Goal: Information Seeking & Learning: Learn about a topic

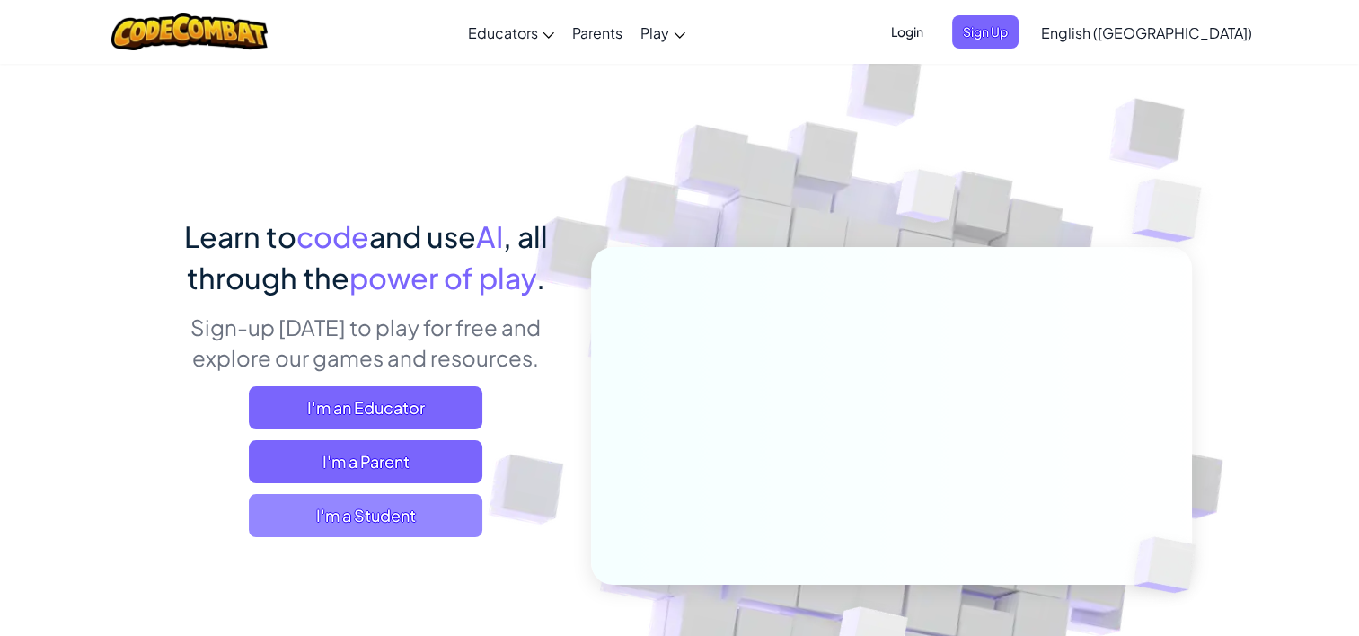
click at [363, 516] on span "I'm a Student" at bounding box center [365, 515] width 233 height 43
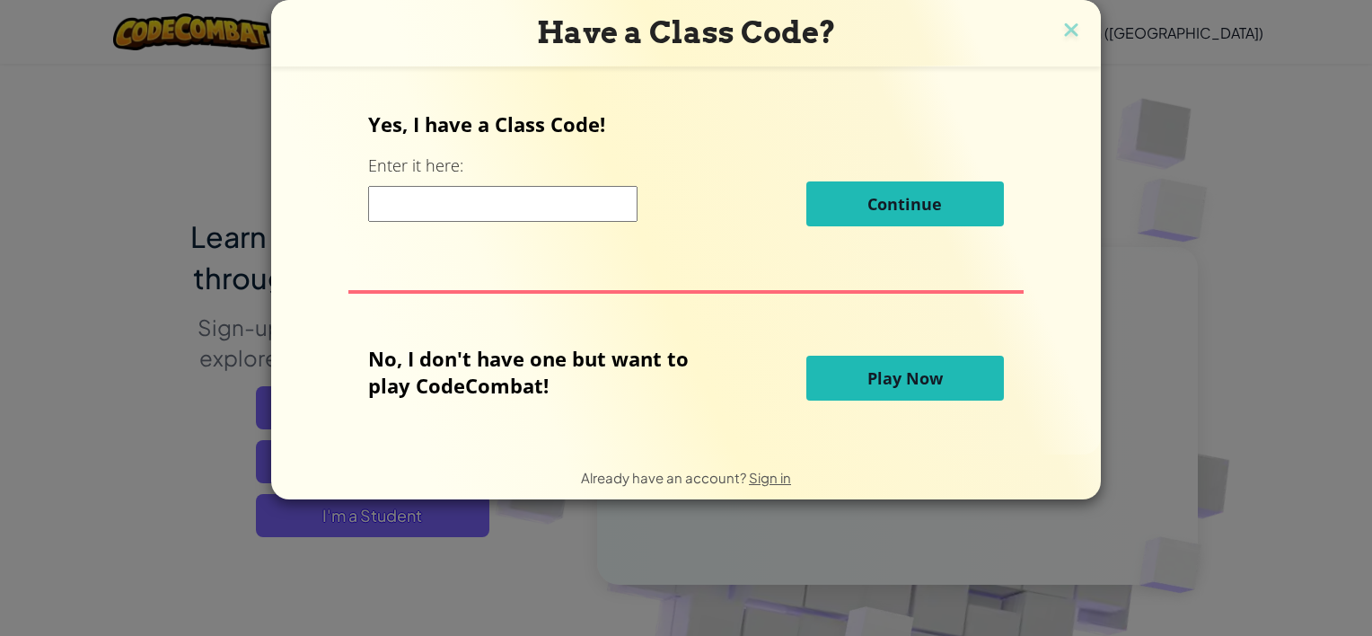
click at [515, 209] on input at bounding box center [502, 204] width 269 height 36
click at [855, 379] on button "Play Now" at bounding box center [905, 378] width 198 height 45
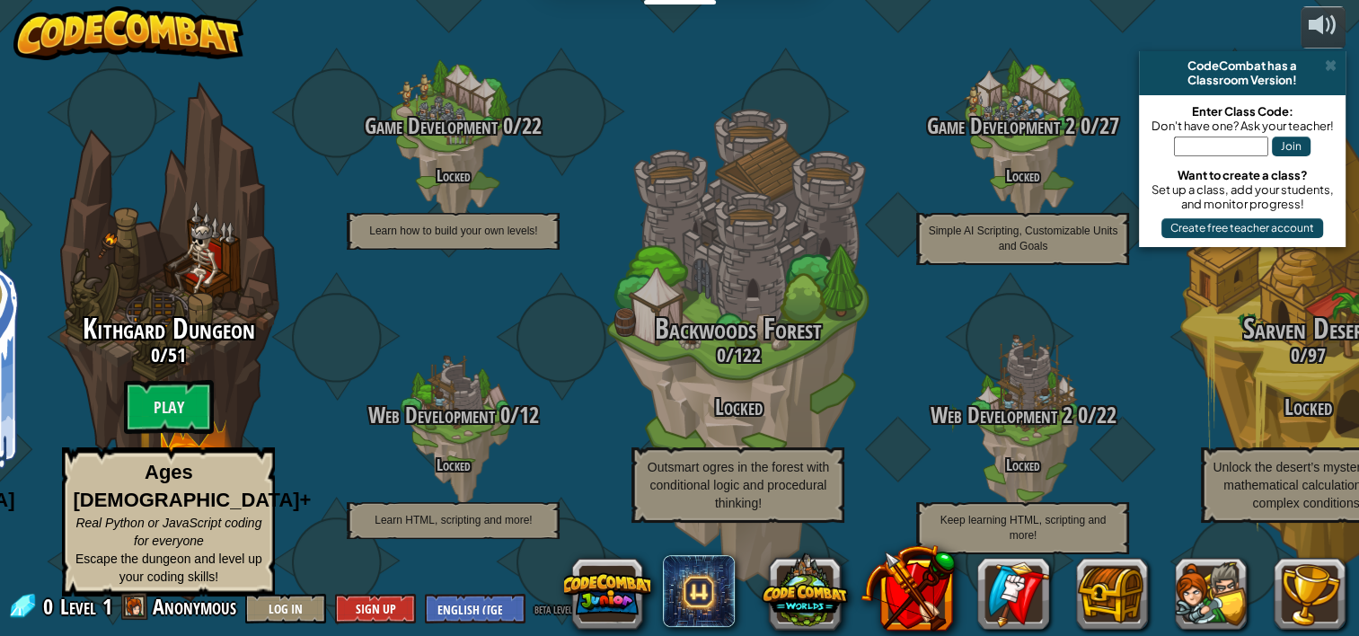
click at [1340, 65] on div "CodeCombat has a Classroom Version!" at bounding box center [1242, 73] width 207 height 44
click at [1321, 64] on div "CodeCombat has a" at bounding box center [1242, 65] width 192 height 14
click at [1329, 68] on span at bounding box center [1331, 65] width 12 height 14
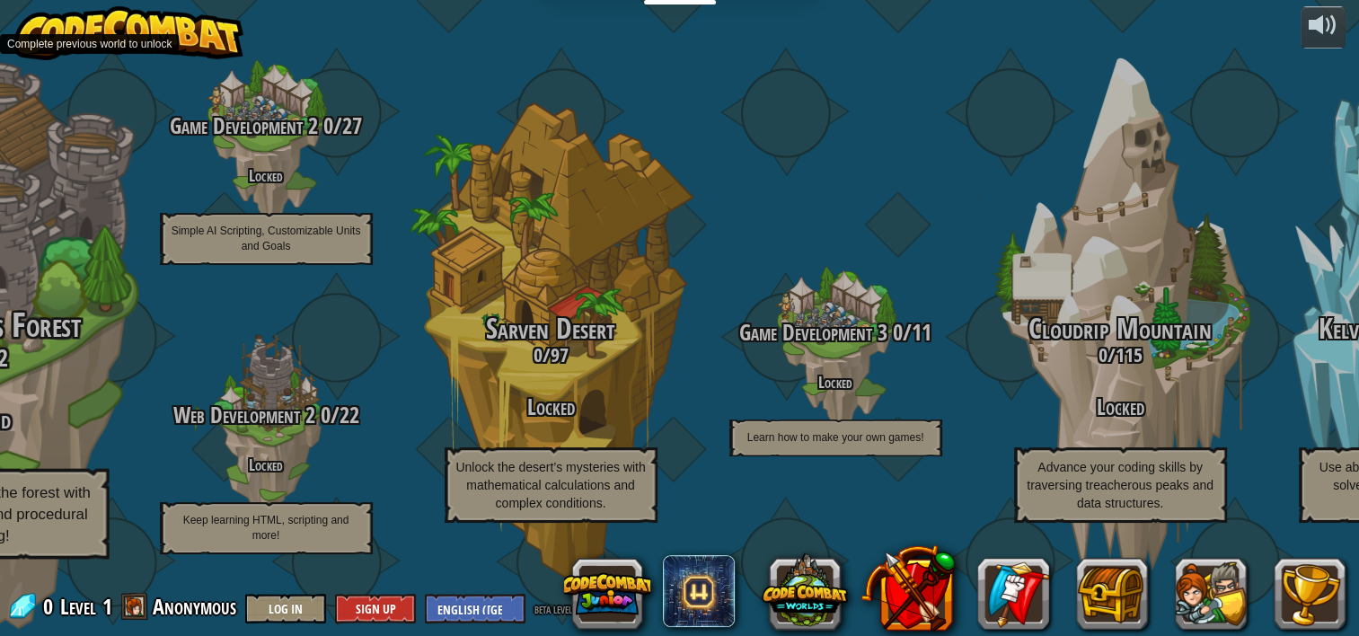
click at [2, 380] on div "CodeCombat Junior 0 / 172 Play Ages [DEMOGRAPHIC_DATA] Blocks or simple text co…" at bounding box center [172, 318] width 2374 height 636
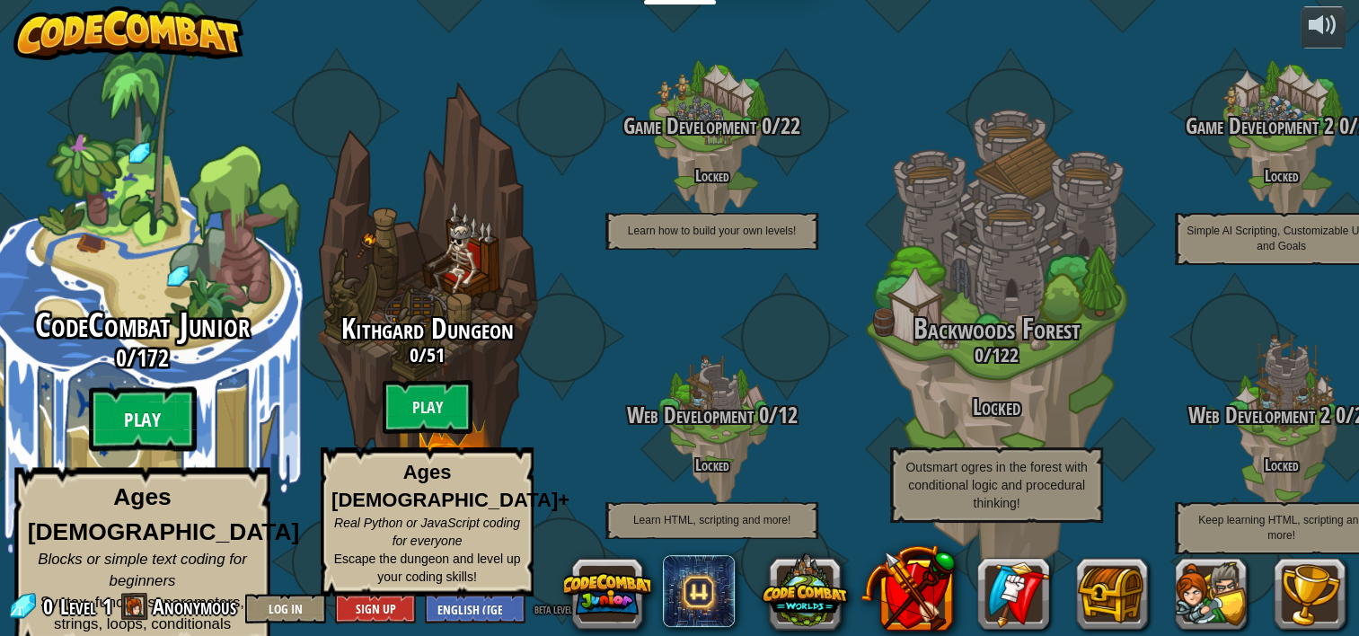
click at [152, 420] on btn "Play" at bounding box center [143, 419] width 108 height 65
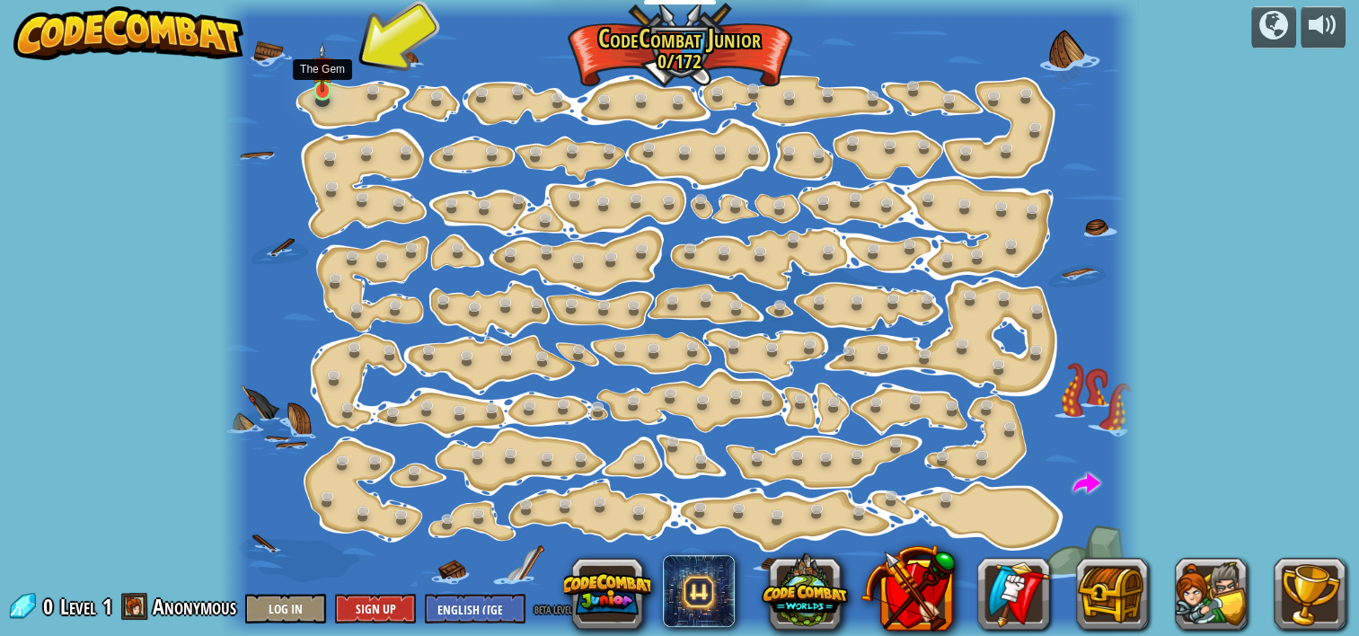
click at [325, 86] on img at bounding box center [323, 67] width 22 height 50
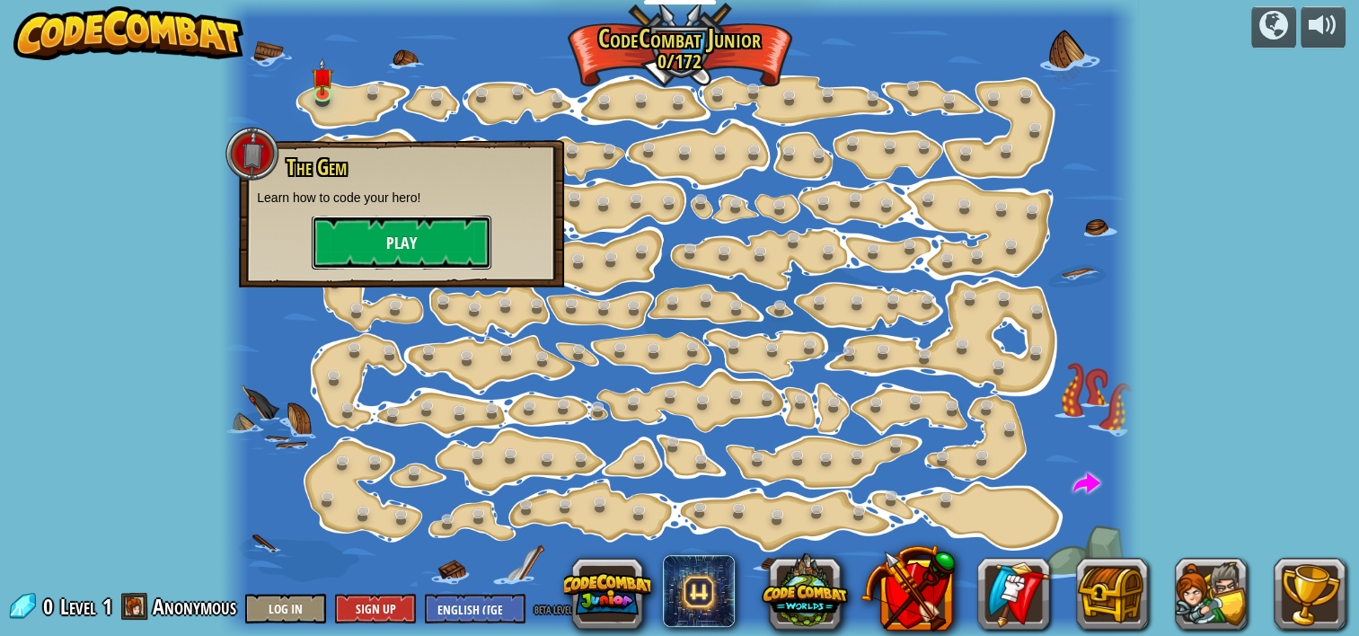
click at [397, 238] on button "Play" at bounding box center [402, 243] width 180 height 54
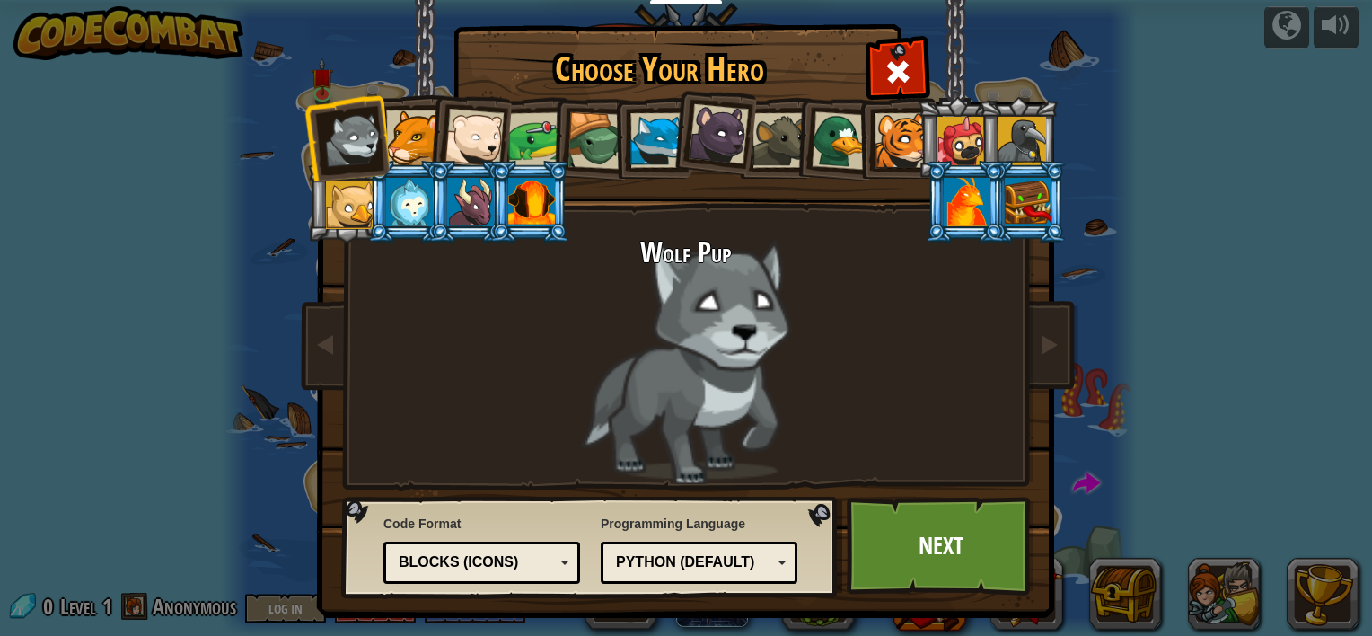
click at [762, 563] on div "Python (Default)" at bounding box center [693, 562] width 155 height 21
click at [902, 541] on link "Next" at bounding box center [941, 546] width 188 height 99
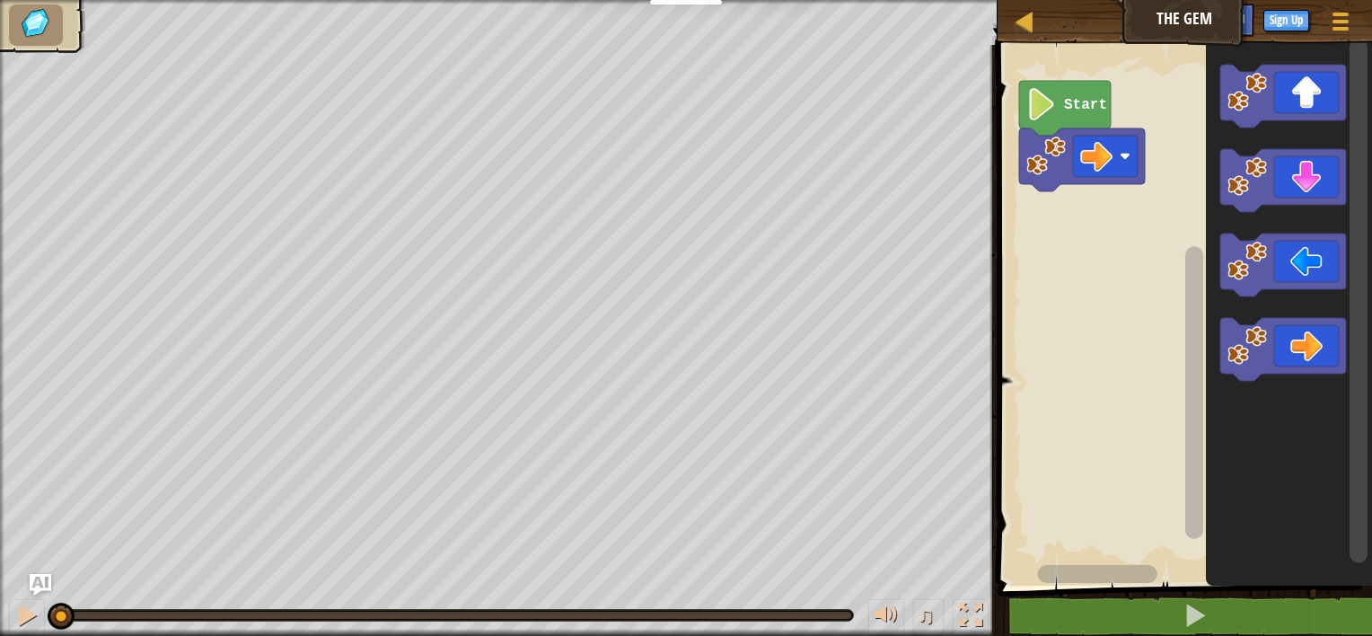
click at [1067, 112] on text "Start" at bounding box center [1085, 105] width 43 height 16
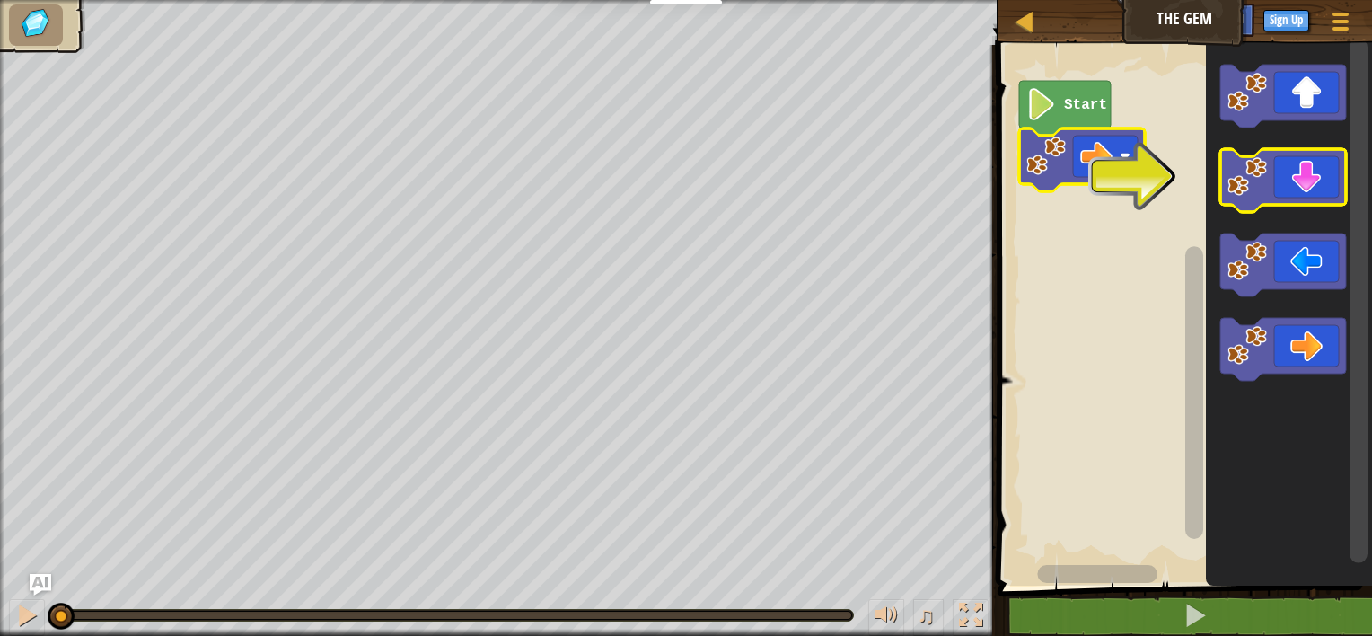
click at [1289, 200] on icon "Blockly Workspace" at bounding box center [1283, 180] width 126 height 63
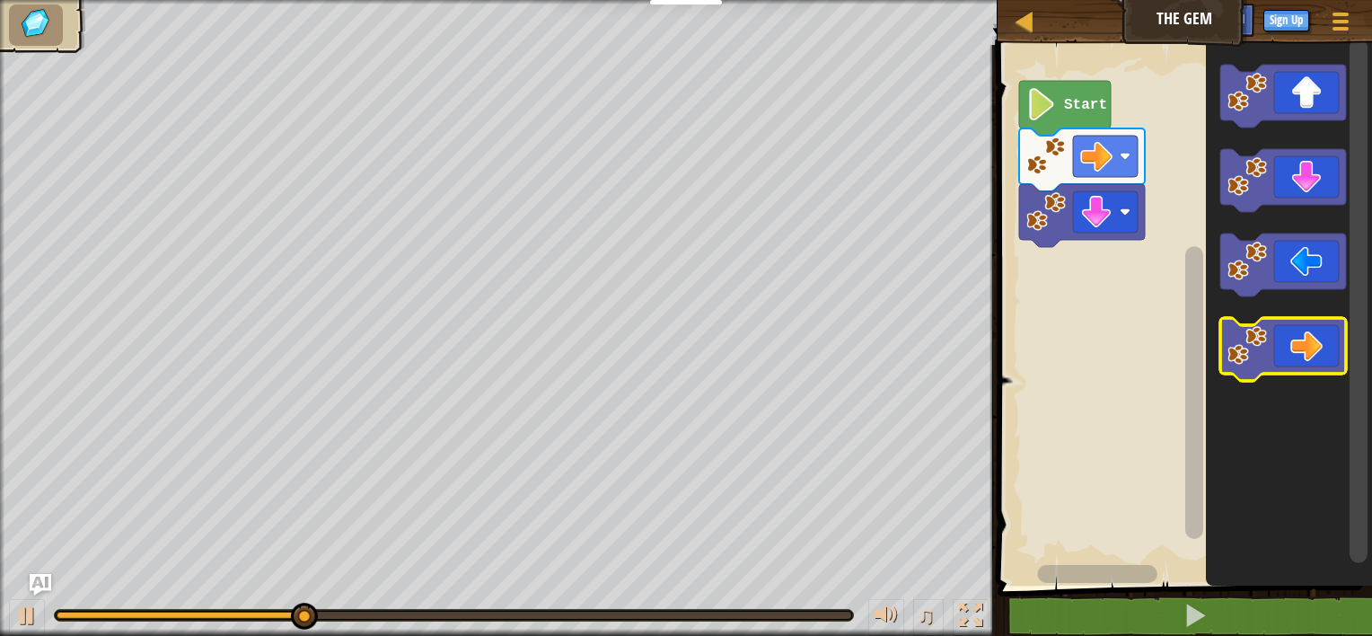
click at [1264, 347] on image "Blockly Workspace" at bounding box center [1248, 346] width 40 height 40
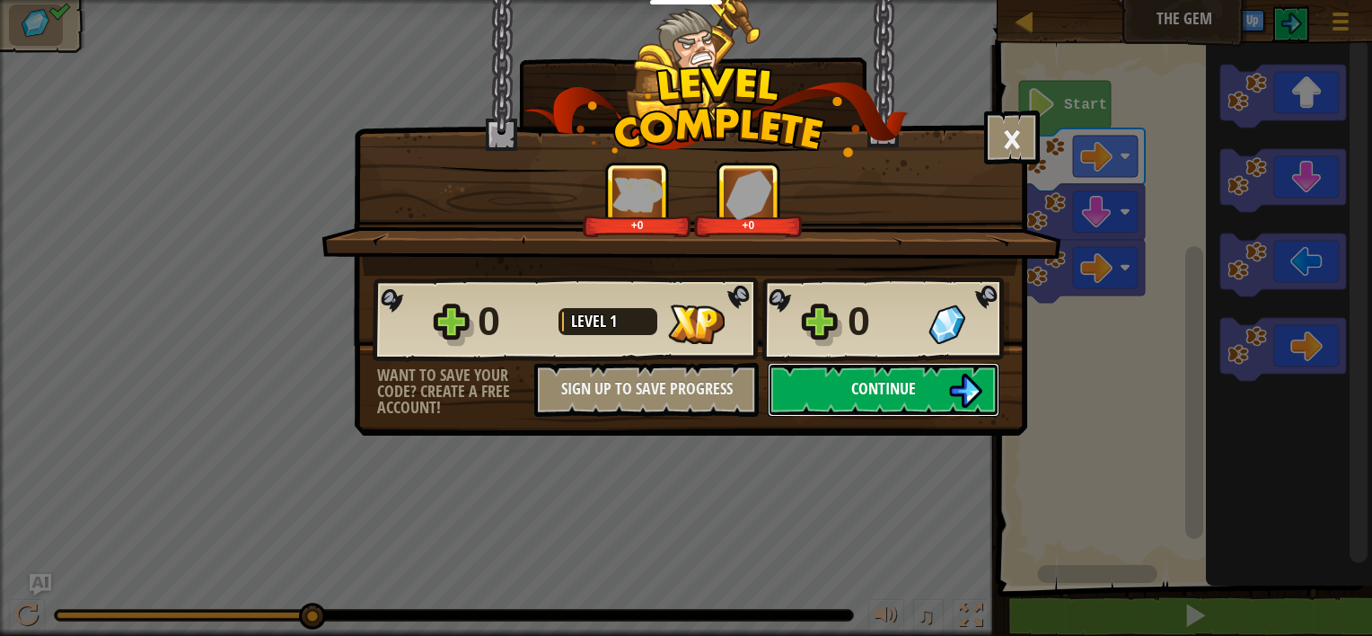
click at [945, 382] on button "Continue" at bounding box center [884, 390] width 232 height 54
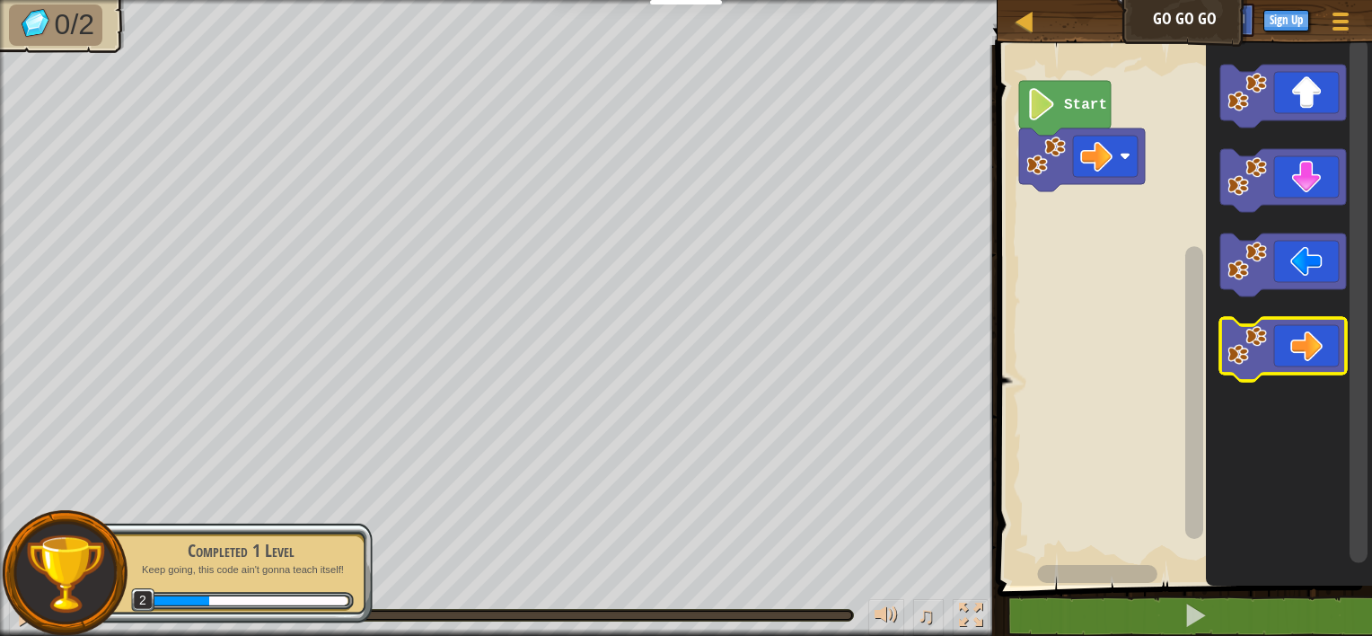
click at [1288, 336] on icon "Blockly Workspace" at bounding box center [1283, 349] width 126 height 63
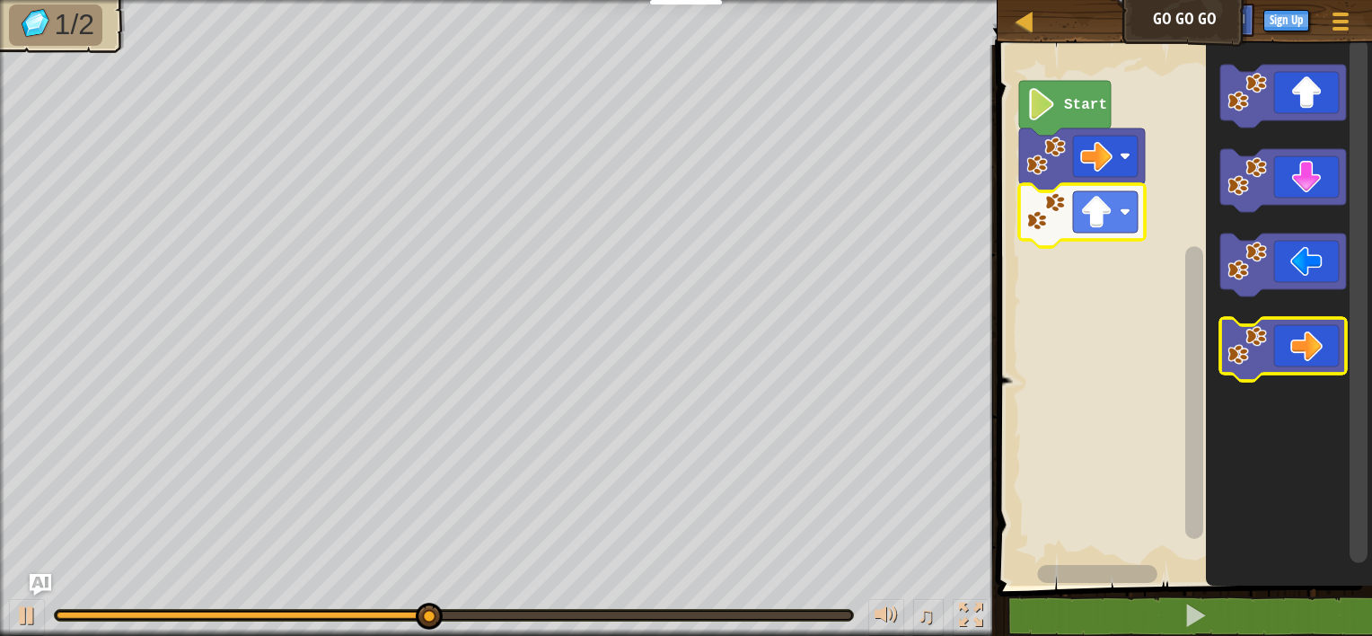
click at [1304, 340] on icon "Blockly Workspace" at bounding box center [1283, 349] width 126 height 63
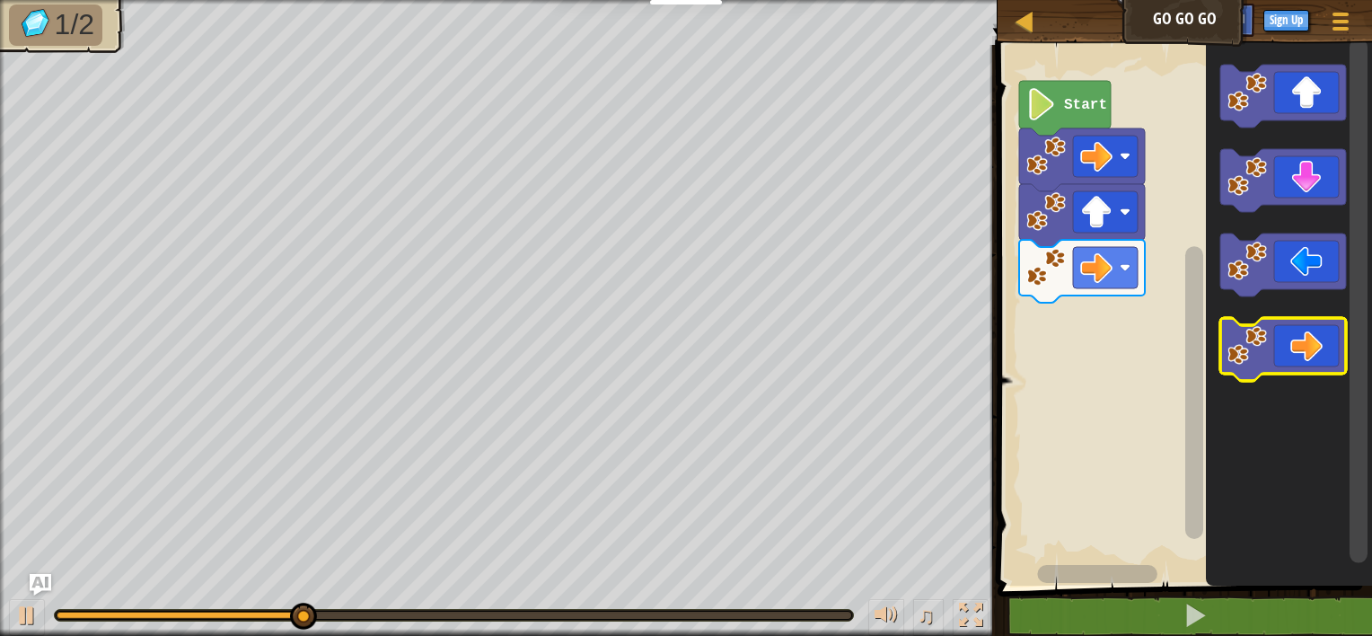
click at [1304, 341] on icon "Blockly Workspace" at bounding box center [1283, 349] width 126 height 63
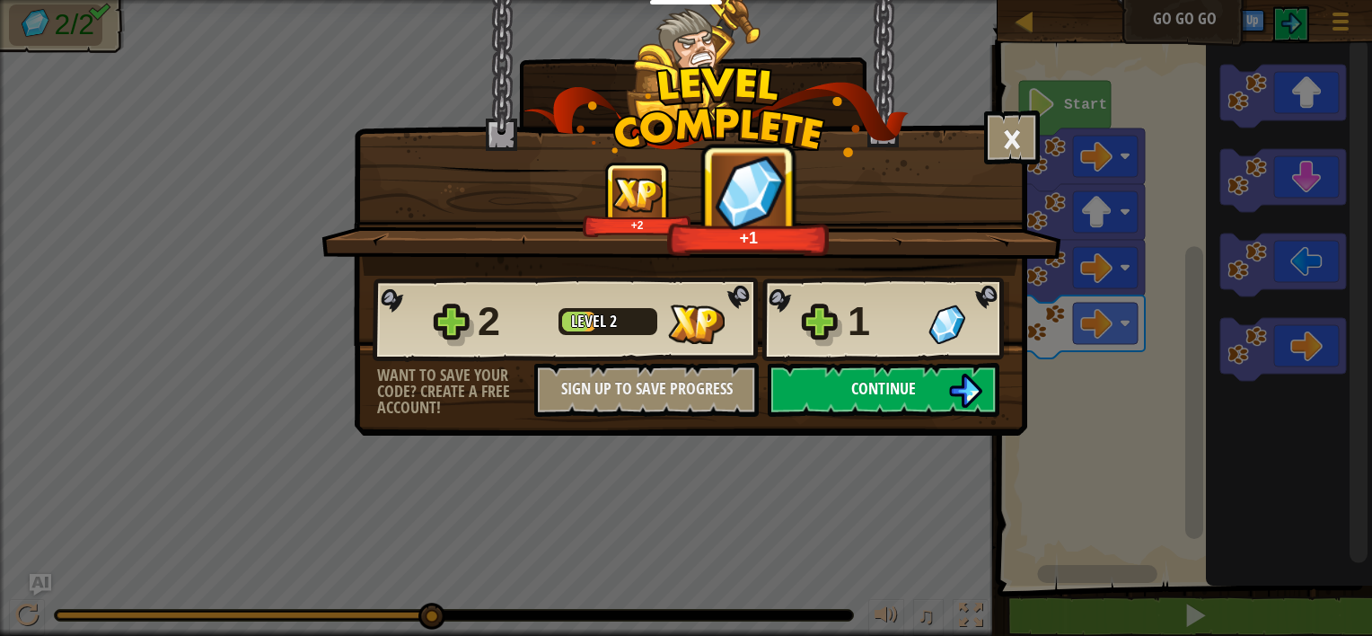
click at [975, 383] on img at bounding box center [965, 391] width 34 height 34
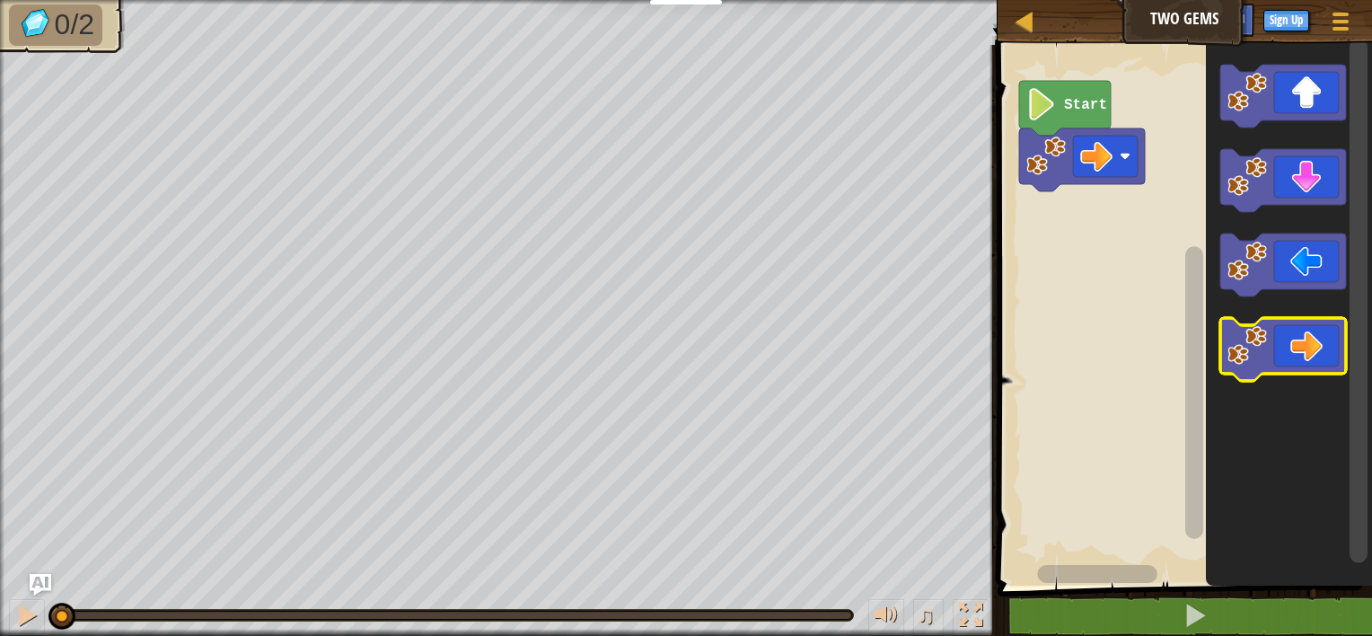
click at [1290, 340] on icon "Blockly Workspace" at bounding box center [1283, 349] width 126 height 63
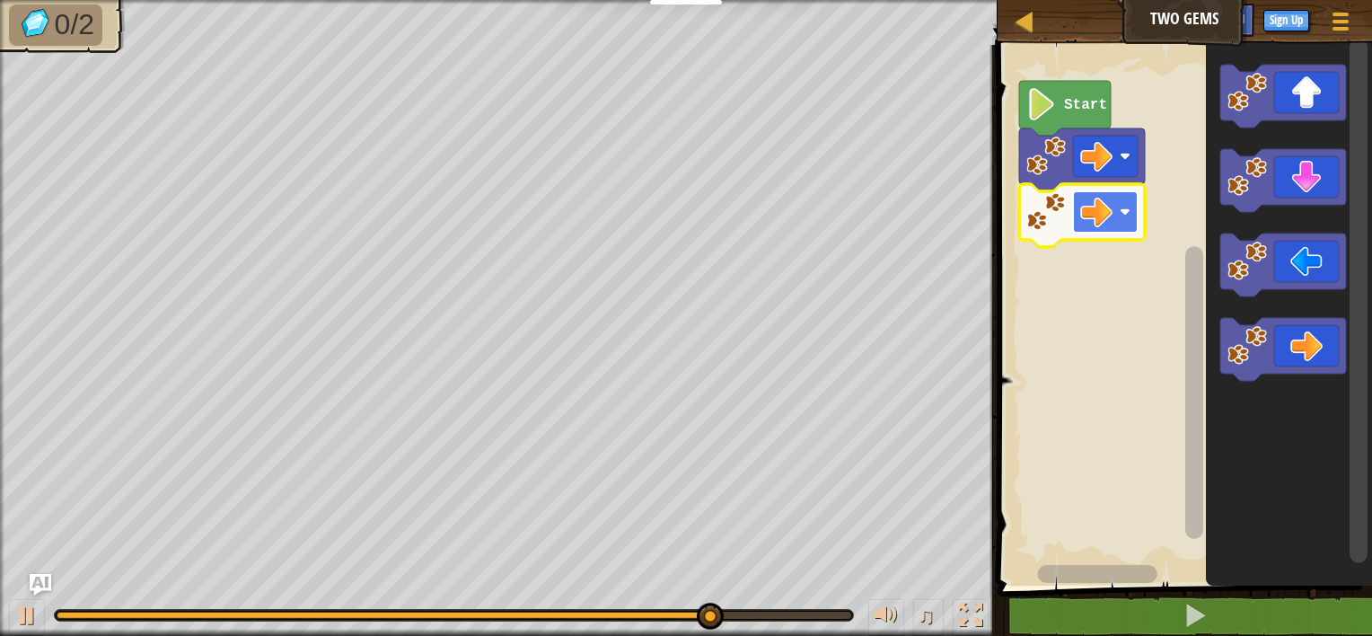
click at [1129, 214] on image "Blockly Workspace" at bounding box center [1125, 212] width 11 height 11
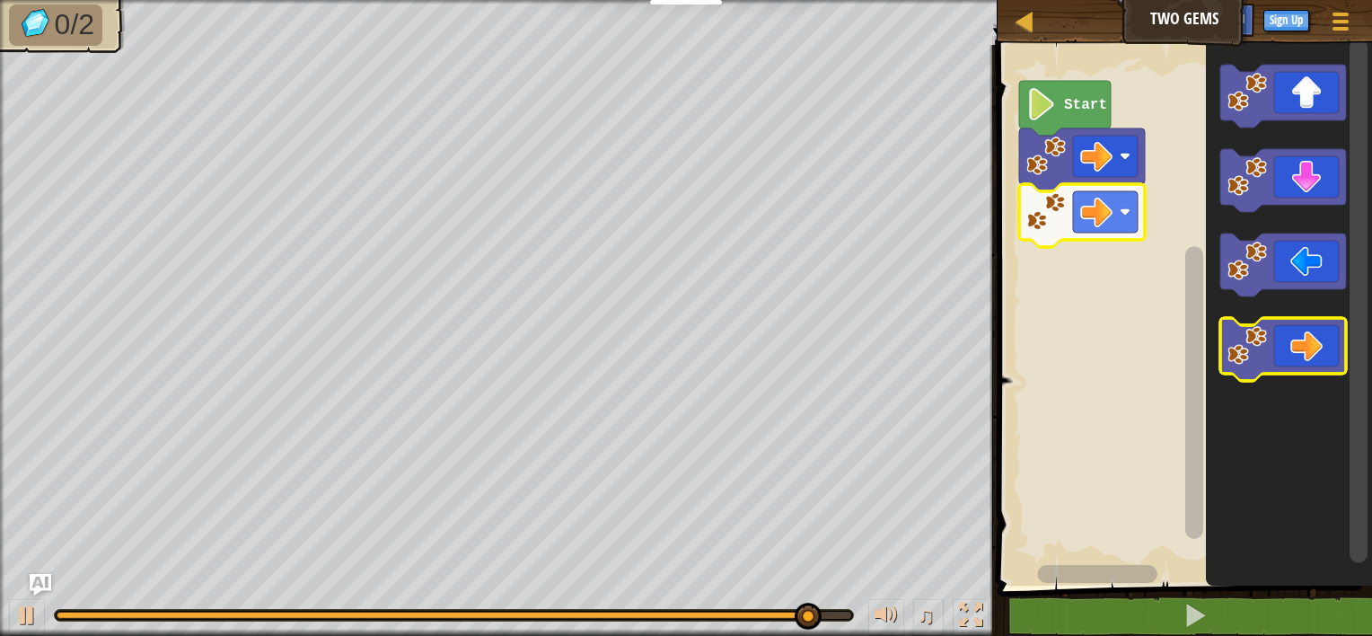
click at [1285, 349] on icon "Blockly Workspace" at bounding box center [1283, 349] width 126 height 63
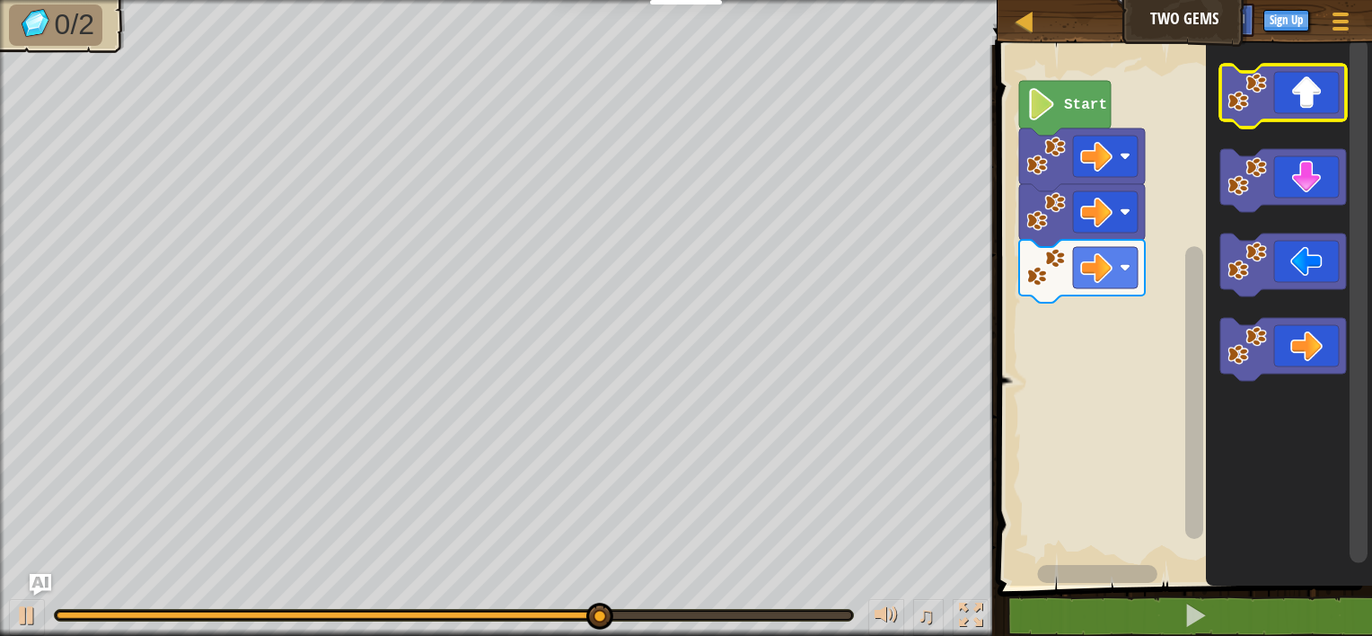
click at [1293, 110] on icon "Blockly Workspace" at bounding box center [1283, 96] width 126 height 63
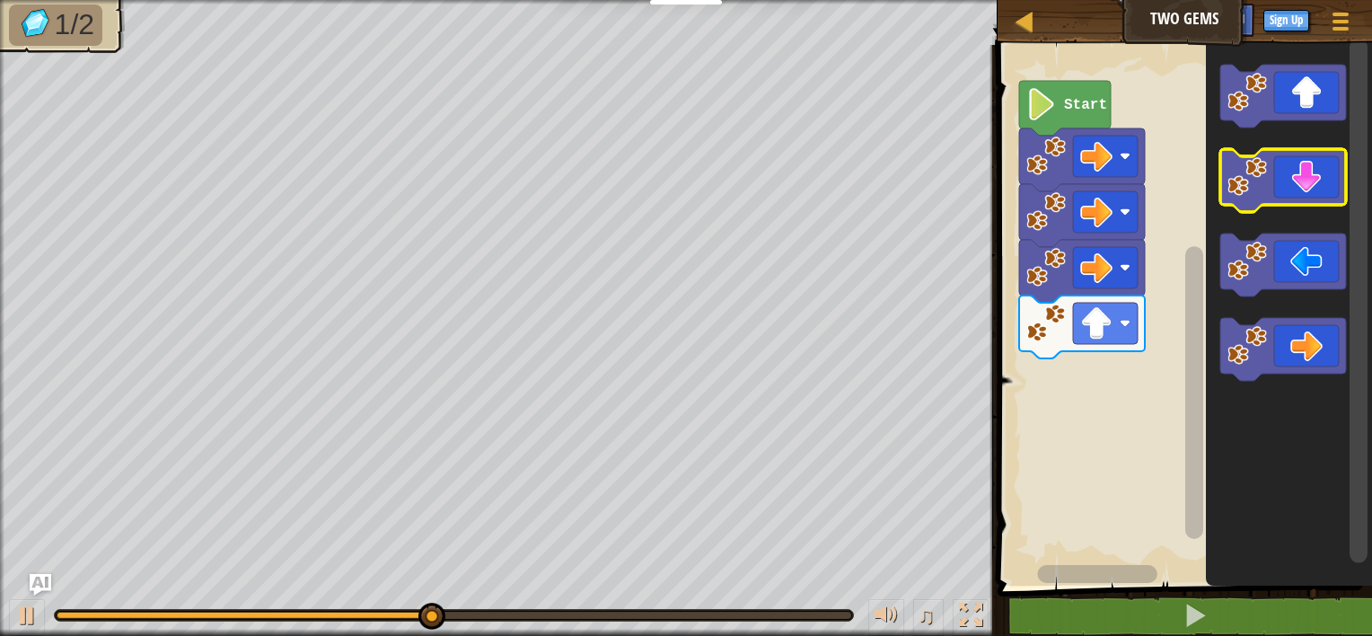
click at [1300, 183] on icon "Blockly Workspace" at bounding box center [1283, 180] width 126 height 63
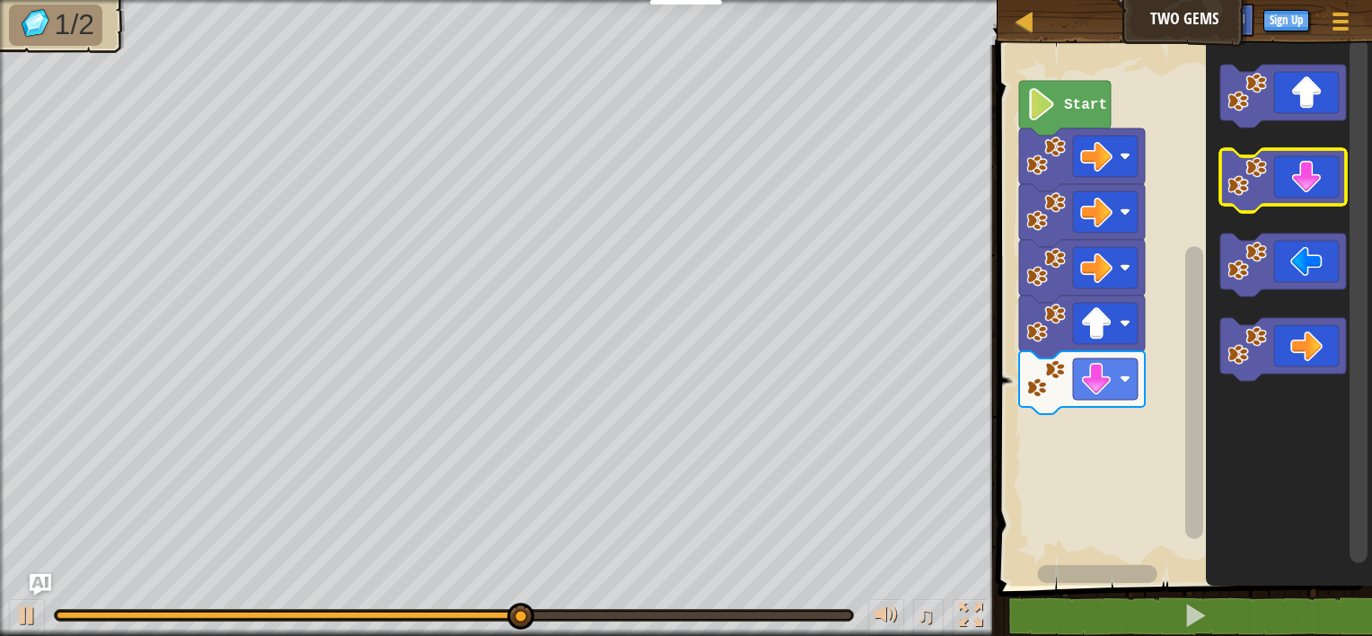
click at [1300, 183] on icon "Blockly Workspace" at bounding box center [1283, 180] width 126 height 63
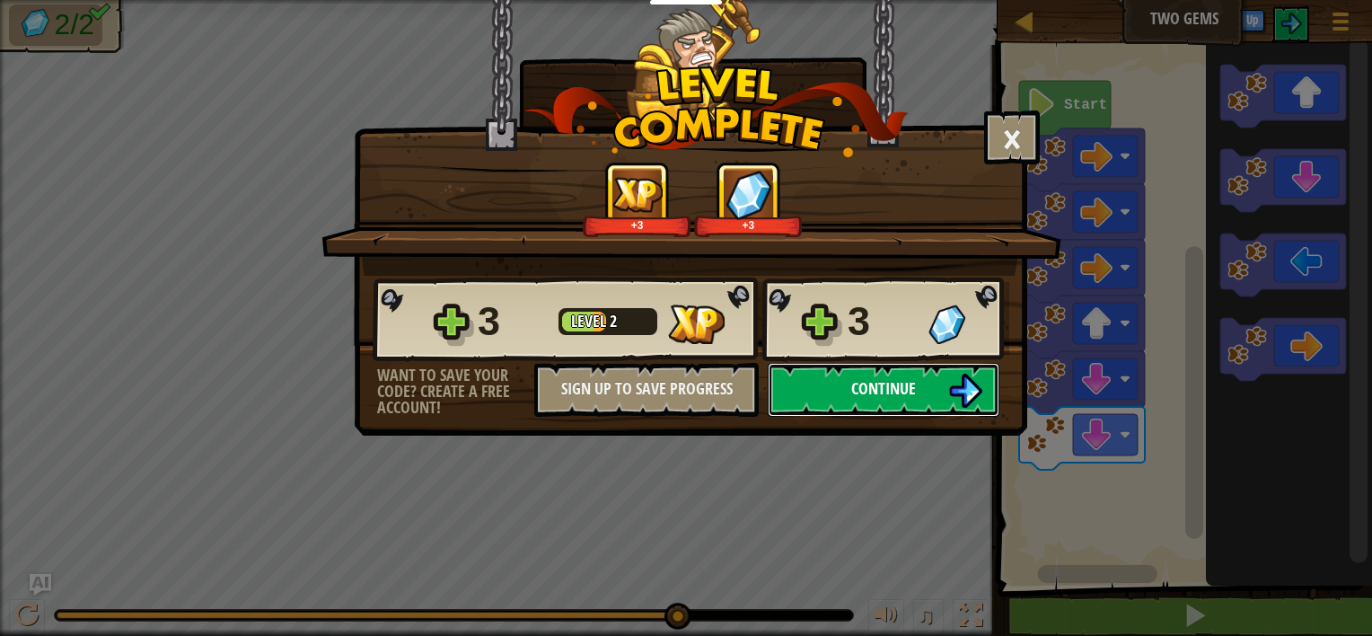
click at [920, 384] on button "Continue" at bounding box center [884, 390] width 232 height 54
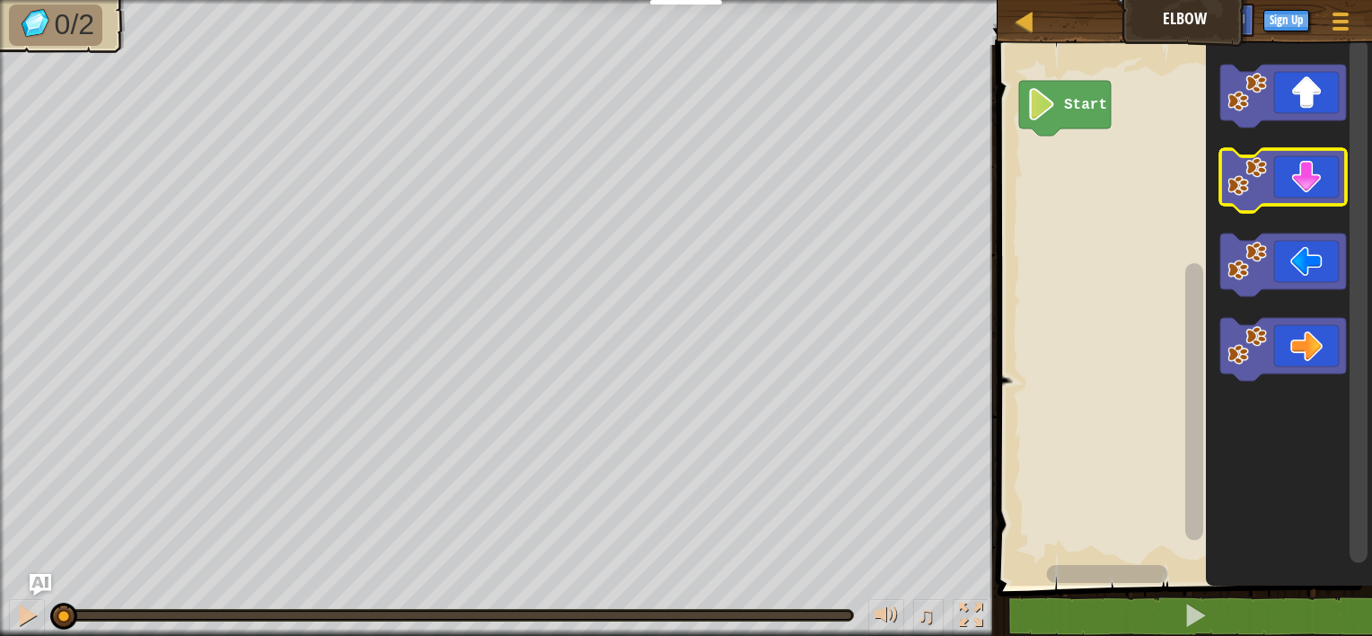
click at [1296, 207] on rect "Blockly Workspace" at bounding box center [1283, 180] width 126 height 63
click at [1292, 196] on icon "Blockly Workspace" at bounding box center [1283, 180] width 126 height 63
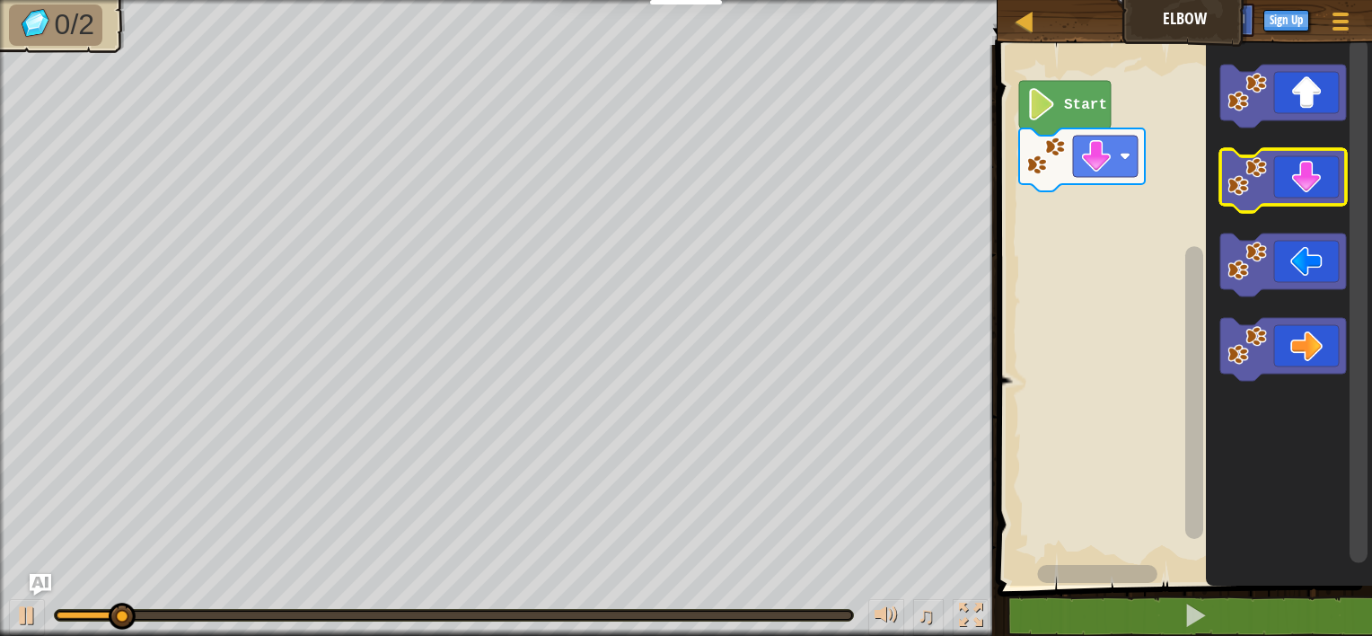
click at [1292, 196] on icon "Blockly Workspace" at bounding box center [1283, 180] width 126 height 63
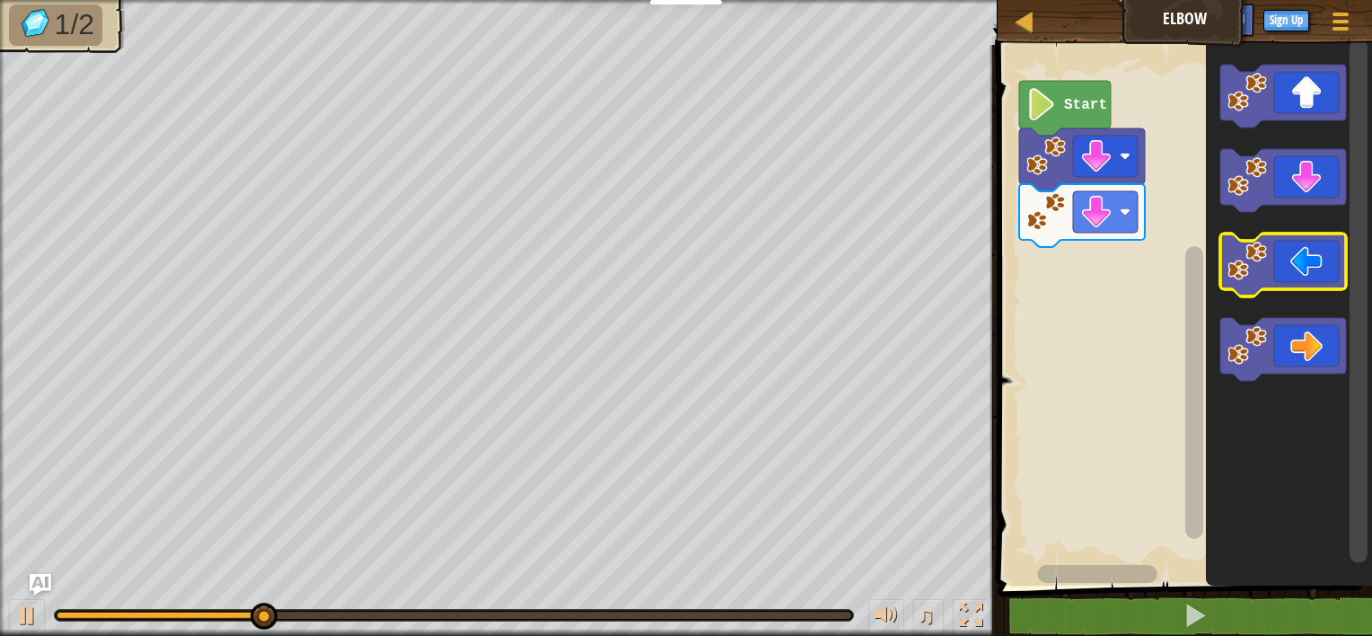
click at [1284, 273] on icon "Blockly Workspace" at bounding box center [1283, 264] width 126 height 63
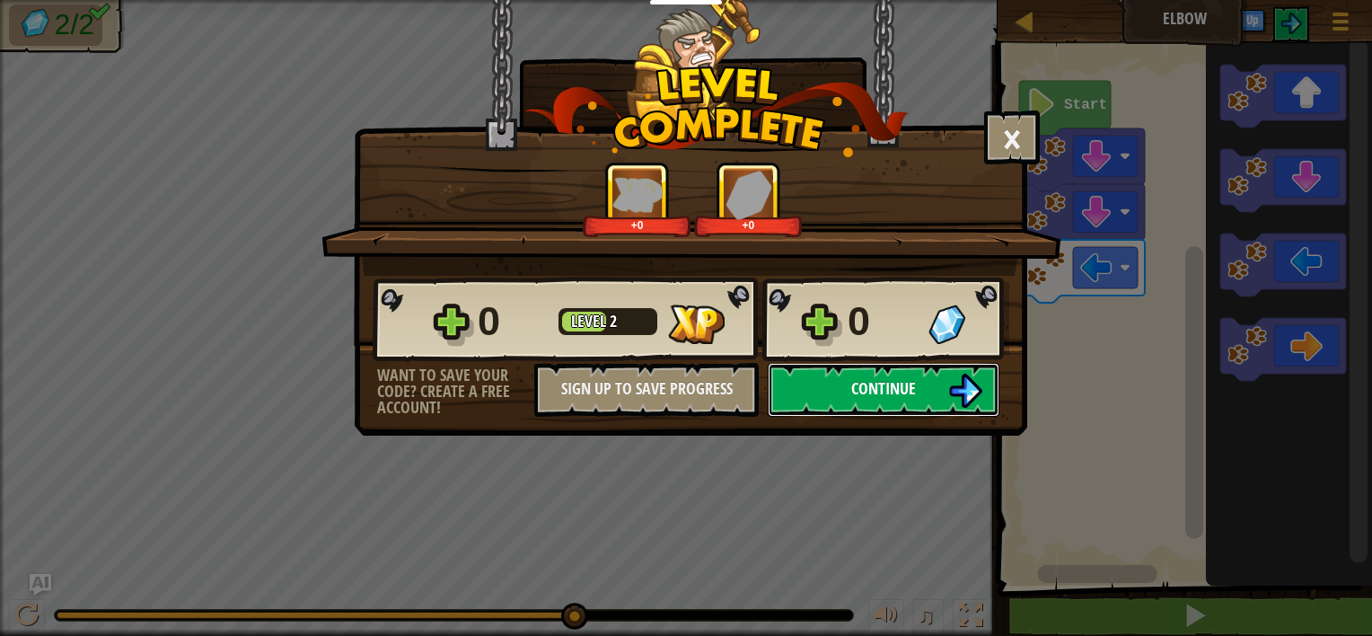
click at [865, 393] on span "Continue" at bounding box center [883, 388] width 65 height 22
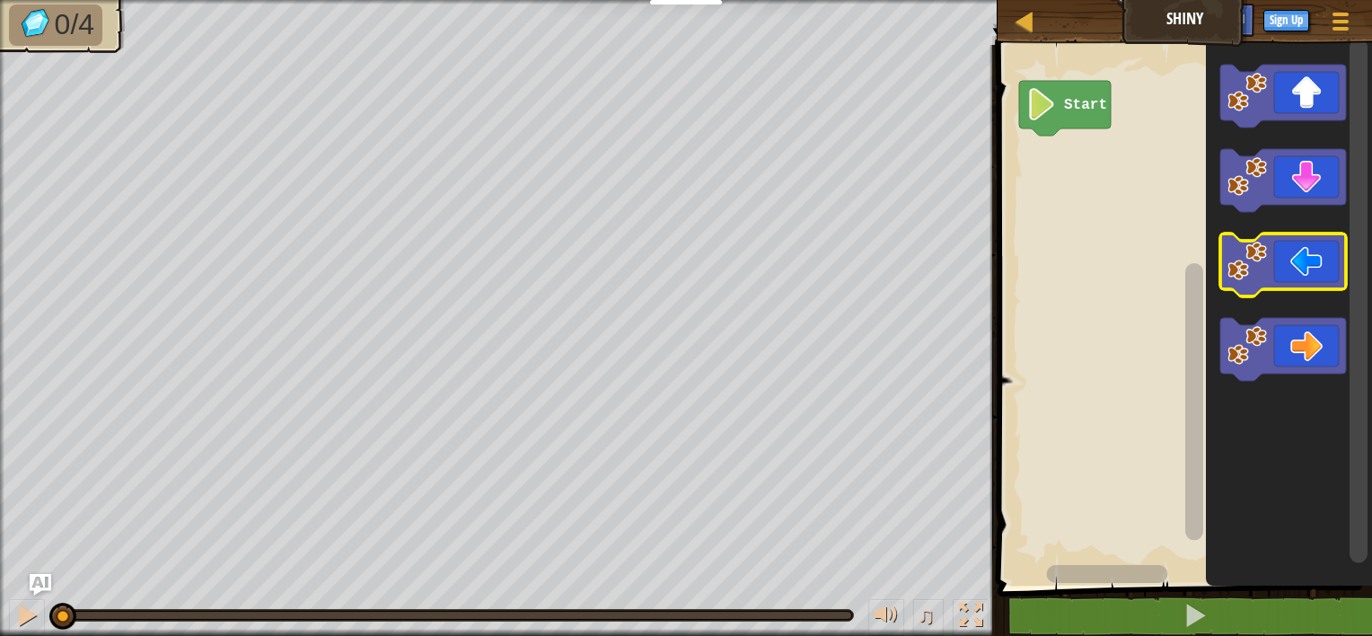
click at [1302, 260] on icon "Blockly Workspace" at bounding box center [1283, 264] width 126 height 63
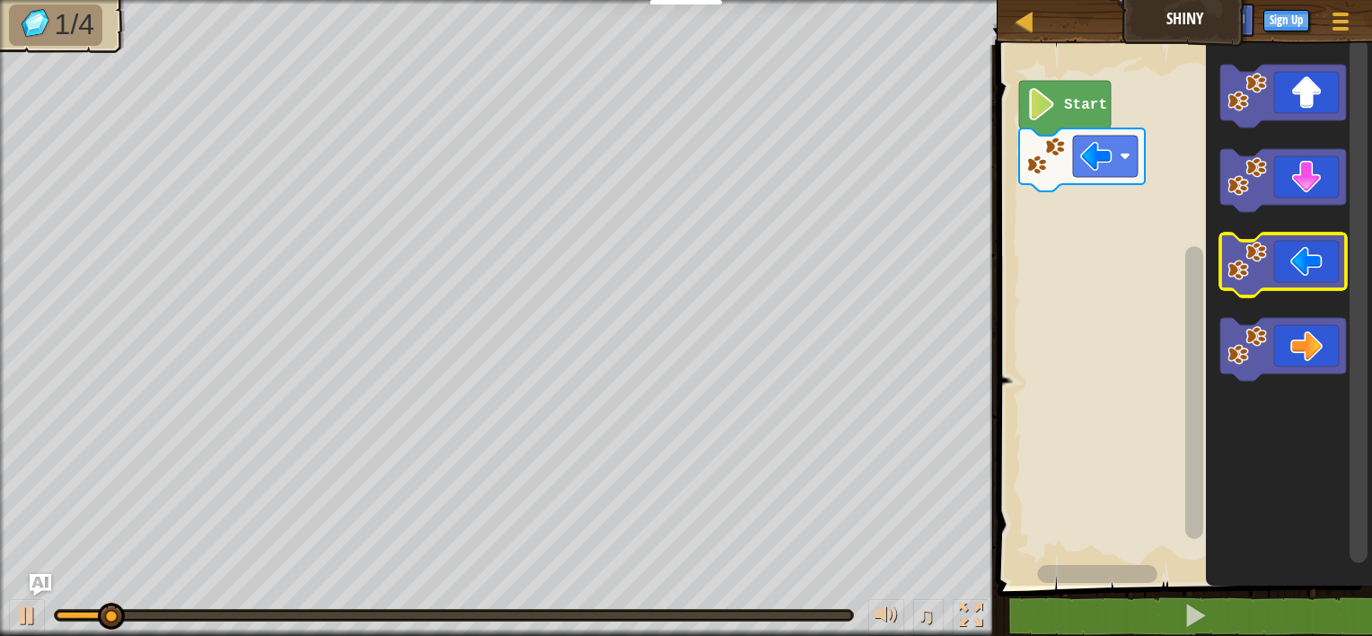
click at [1302, 260] on icon "Blockly Workspace" at bounding box center [1283, 264] width 126 height 63
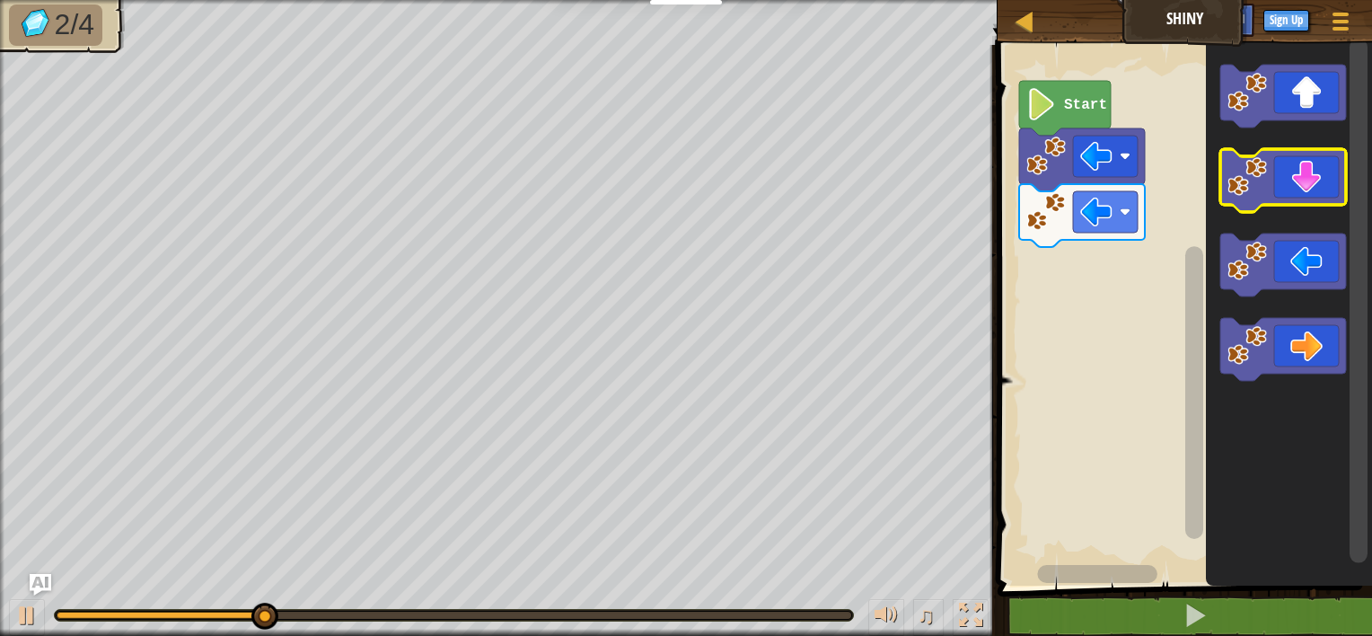
click at [1300, 188] on icon "Blockly Workspace" at bounding box center [1283, 180] width 126 height 63
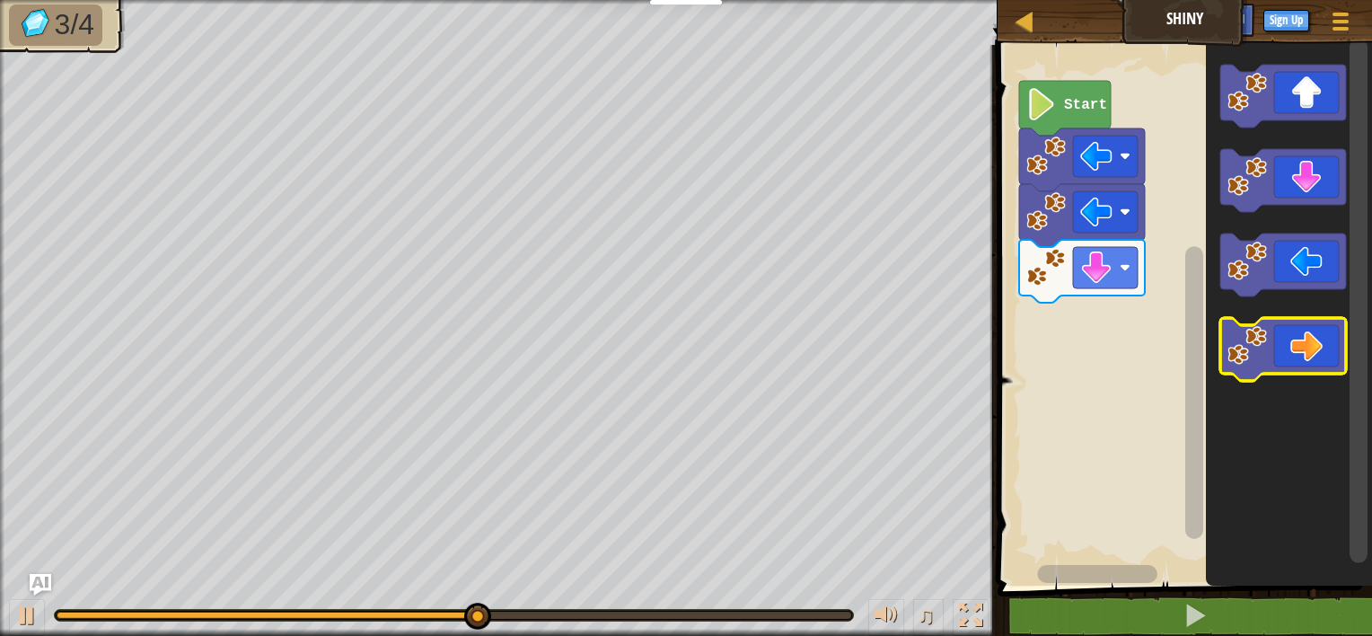
click at [1272, 345] on icon "Blockly Workspace" at bounding box center [1283, 349] width 126 height 63
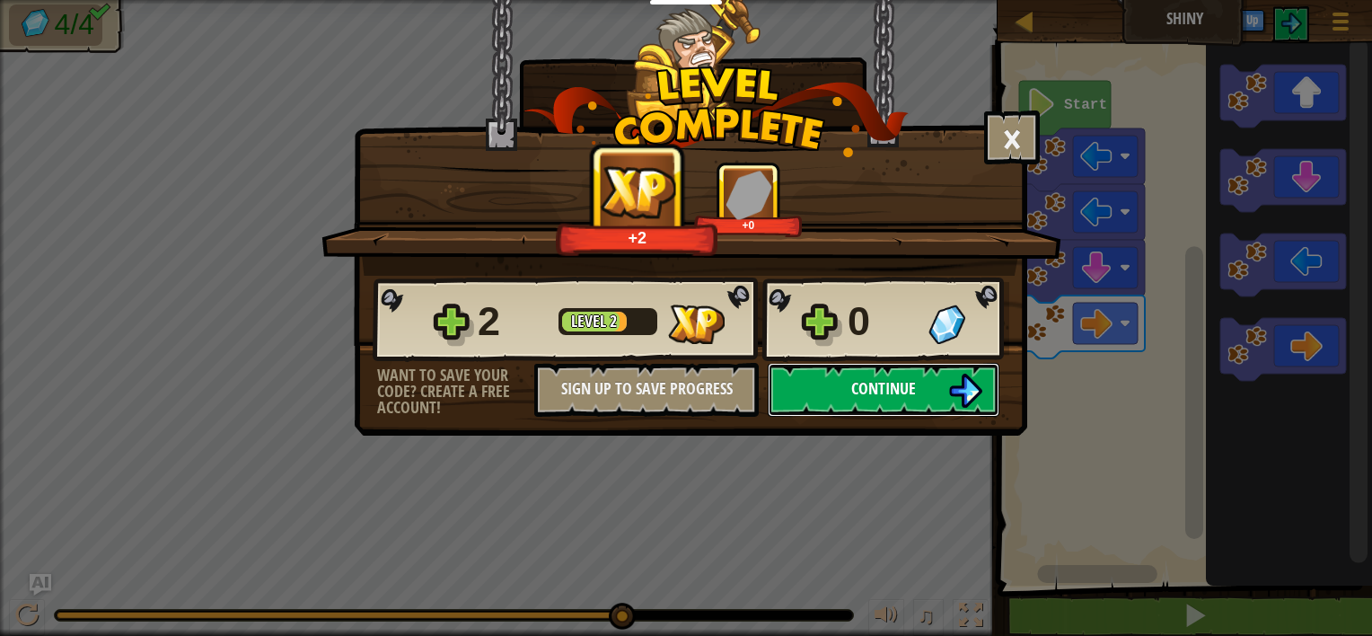
click at [935, 398] on button "Continue" at bounding box center [884, 390] width 232 height 54
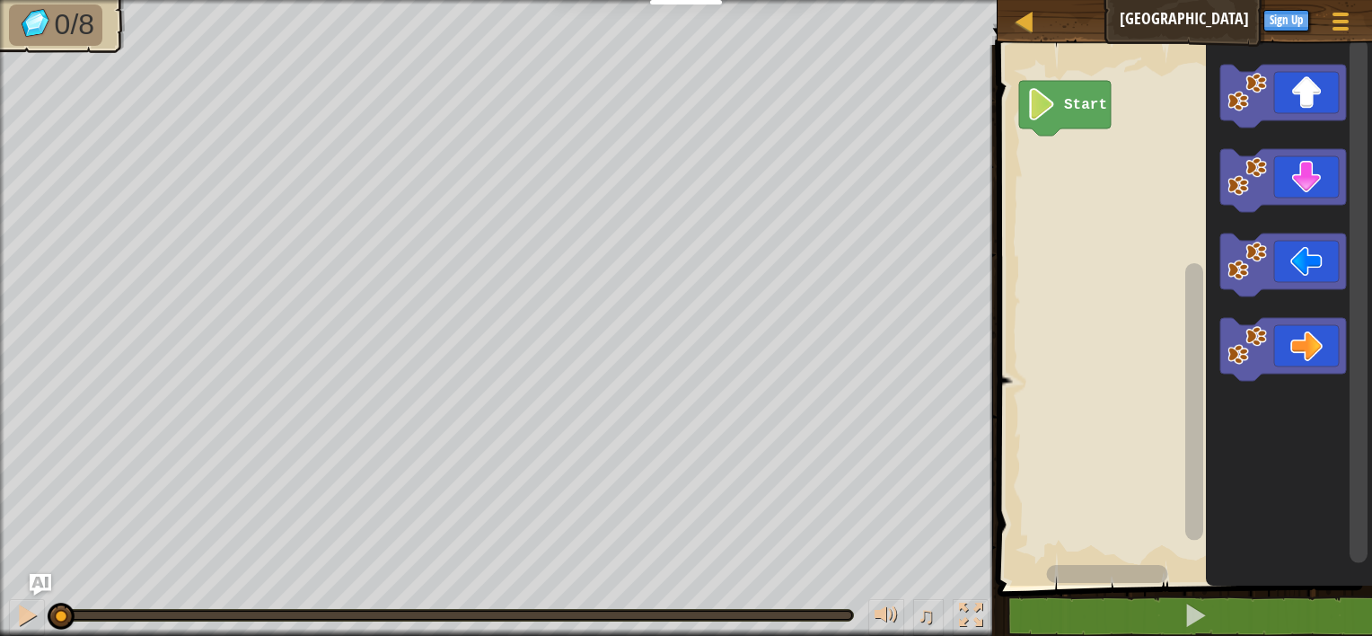
click at [1256, 131] on icon "Blockly Workspace" at bounding box center [1289, 311] width 166 height 550
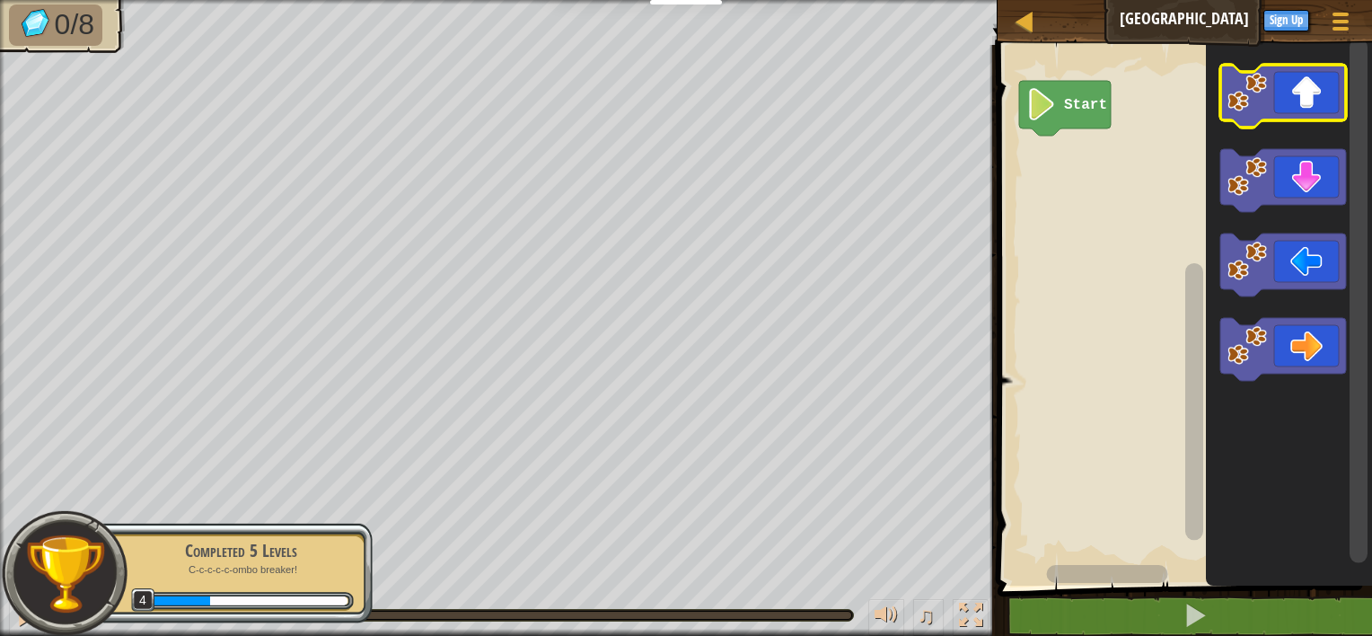
click at [1261, 109] on image "Blockly Workspace" at bounding box center [1248, 93] width 40 height 40
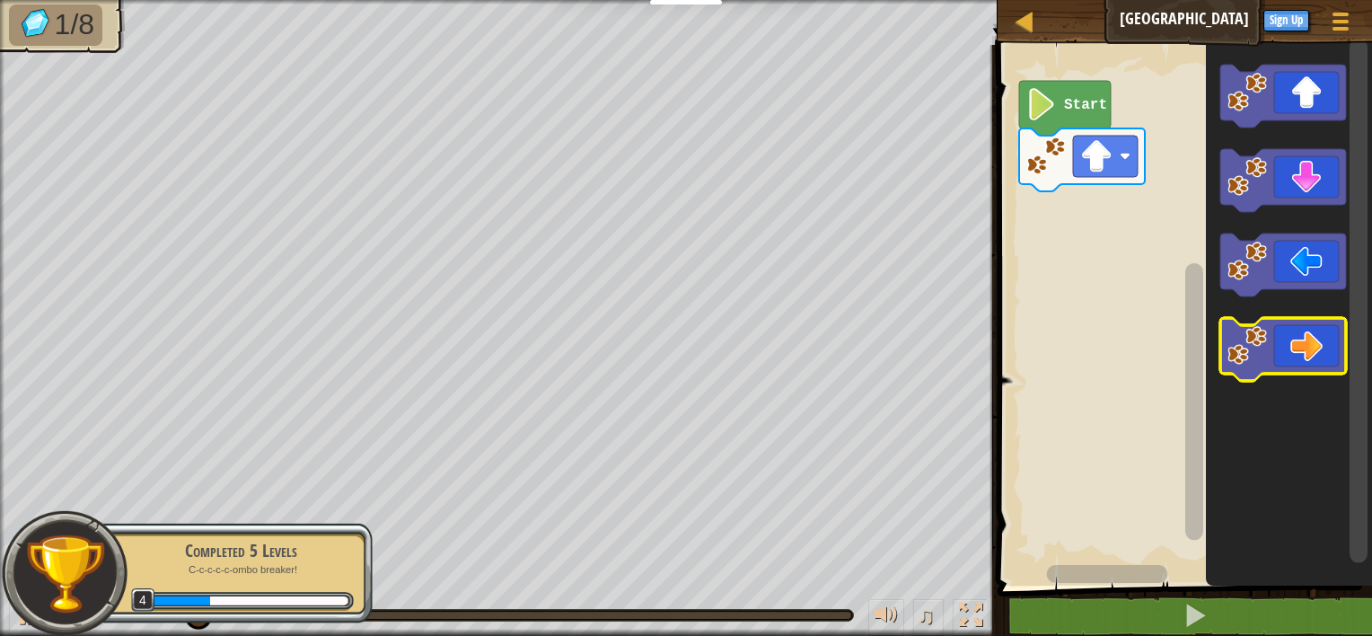
click at [1261, 339] on image "Blockly Workspace" at bounding box center [1248, 346] width 40 height 40
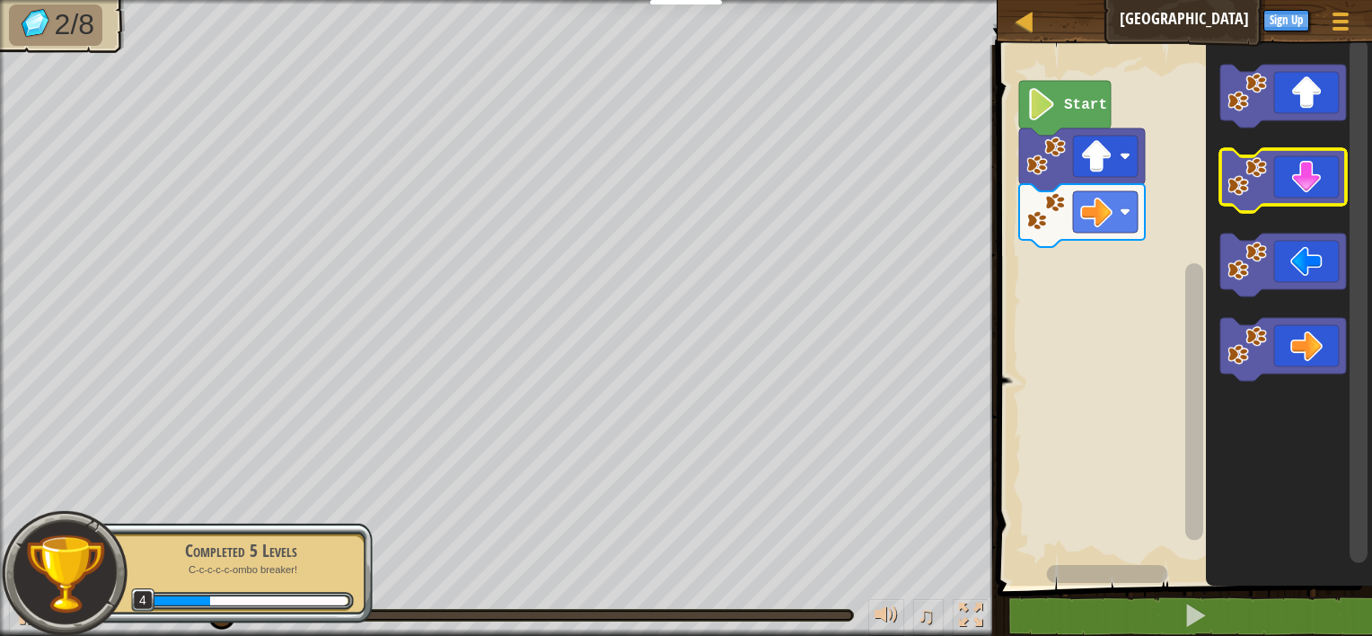
click at [1292, 198] on icon "Blockly Workspace" at bounding box center [1283, 180] width 126 height 63
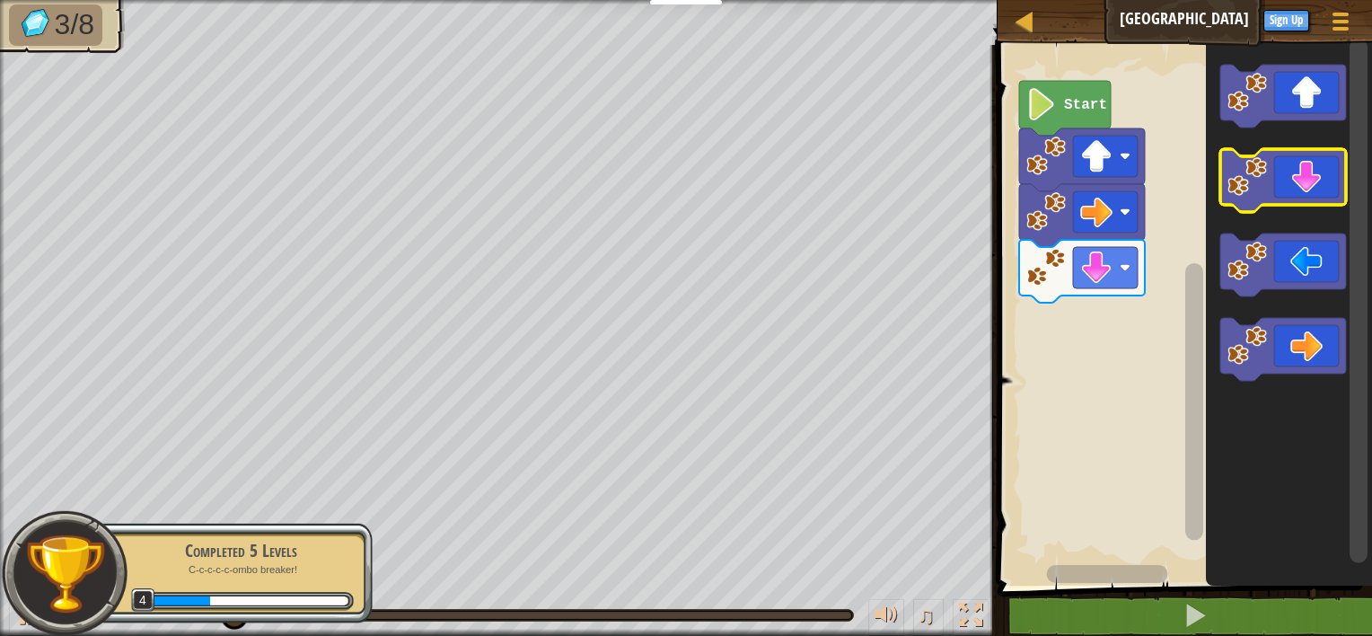
click at [1292, 198] on icon "Blockly Workspace" at bounding box center [1283, 180] width 126 height 63
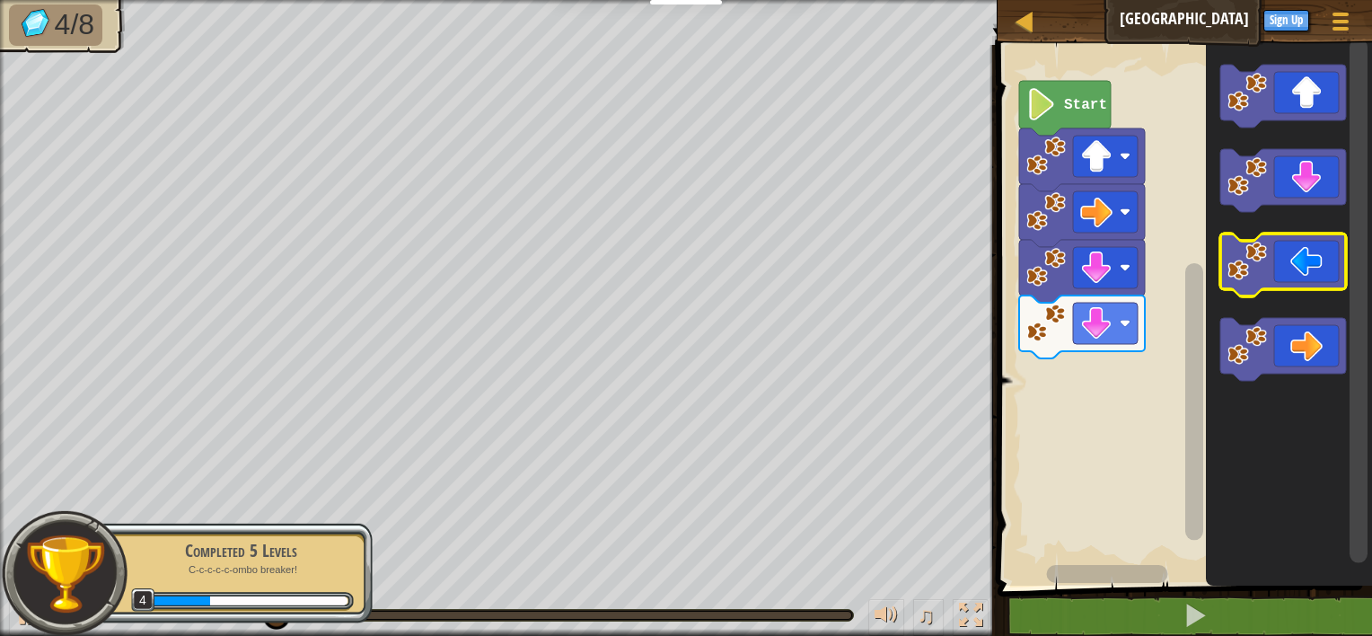
click at [1258, 291] on icon "Blockly Workspace" at bounding box center [1283, 264] width 126 height 63
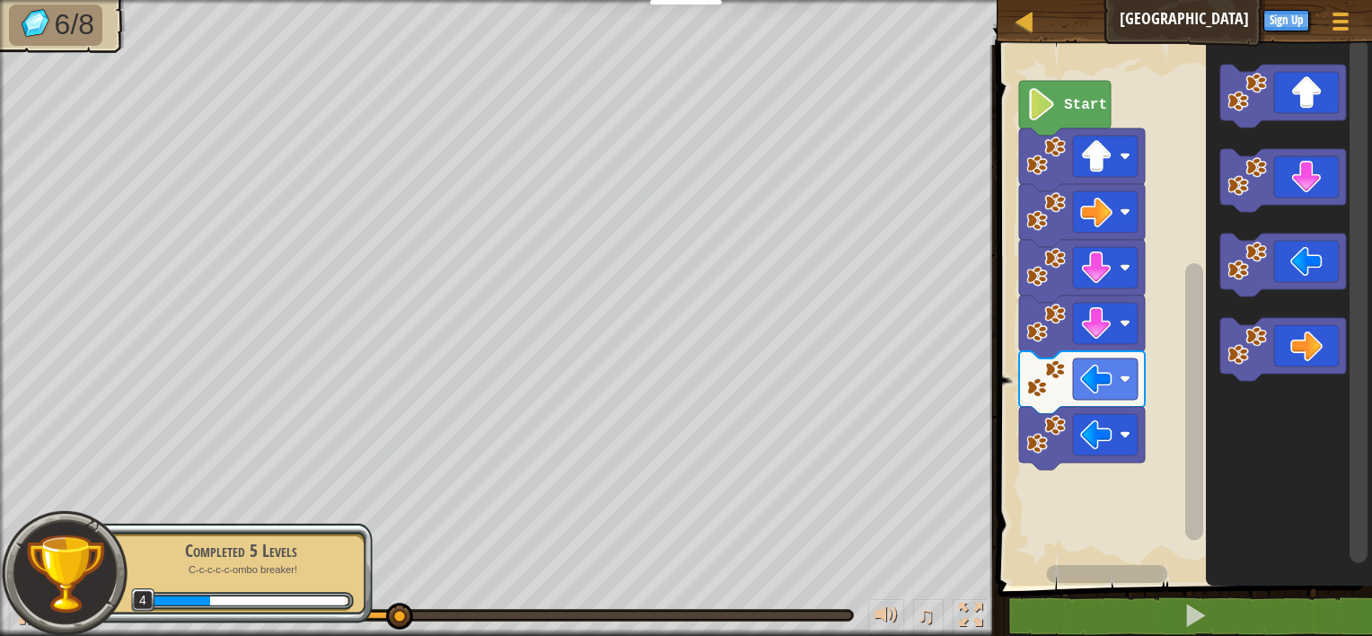
click at [1308, 129] on icon "Blockly Workspace" at bounding box center [1289, 311] width 166 height 550
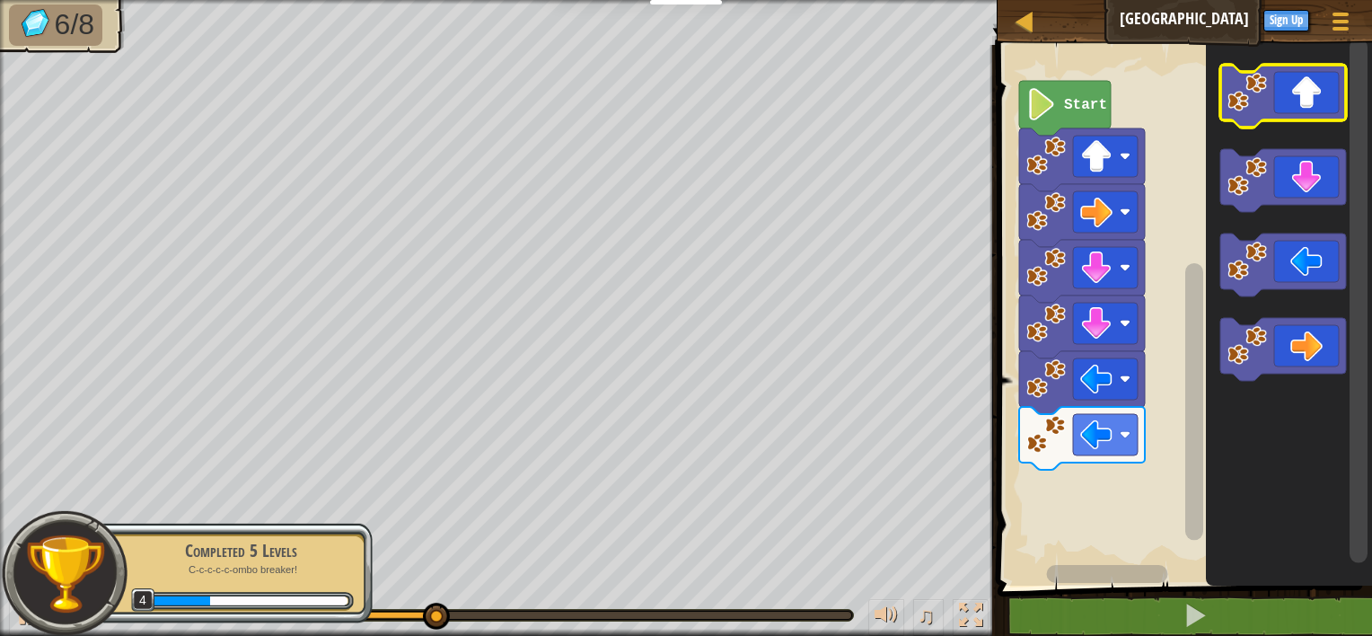
click at [1304, 121] on rect "Blockly Workspace" at bounding box center [1283, 96] width 126 height 63
click at [1292, 105] on icon "Blockly Workspace" at bounding box center [1283, 96] width 126 height 63
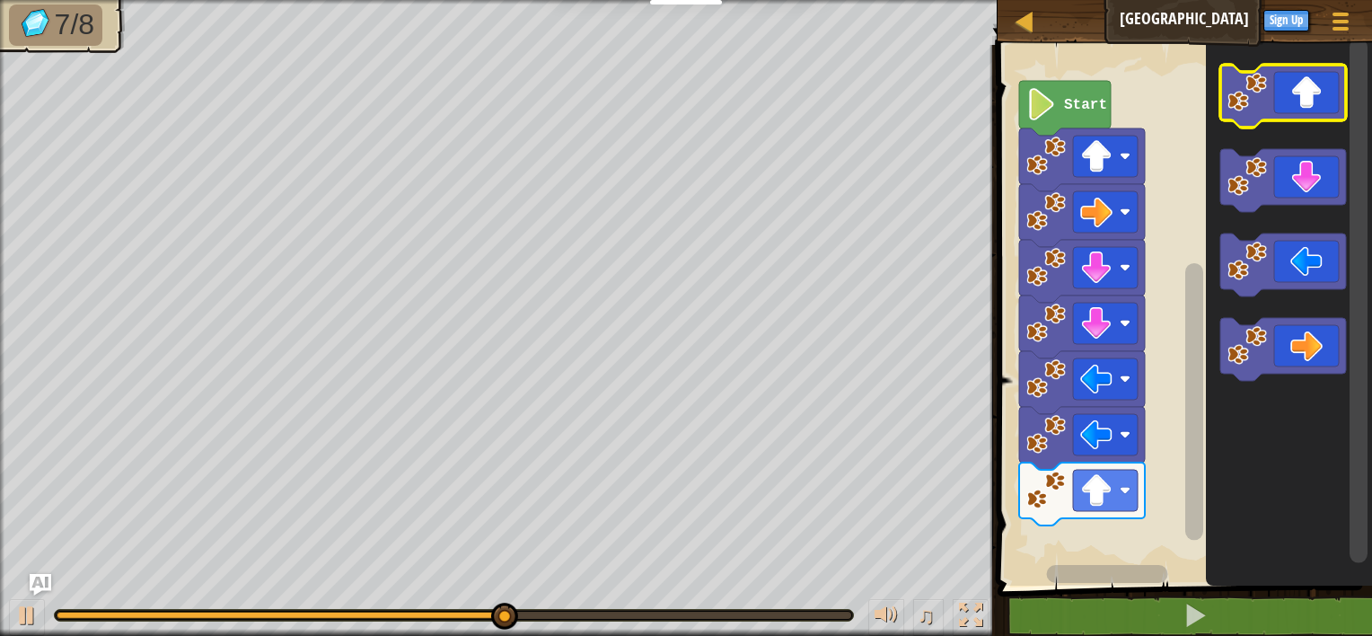
click at [1292, 105] on icon "Blockly Workspace" at bounding box center [1283, 96] width 126 height 63
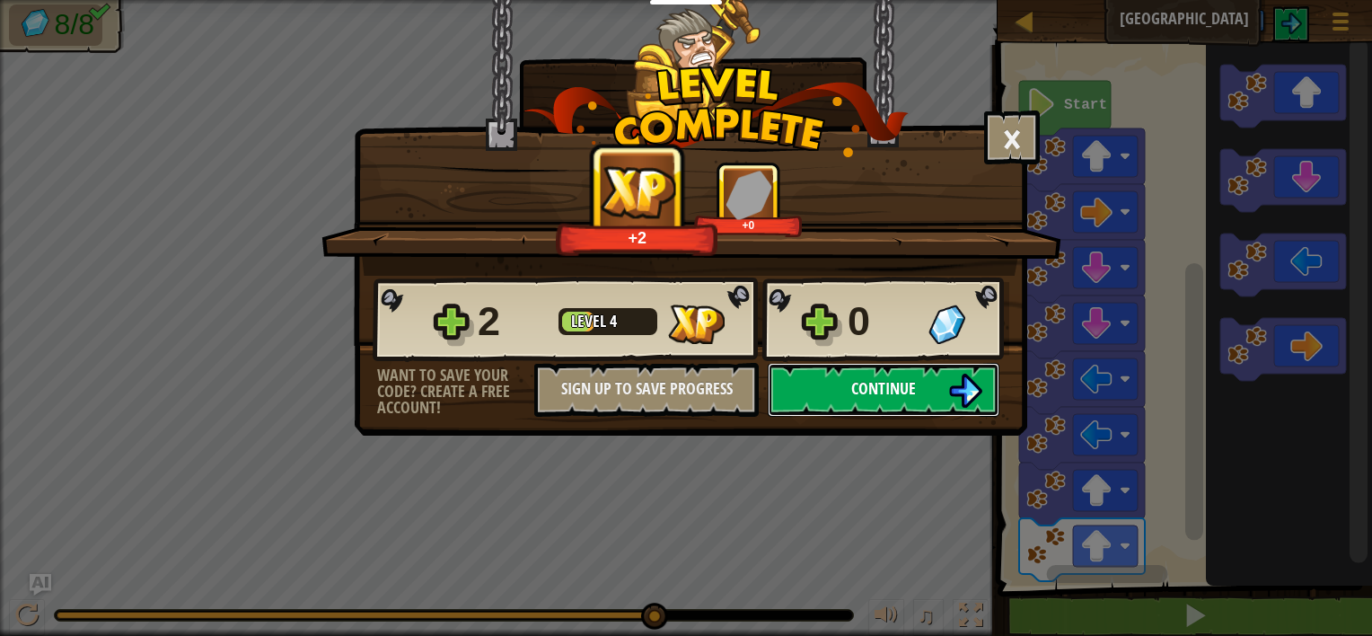
click at [914, 374] on button "Continue" at bounding box center [884, 390] width 232 height 54
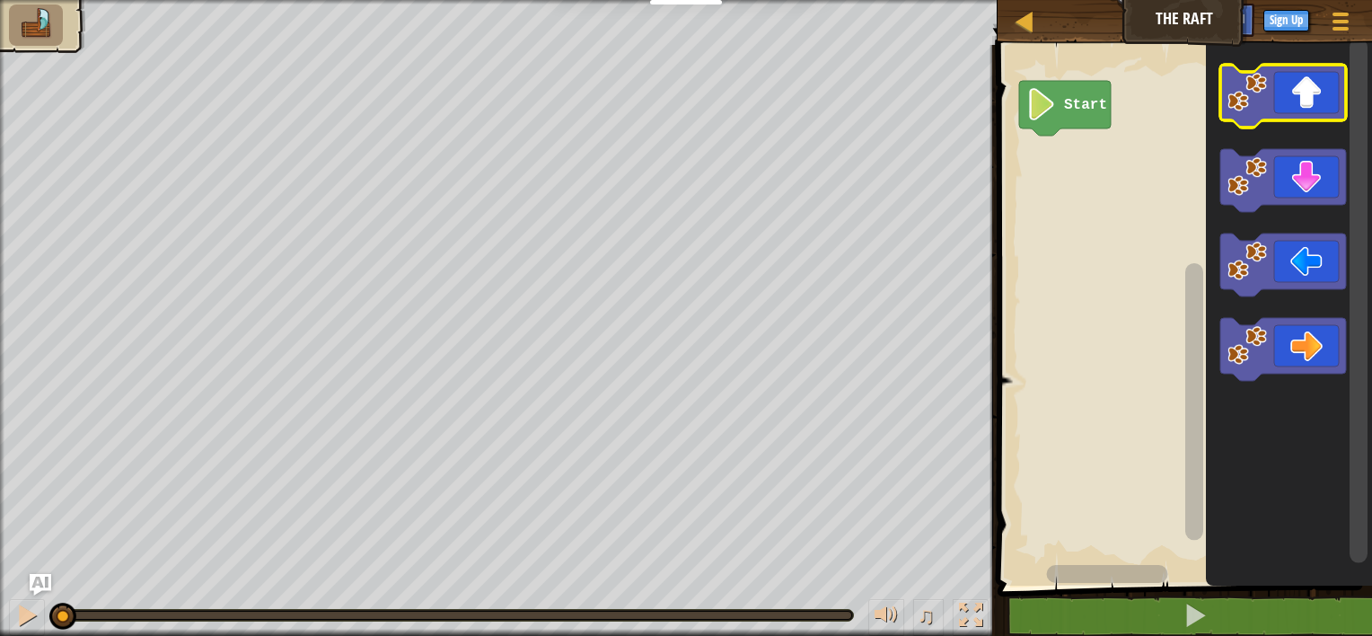
click at [1284, 83] on icon "Blockly Workspace" at bounding box center [1283, 96] width 126 height 63
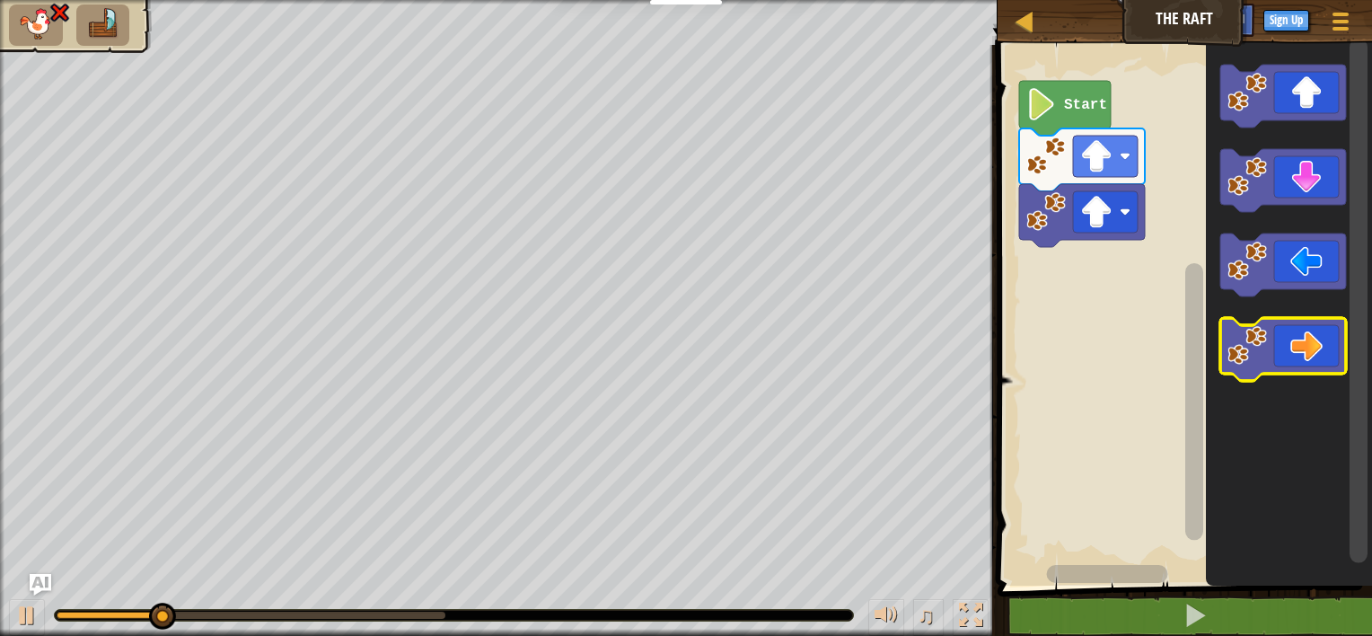
click at [1302, 335] on icon "Blockly Workspace" at bounding box center [1283, 349] width 126 height 63
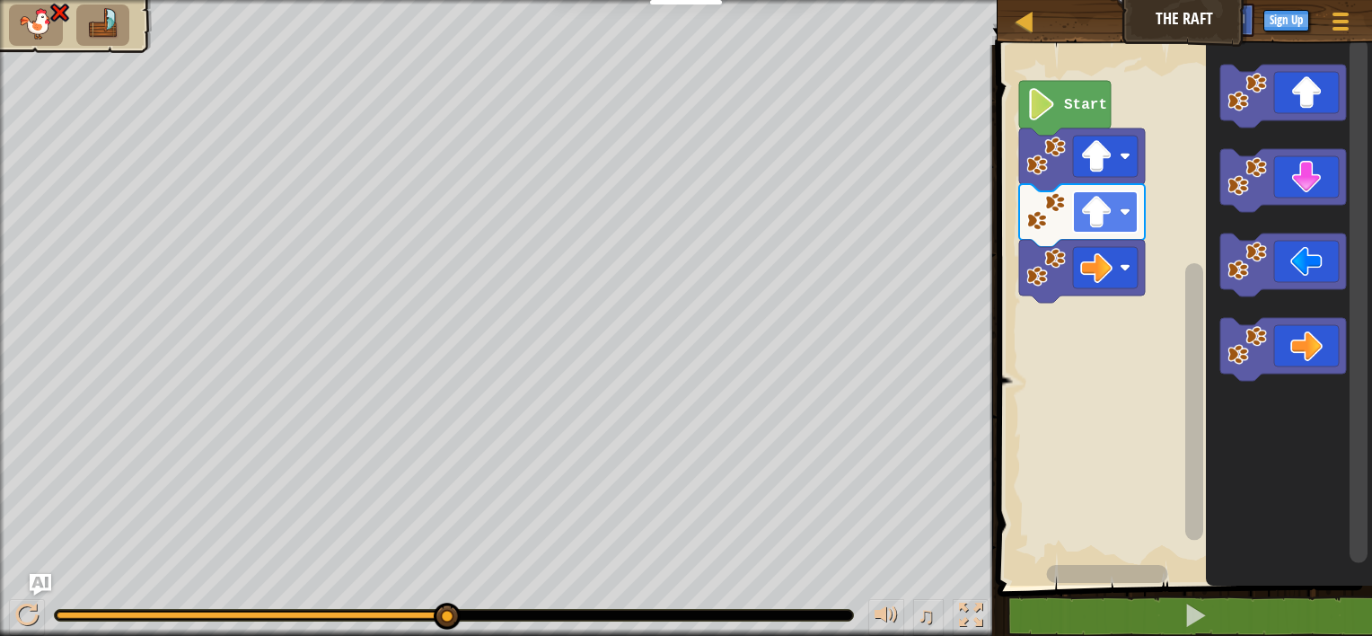
click at [1110, 205] on image "Blockly Workspace" at bounding box center [1096, 212] width 32 height 32
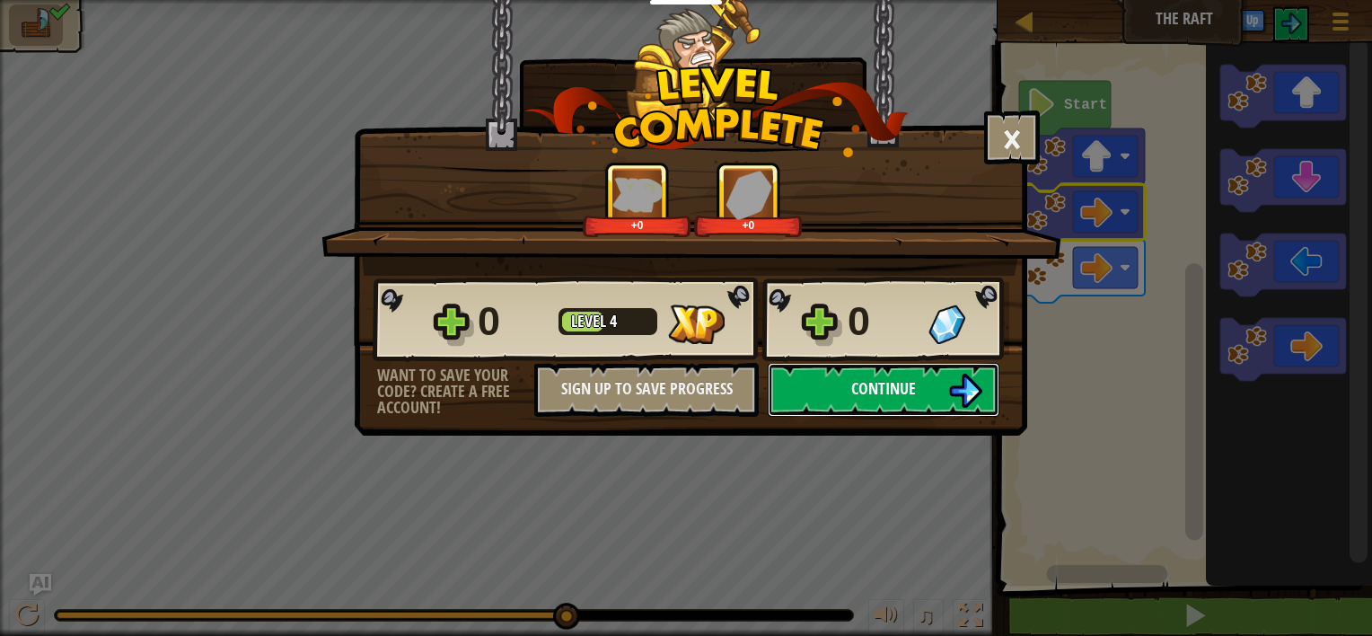
click at [959, 402] on img at bounding box center [965, 391] width 34 height 34
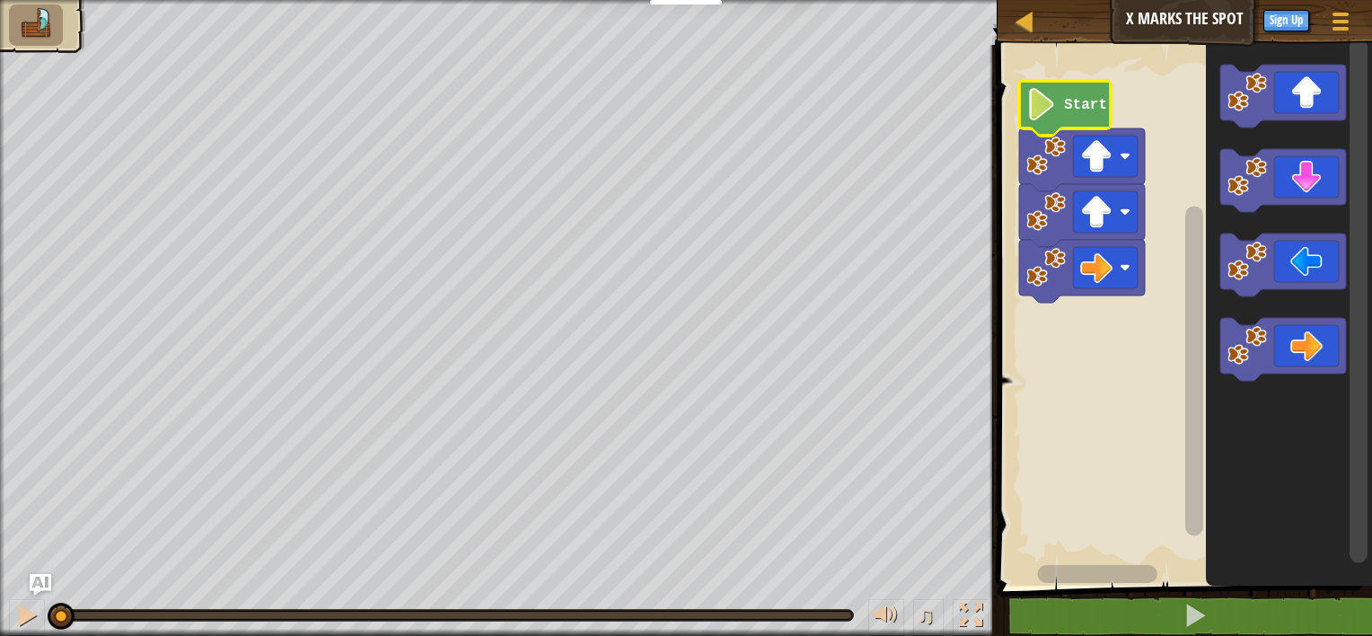
click at [1076, 121] on icon "Blockly Workspace" at bounding box center [1065, 108] width 92 height 55
click at [1292, 108] on icon "Blockly Workspace" at bounding box center [1283, 96] width 126 height 63
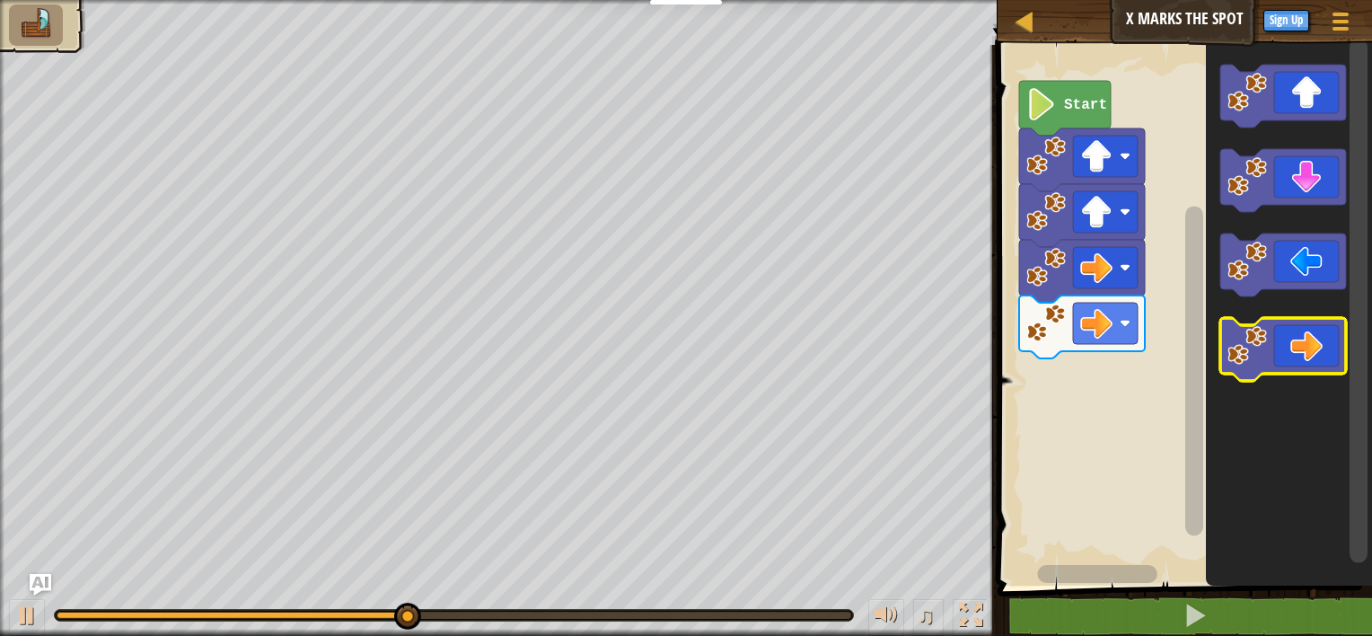
click at [1304, 359] on icon "Blockly Workspace" at bounding box center [1283, 349] width 126 height 63
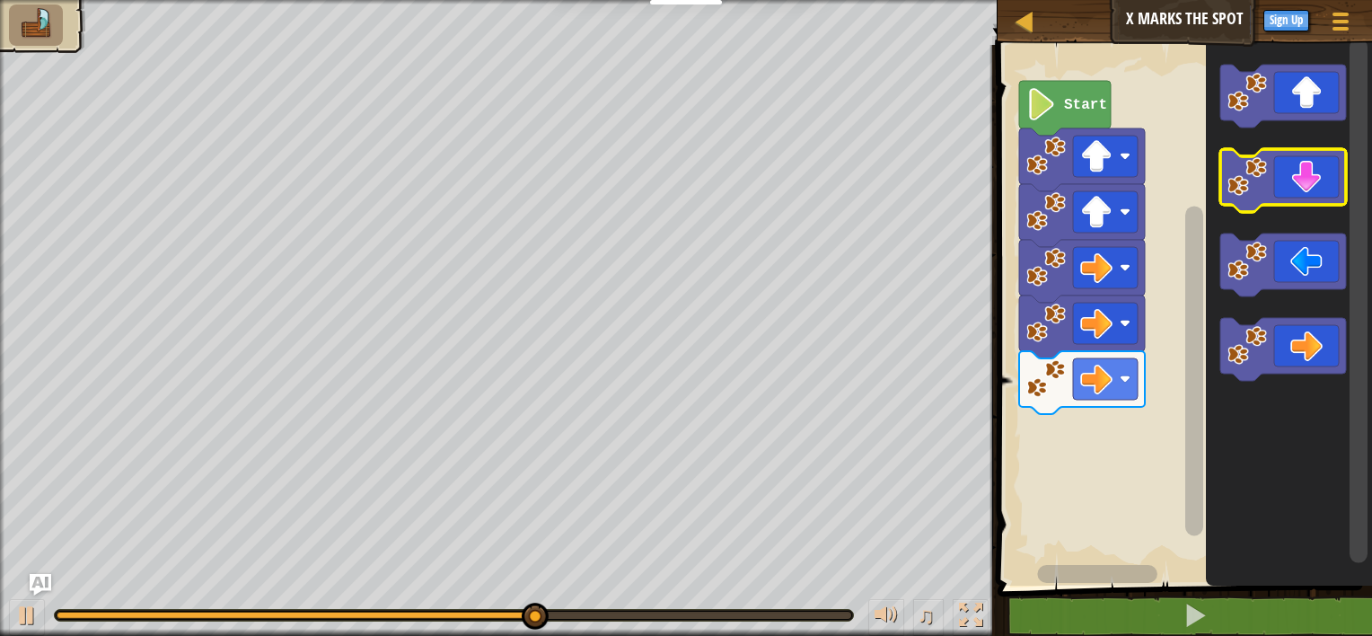
click at [1301, 190] on icon "Blockly Workspace" at bounding box center [1283, 180] width 126 height 63
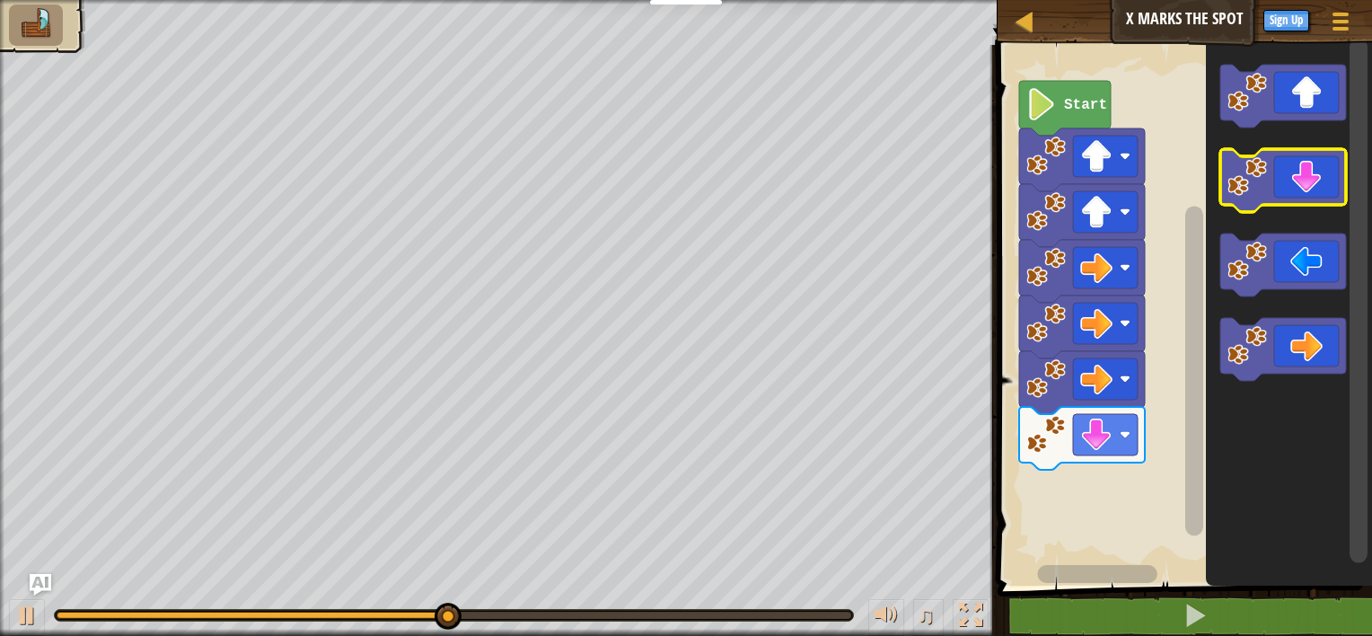
click at [1301, 190] on icon "Blockly Workspace" at bounding box center [1283, 180] width 126 height 63
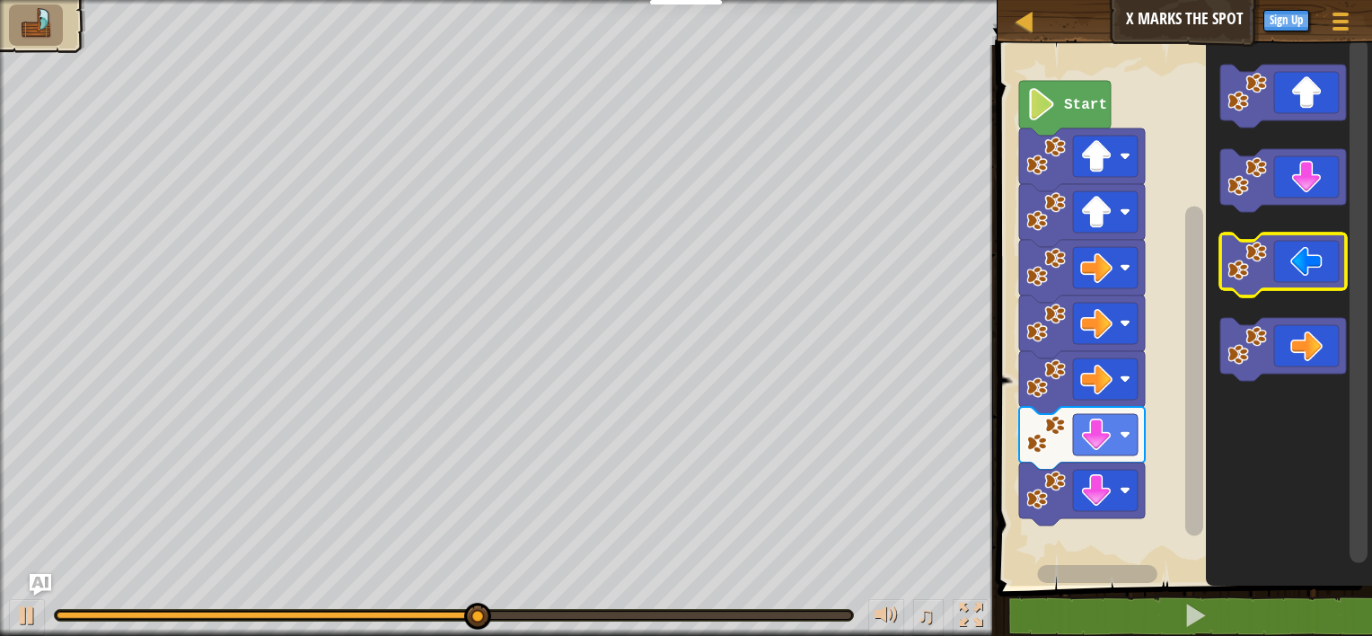
click at [1308, 276] on icon "Blockly Workspace" at bounding box center [1283, 264] width 126 height 63
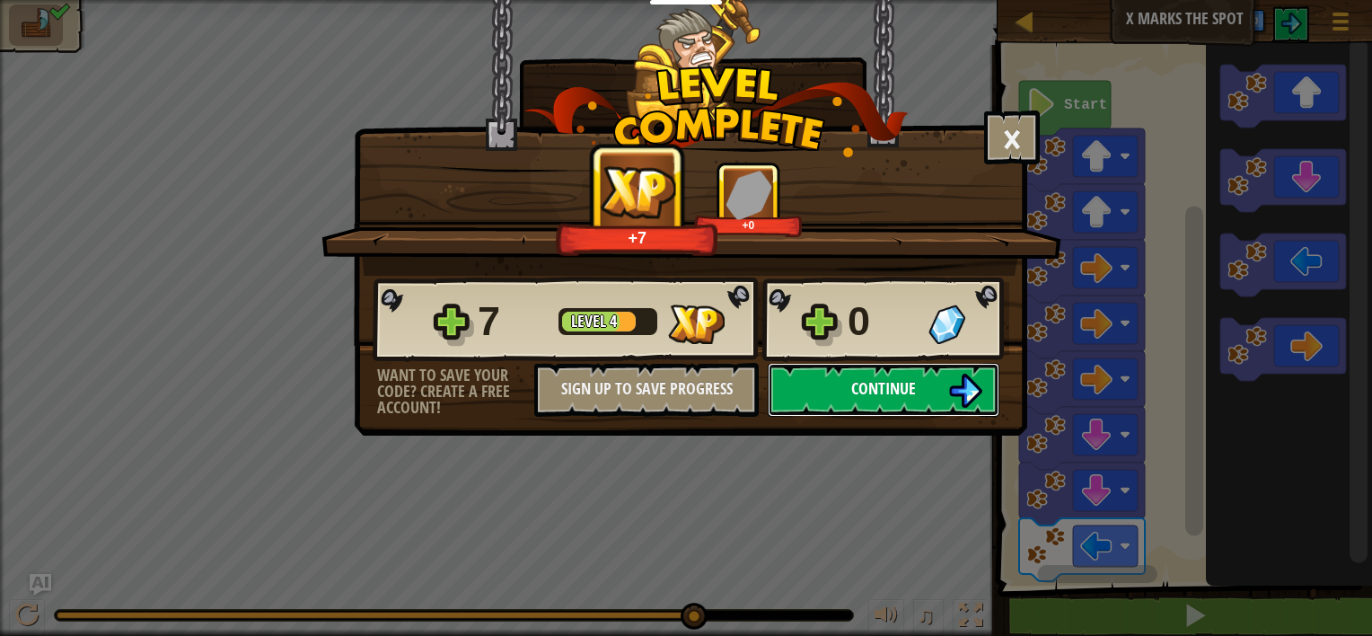
click at [914, 374] on button "Continue" at bounding box center [884, 390] width 232 height 54
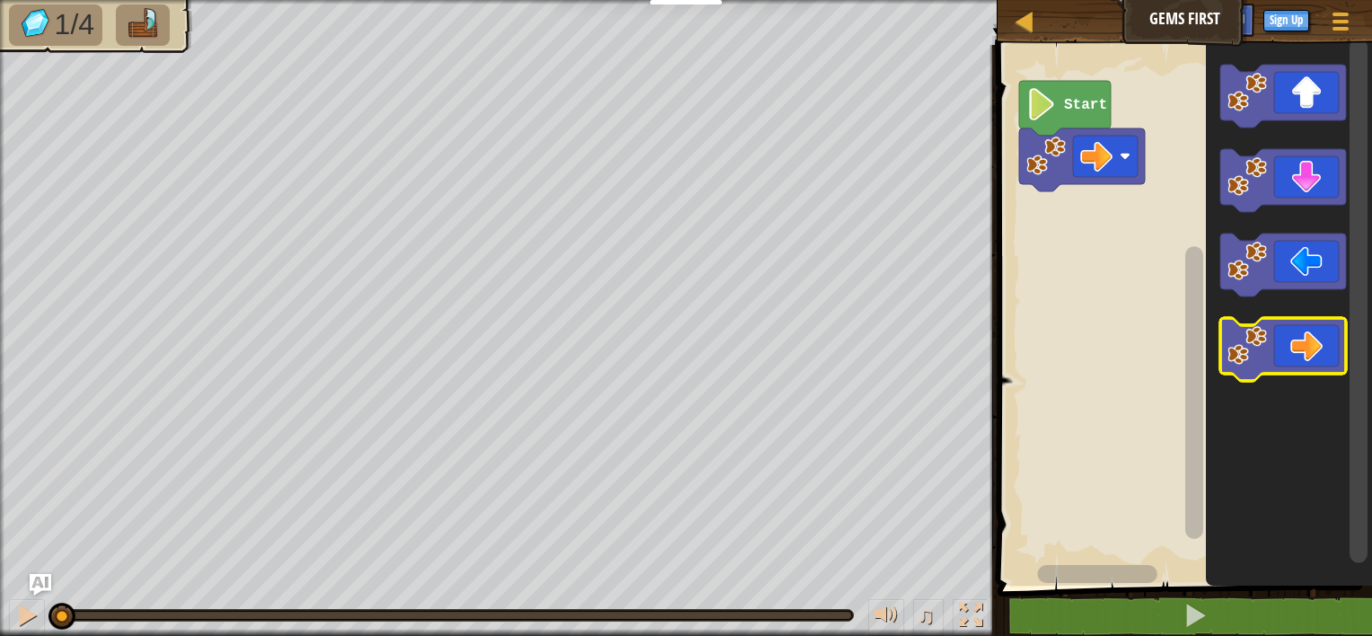
click at [1268, 363] on icon "Blockly Workspace" at bounding box center [1283, 349] width 126 height 63
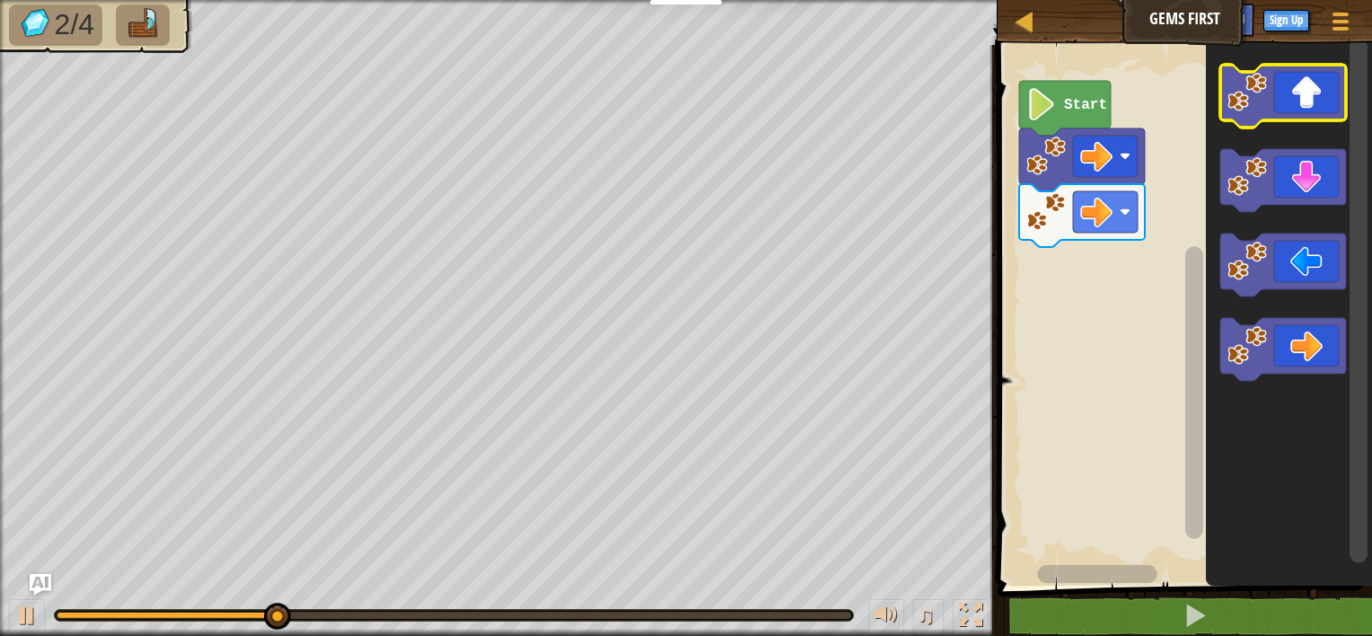
click at [1311, 98] on icon "Blockly Workspace" at bounding box center [1283, 96] width 126 height 63
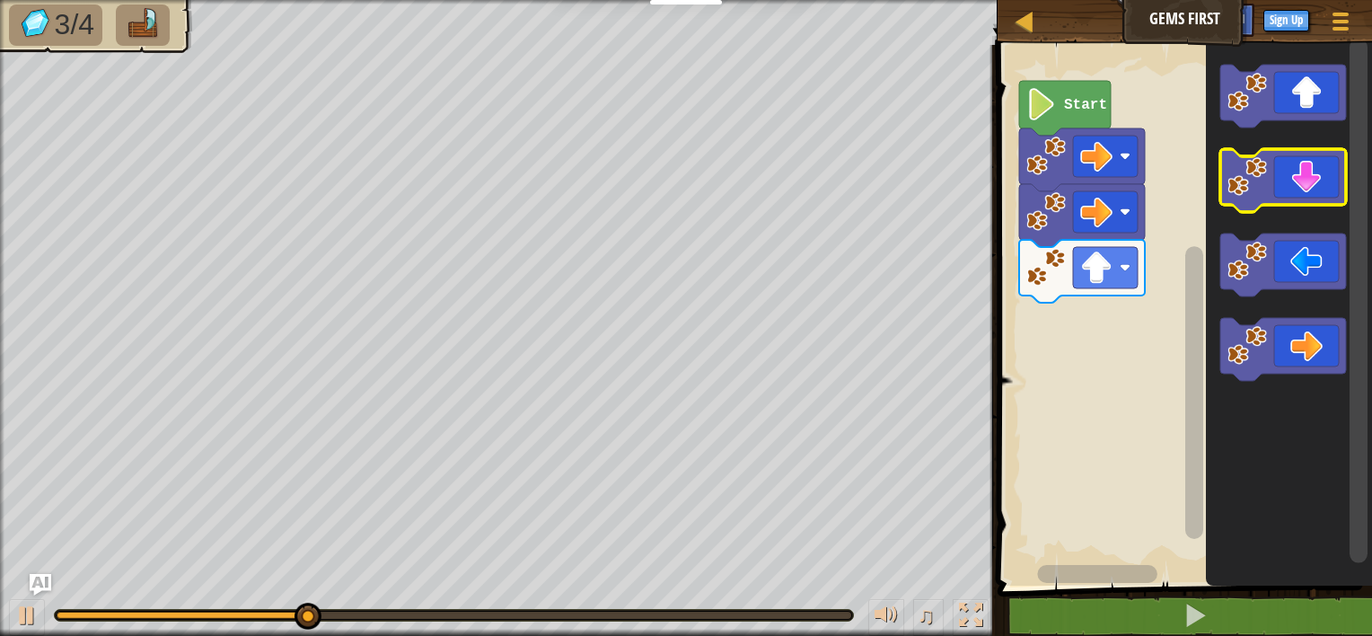
click at [1323, 194] on icon "Blockly Workspace" at bounding box center [1283, 180] width 126 height 63
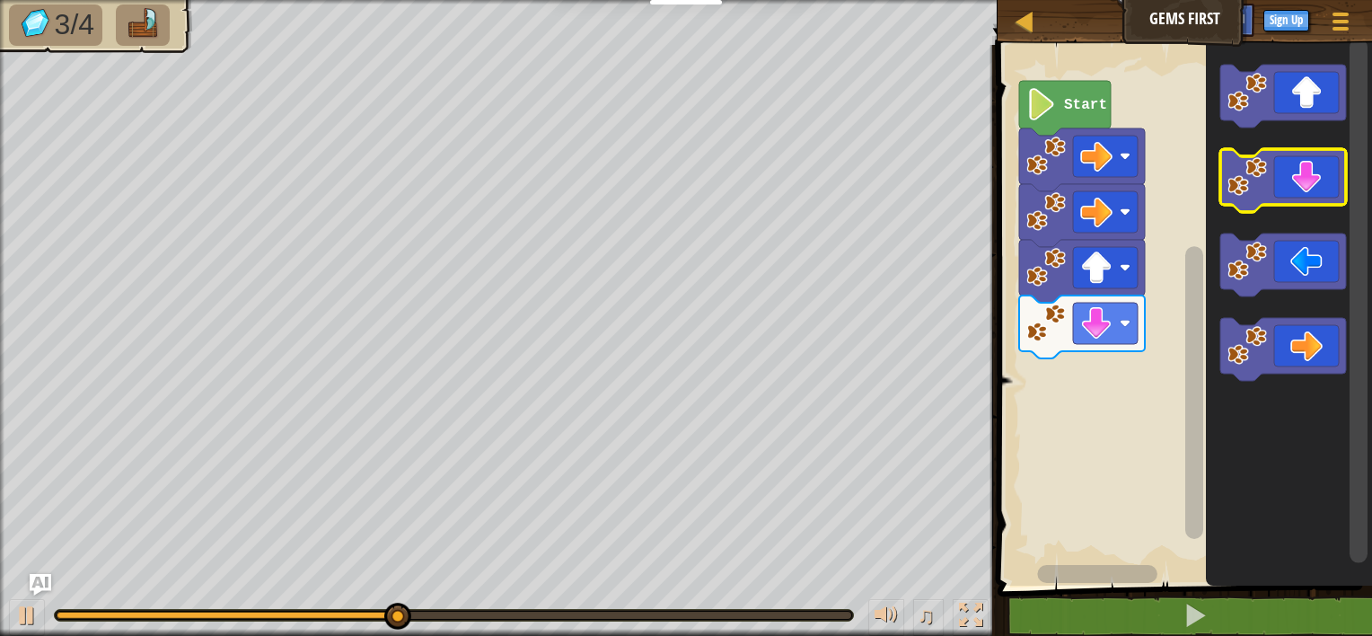
click at [1322, 193] on icon "Blockly Workspace" at bounding box center [1283, 180] width 126 height 63
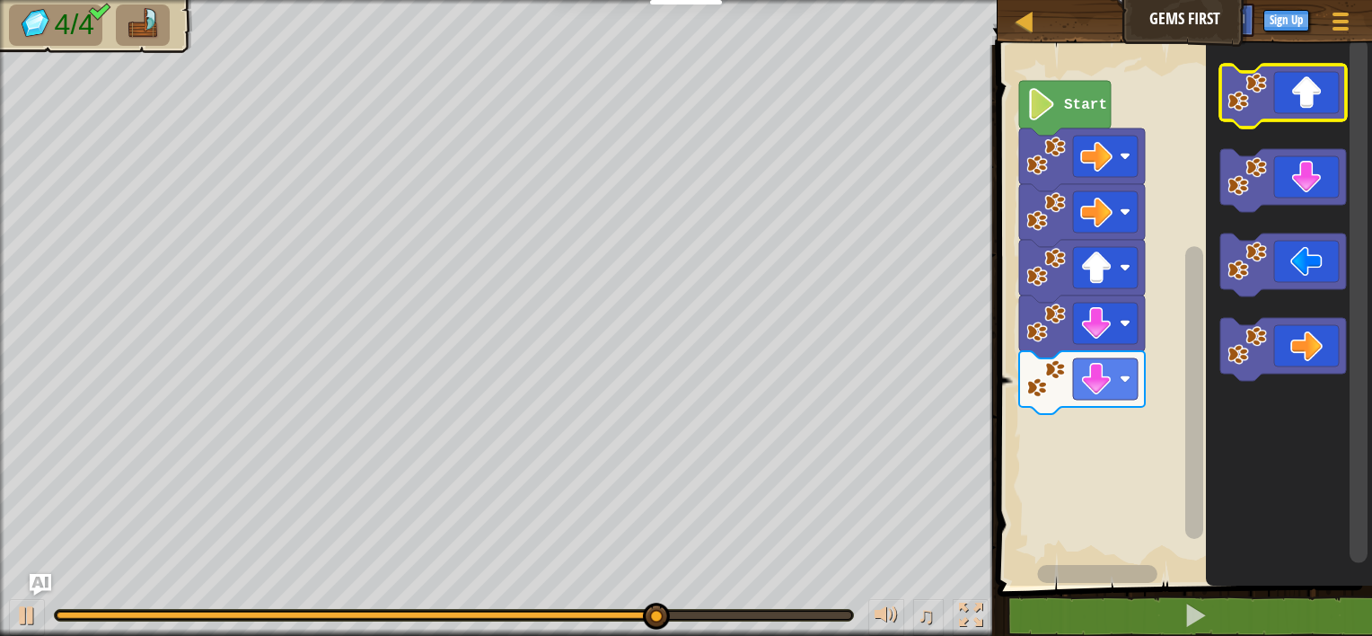
click at [1316, 103] on icon "Blockly Workspace" at bounding box center [1283, 96] width 126 height 63
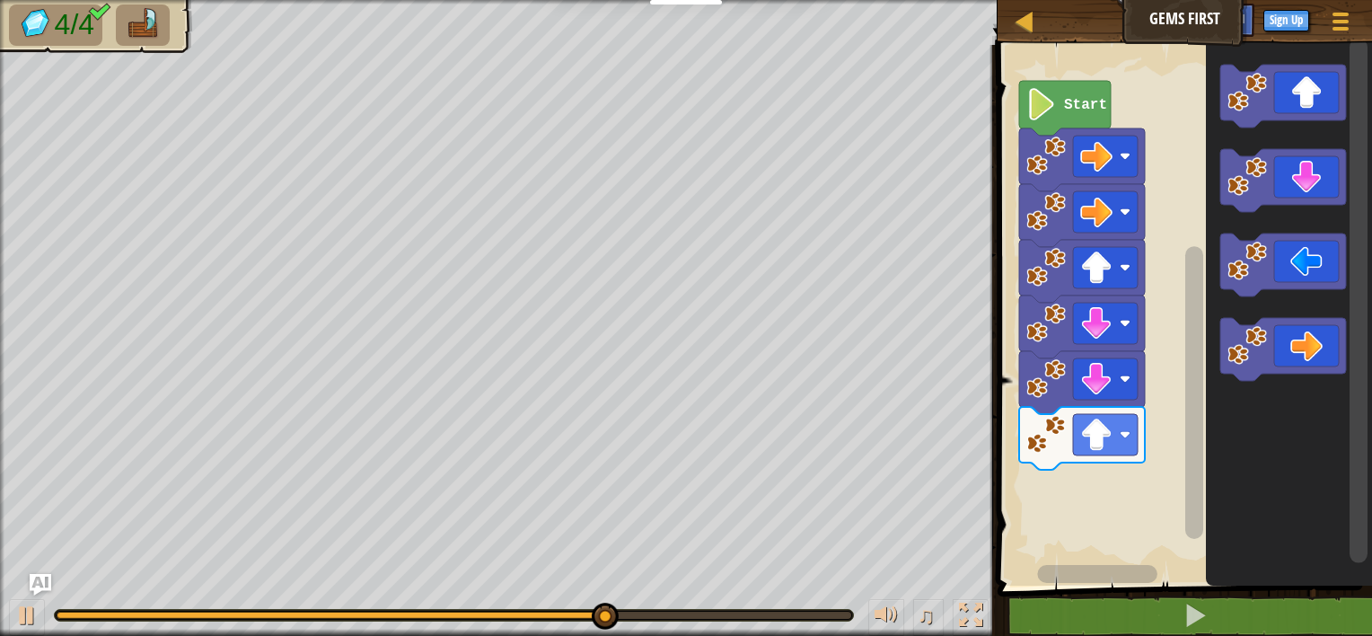
click at [1291, 327] on icon "Blockly Workspace" at bounding box center [1283, 349] width 126 height 63
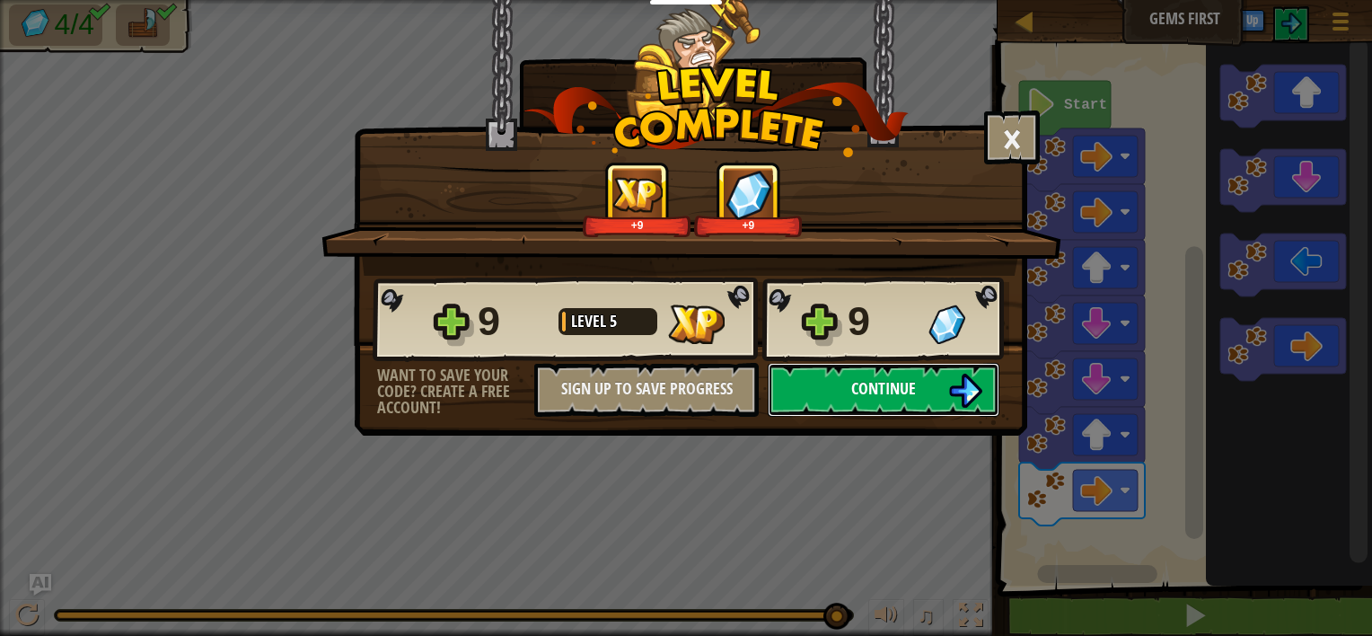
click at [918, 394] on button "Continue" at bounding box center [884, 390] width 232 height 54
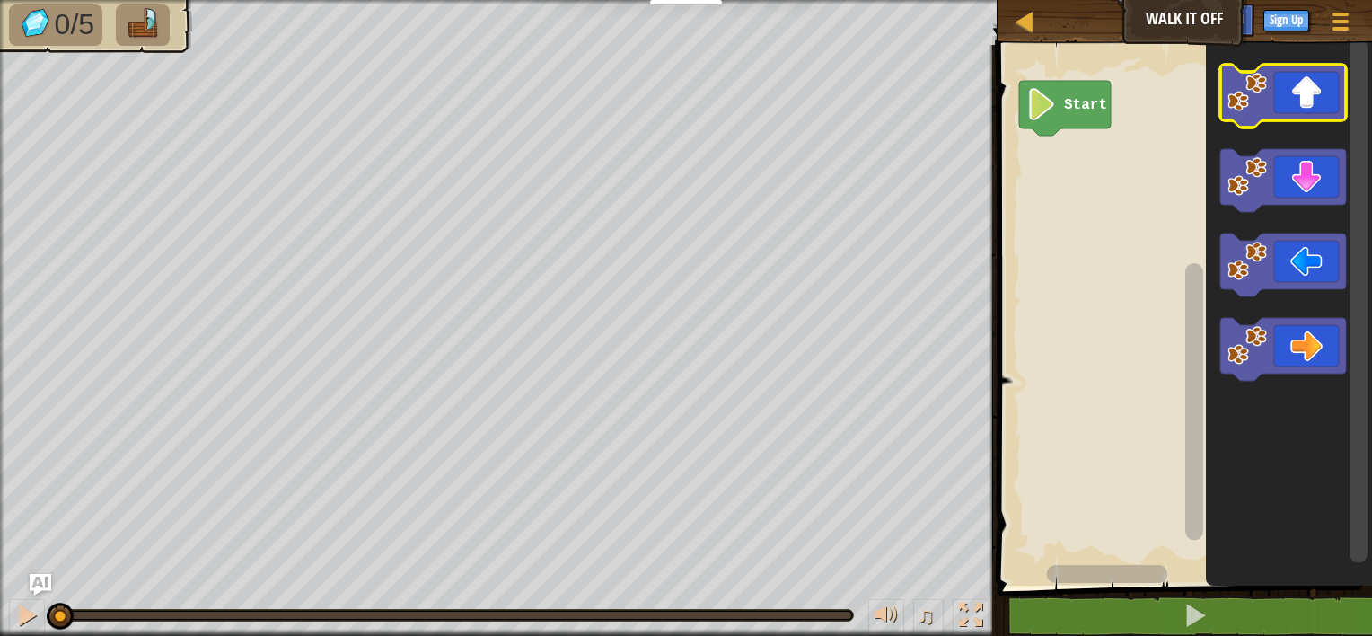
click at [1301, 120] on icon "Blockly Workspace" at bounding box center [1283, 96] width 126 height 63
click at [1296, 107] on icon "Blockly Workspace" at bounding box center [1283, 96] width 126 height 63
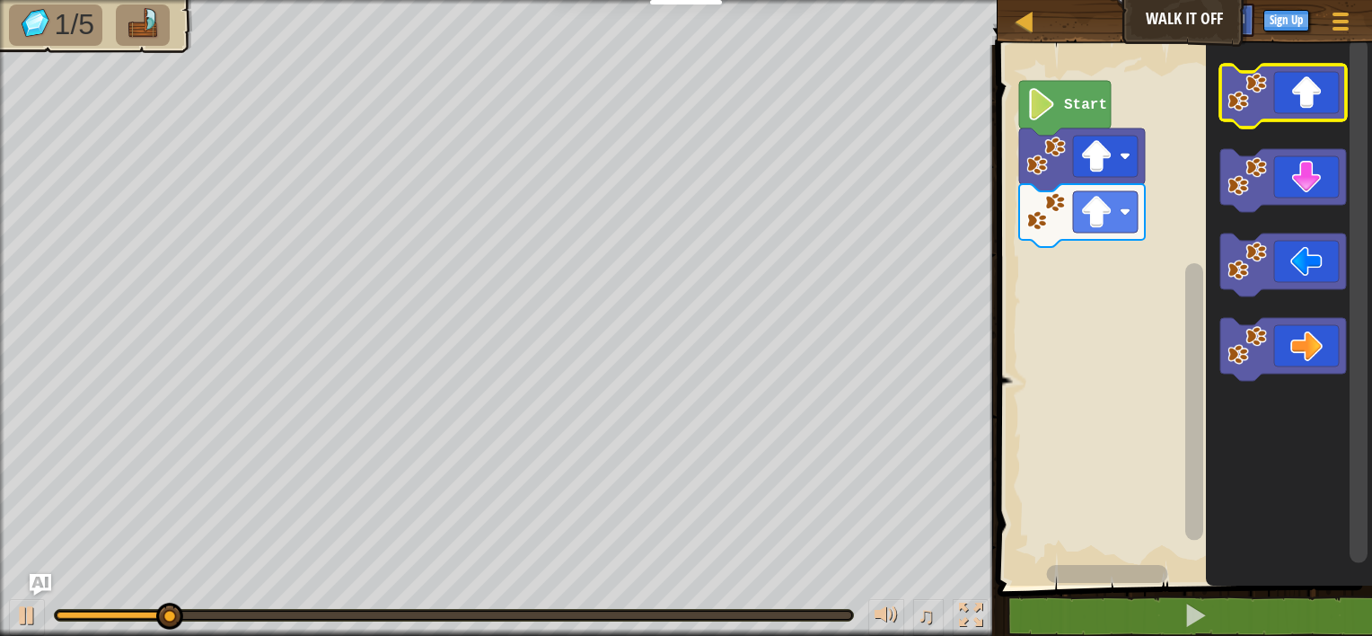
click at [1300, 122] on rect "Blockly Workspace" at bounding box center [1283, 96] width 126 height 63
click at [1316, 75] on icon "Blockly Workspace" at bounding box center [1283, 96] width 126 height 63
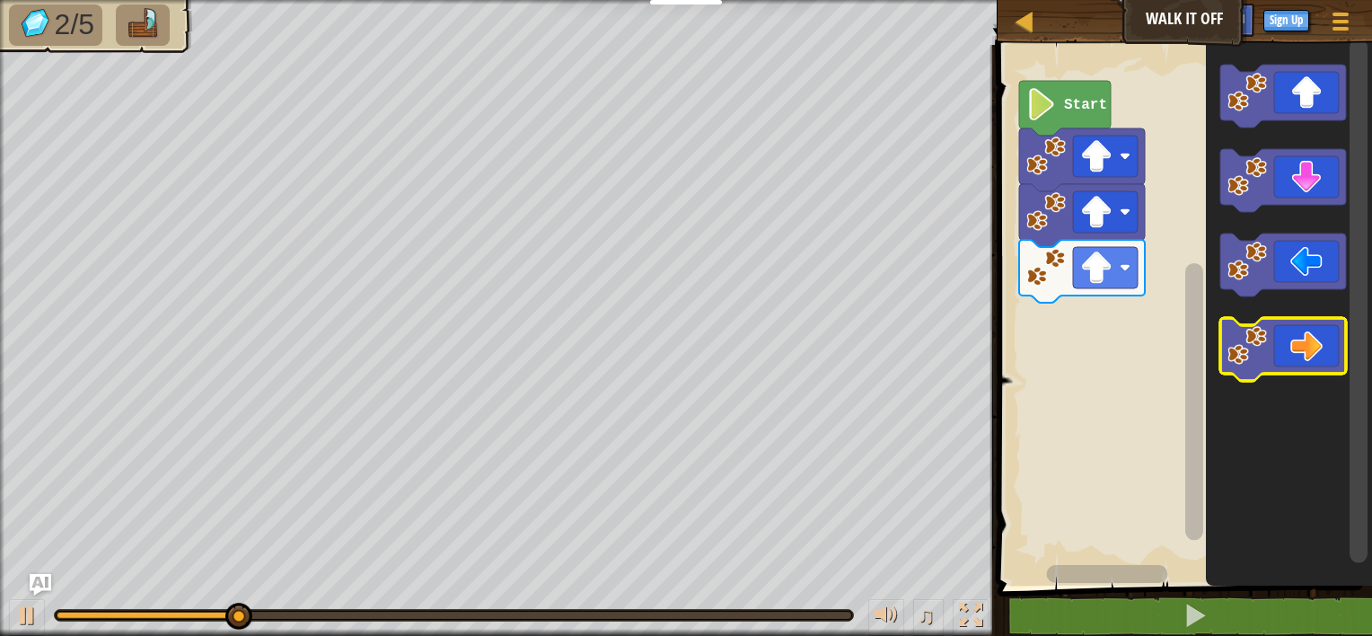
click at [1279, 346] on icon "Blockly Workspace" at bounding box center [1283, 349] width 126 height 63
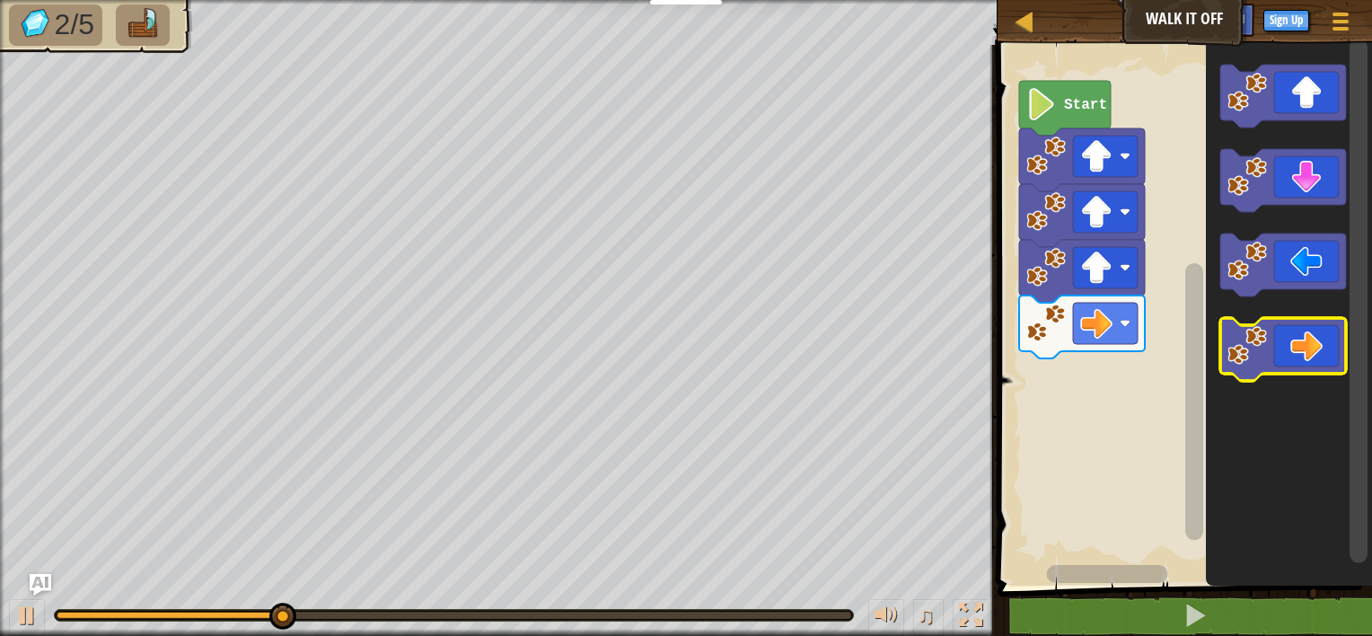
click at [1279, 346] on icon "Blockly Workspace" at bounding box center [1283, 349] width 126 height 63
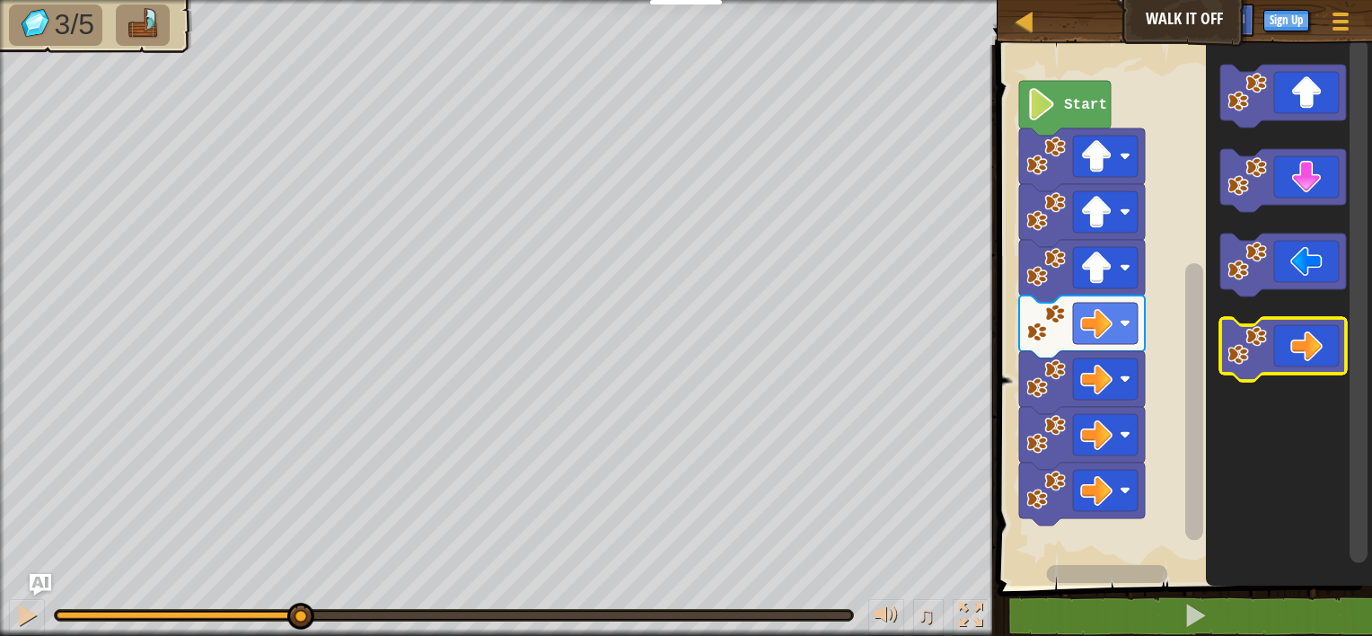
click at [1279, 346] on icon "Blockly Workspace" at bounding box center [1283, 349] width 126 height 63
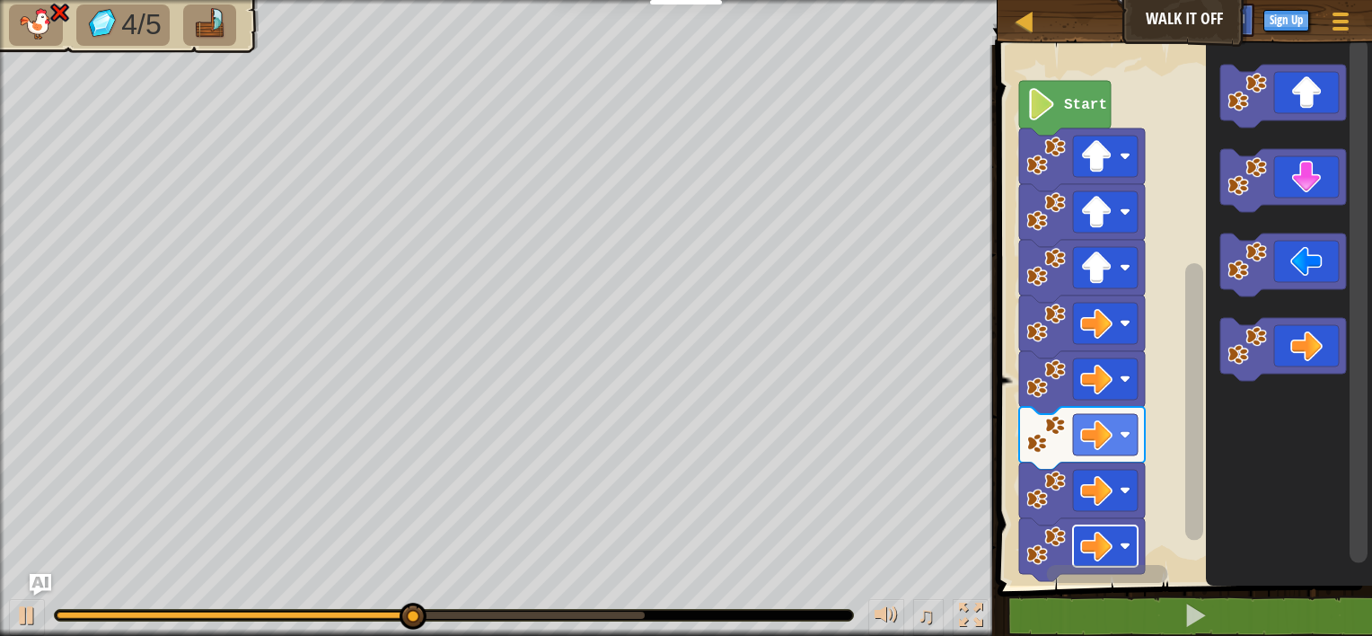
click at [1107, 557] on image "Blockly Workspace" at bounding box center [1096, 546] width 32 height 32
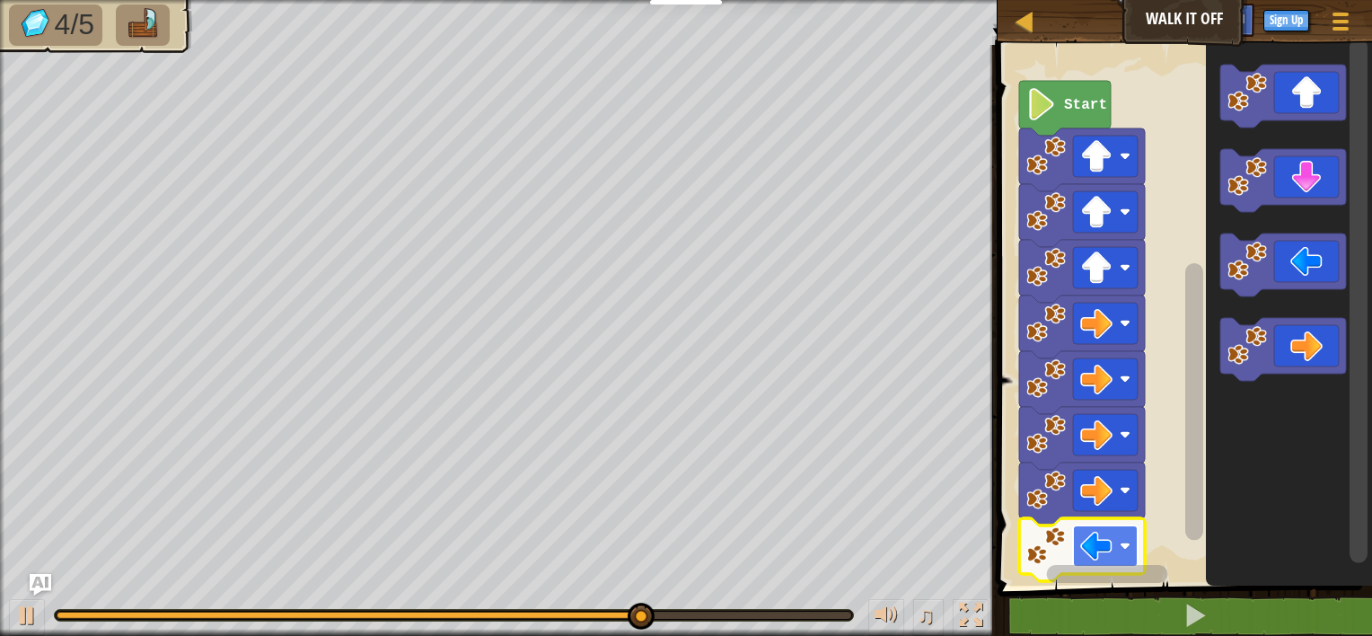
click at [1114, 539] on rect "Blockly Workspace" at bounding box center [1105, 545] width 65 height 41
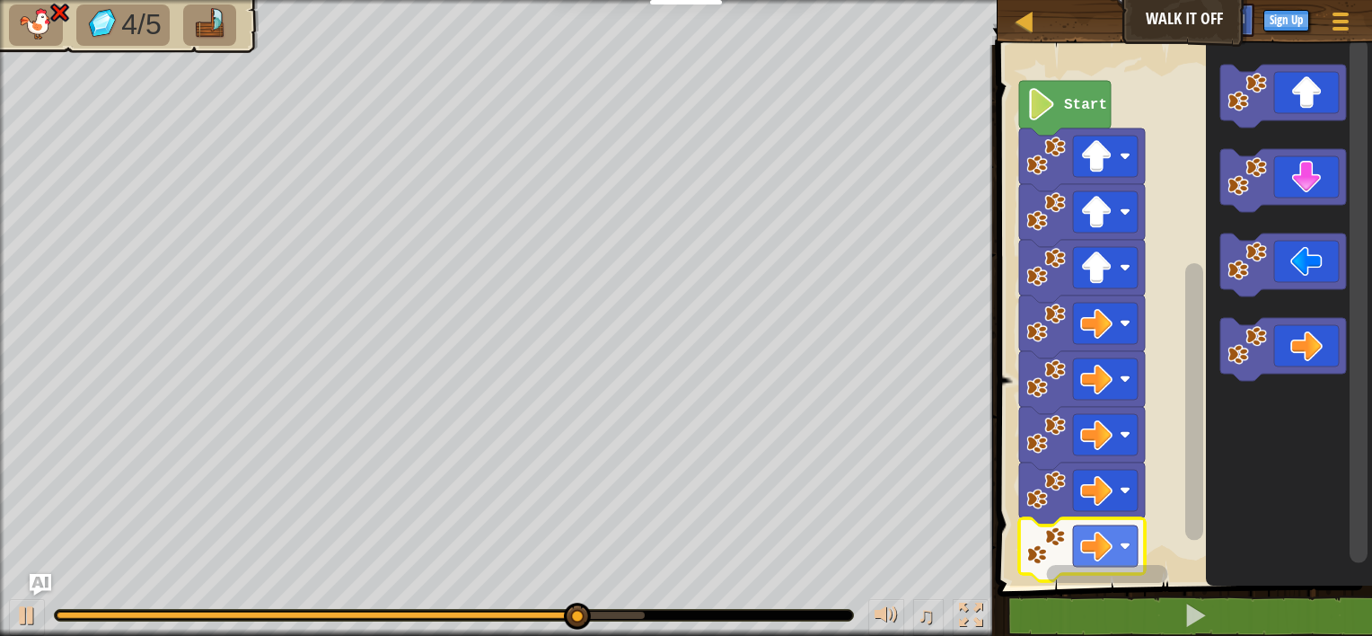
click at [1103, 516] on icon "Blockly Workspace" at bounding box center [1082, 493] width 126 height 63
click at [1105, 539] on image "Blockly Workspace" at bounding box center [1096, 546] width 32 height 32
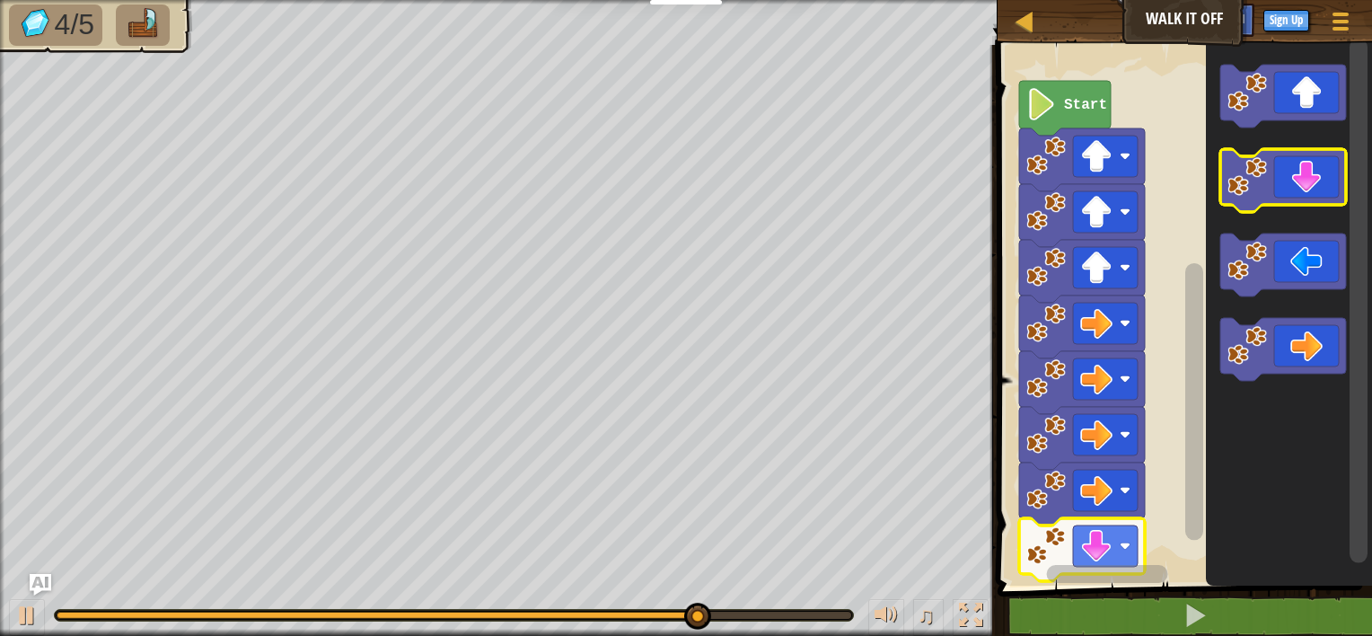
click at [1286, 187] on icon "Blockly Workspace" at bounding box center [1283, 180] width 126 height 63
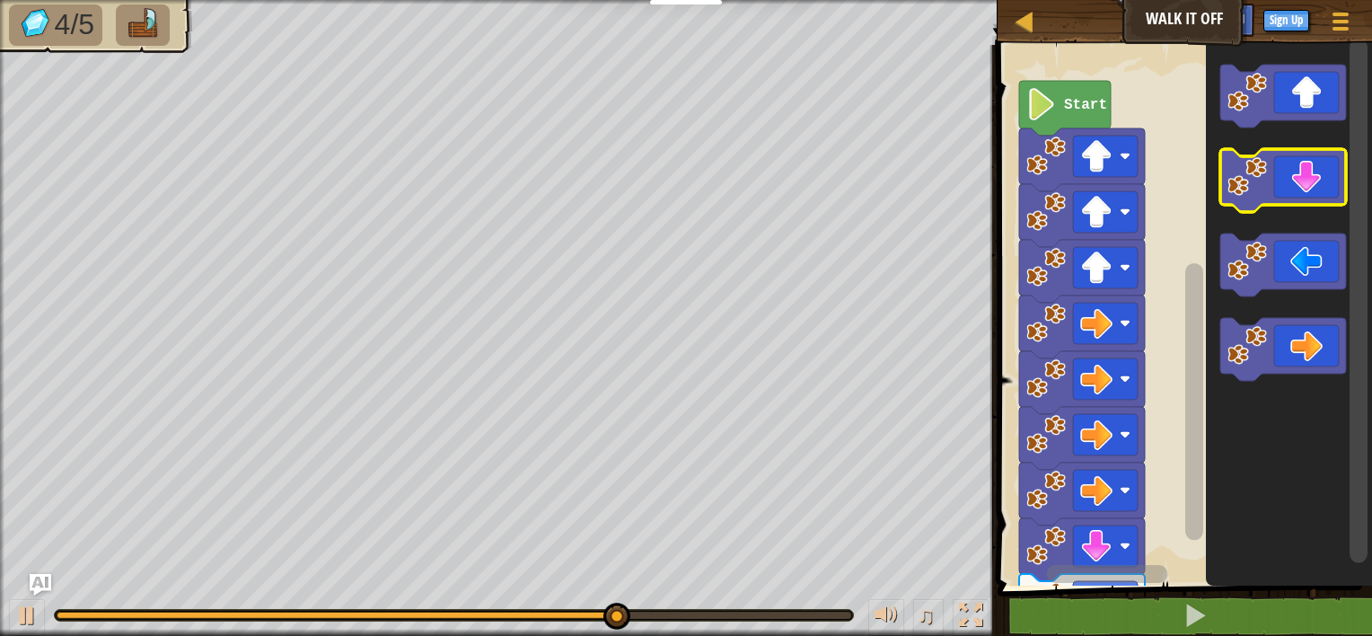
click at [1286, 187] on icon "Blockly Workspace" at bounding box center [1283, 180] width 126 height 63
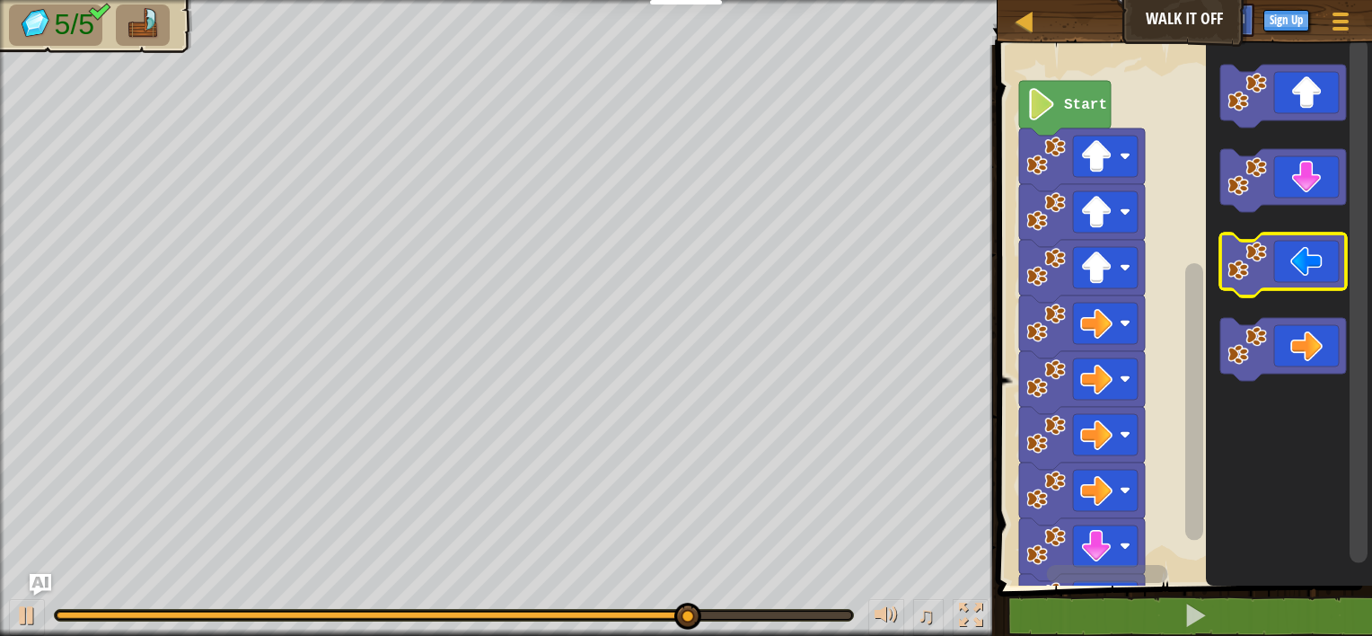
click at [1290, 262] on icon "Blockly Workspace" at bounding box center [1283, 264] width 126 height 63
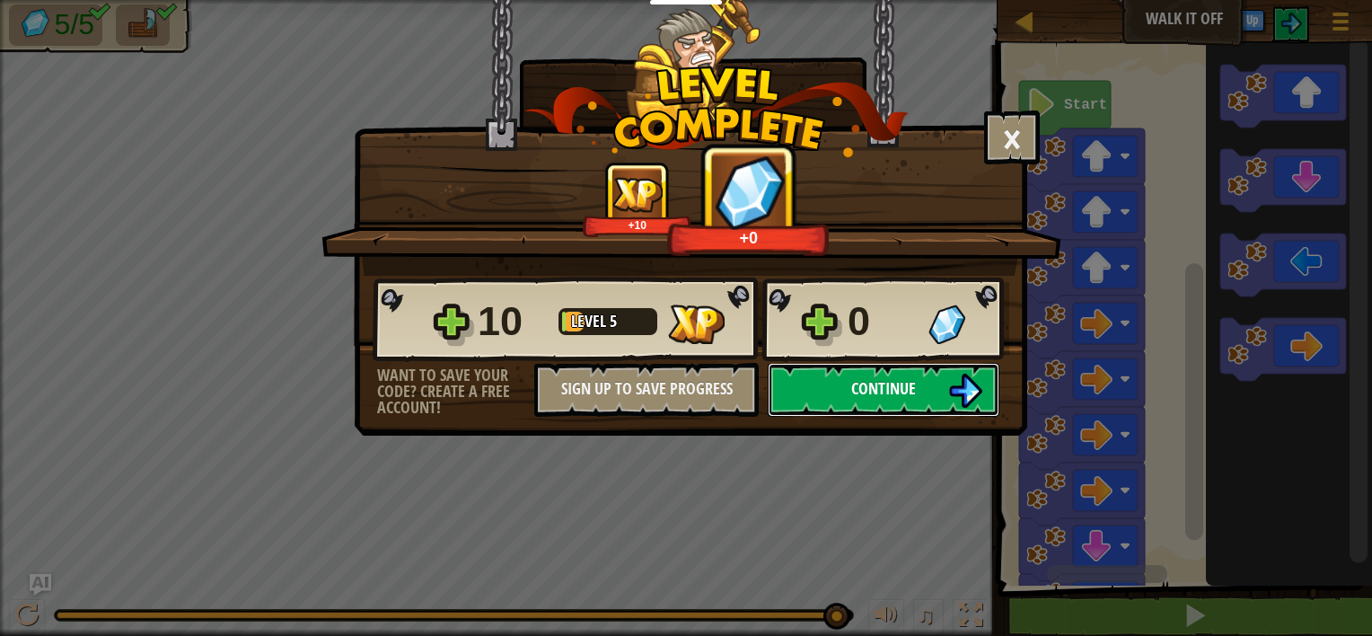
click at [944, 377] on button "Continue" at bounding box center [884, 390] width 232 height 54
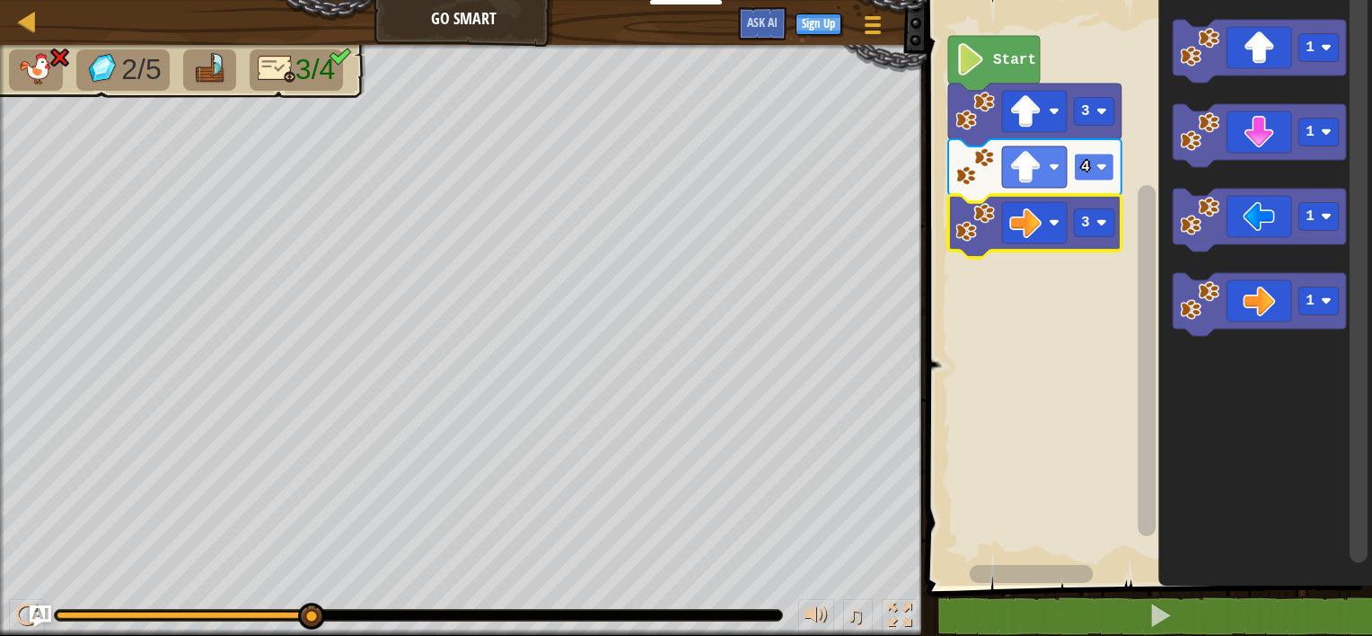
click at [1103, 166] on image "Blockly Workspace" at bounding box center [1101, 167] width 11 height 11
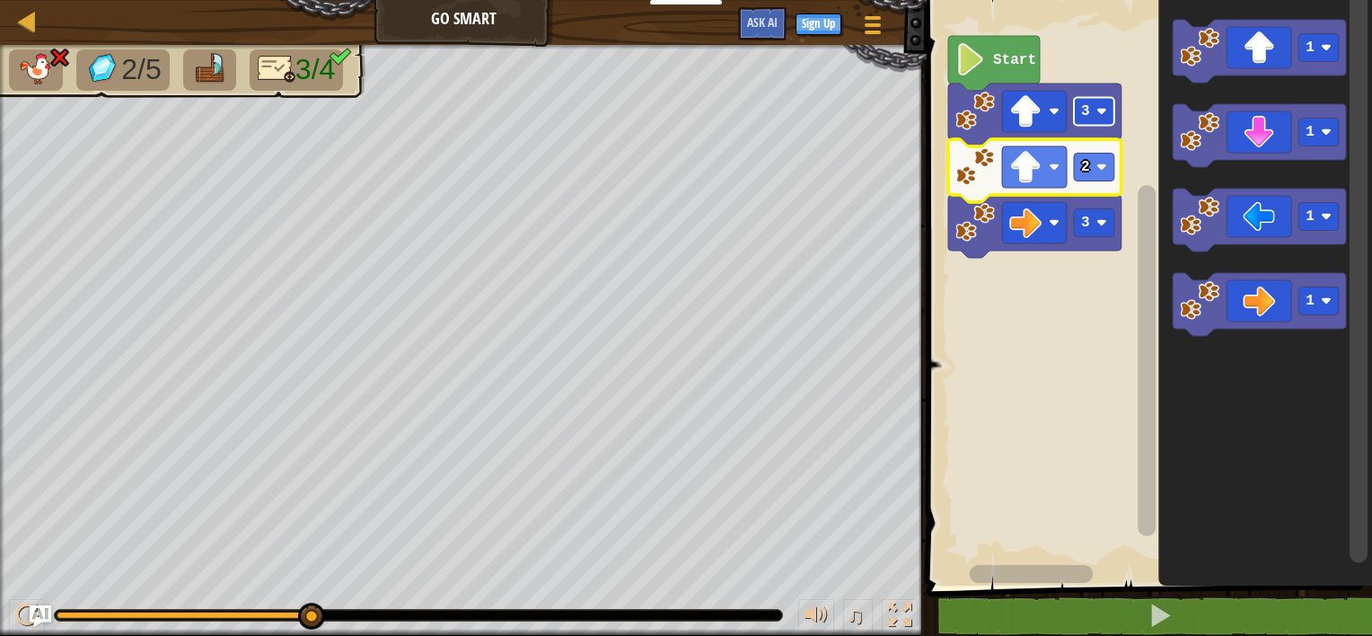
click at [1096, 119] on rect "Blockly Workspace" at bounding box center [1094, 112] width 40 height 28
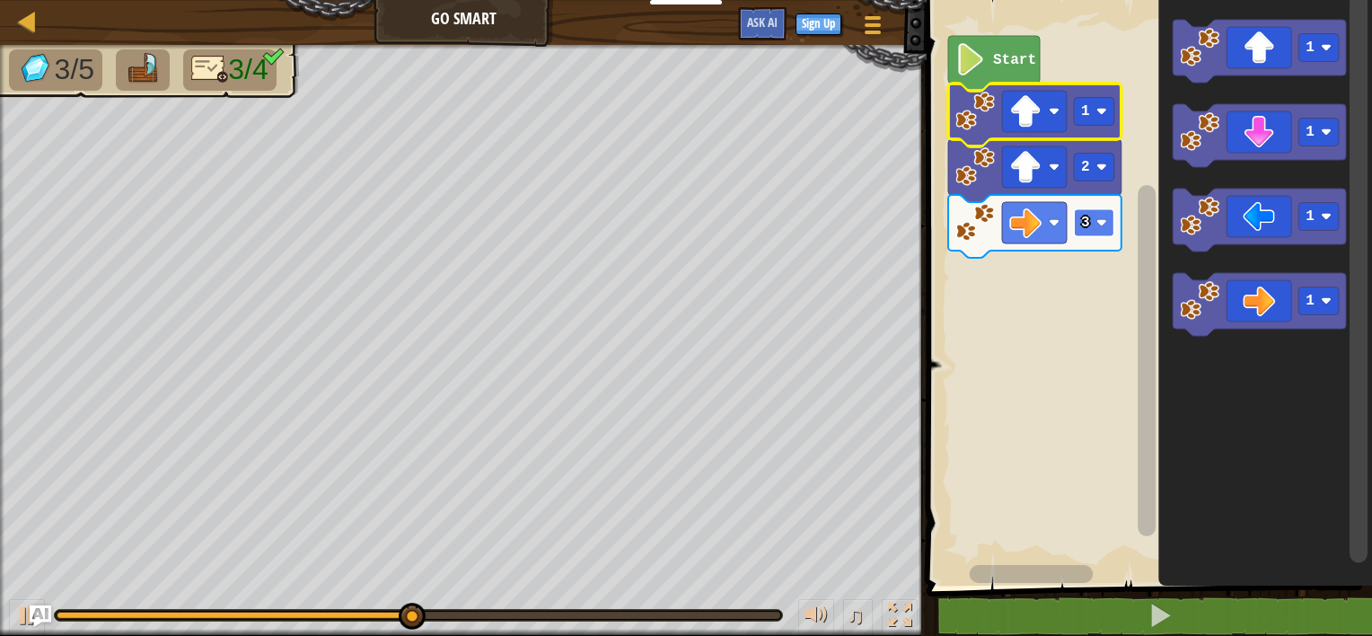
click at [1088, 212] on rect "Blockly Workspace" at bounding box center [1094, 223] width 40 height 28
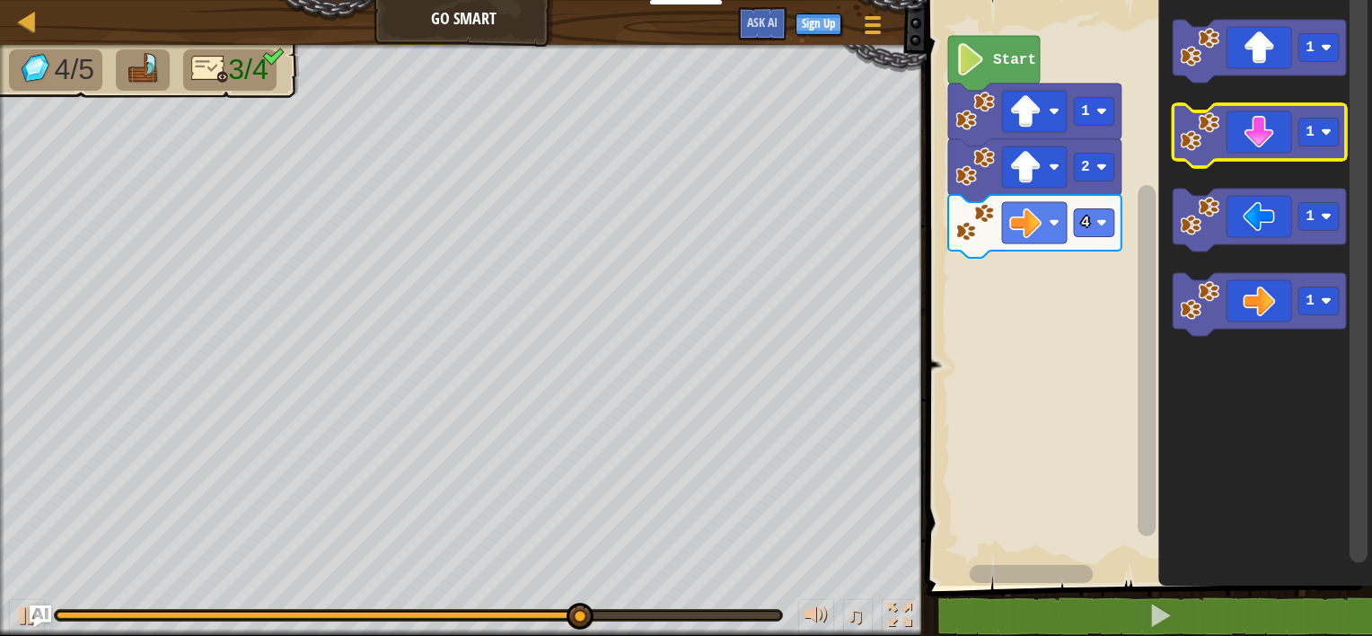
click at [1280, 147] on icon "Blockly Workspace" at bounding box center [1259, 135] width 173 height 63
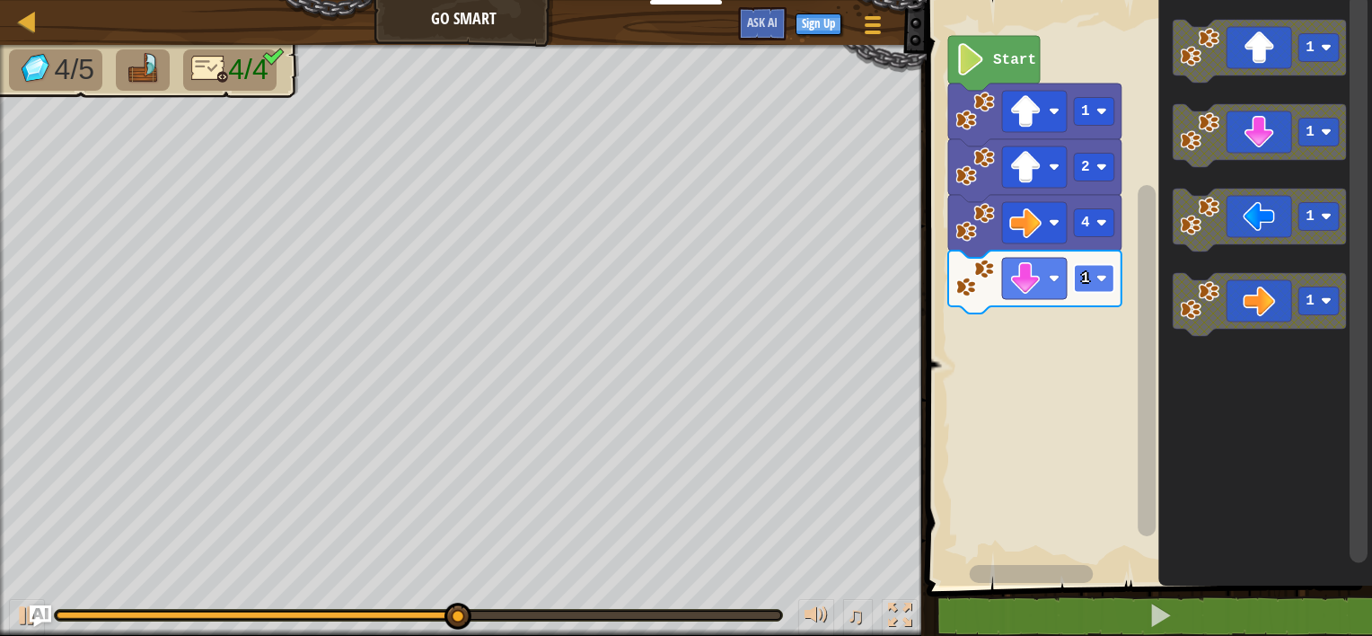
click at [1091, 278] on rect "Blockly Workspace" at bounding box center [1094, 279] width 40 height 28
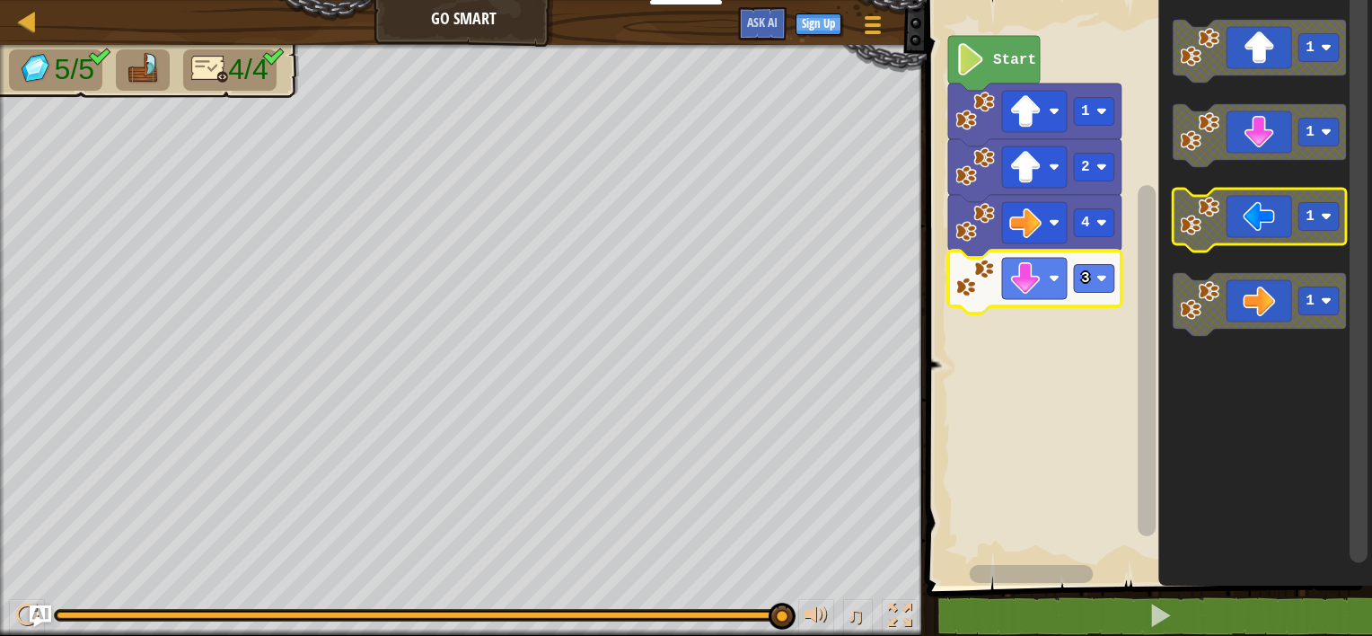
click at [1256, 226] on icon "Blockly Workspace" at bounding box center [1259, 220] width 173 height 63
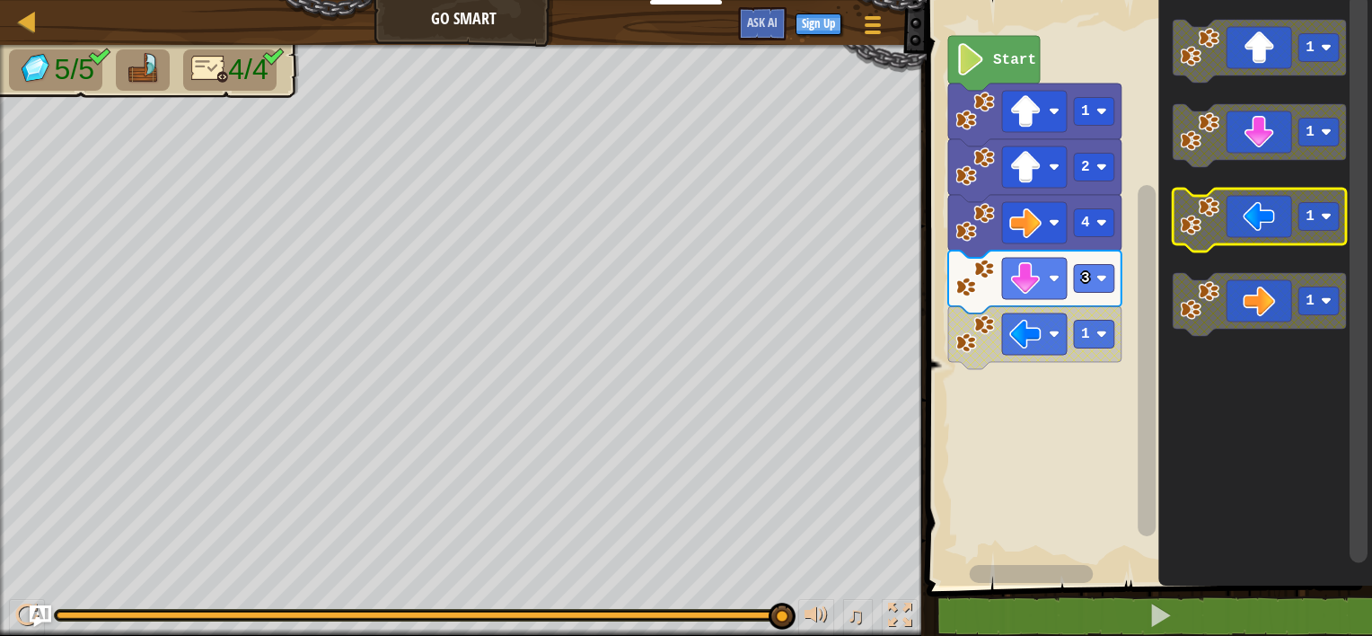
click at [1236, 229] on icon "Blockly Workspace" at bounding box center [1259, 220] width 173 height 63
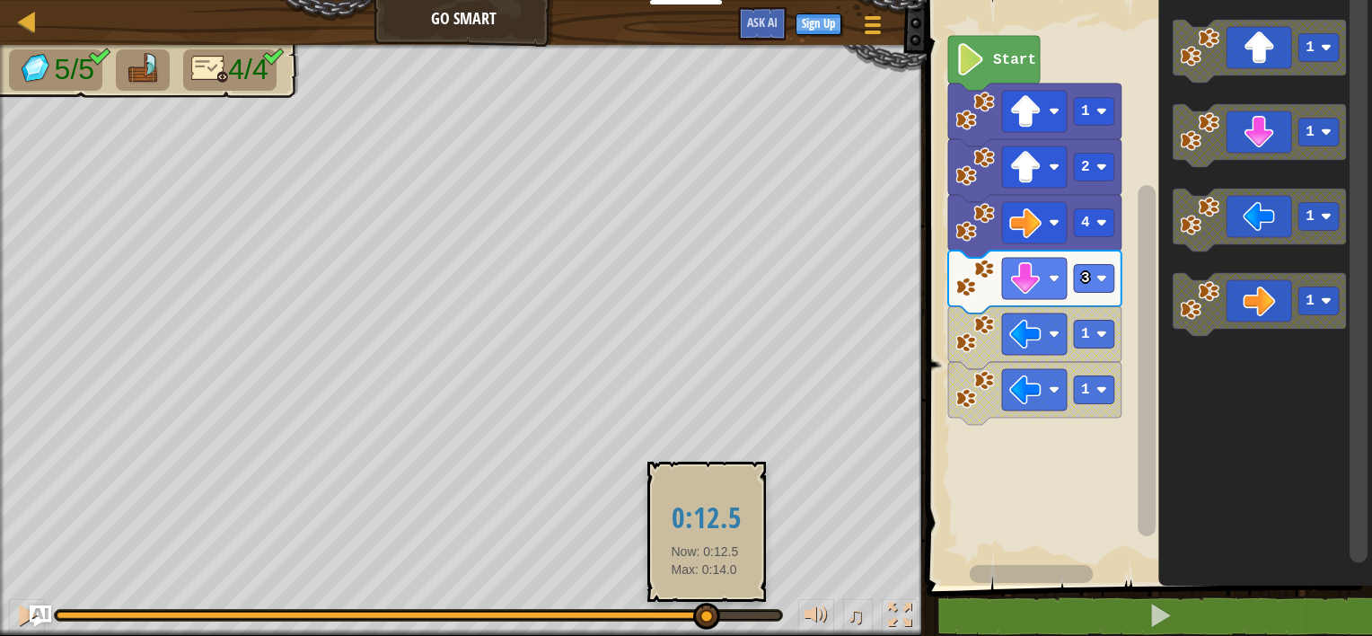
drag, startPoint x: 788, startPoint y: 618, endPoint x: 704, endPoint y: 615, distance: 84.5
click at [704, 615] on div at bounding box center [706, 616] width 27 height 27
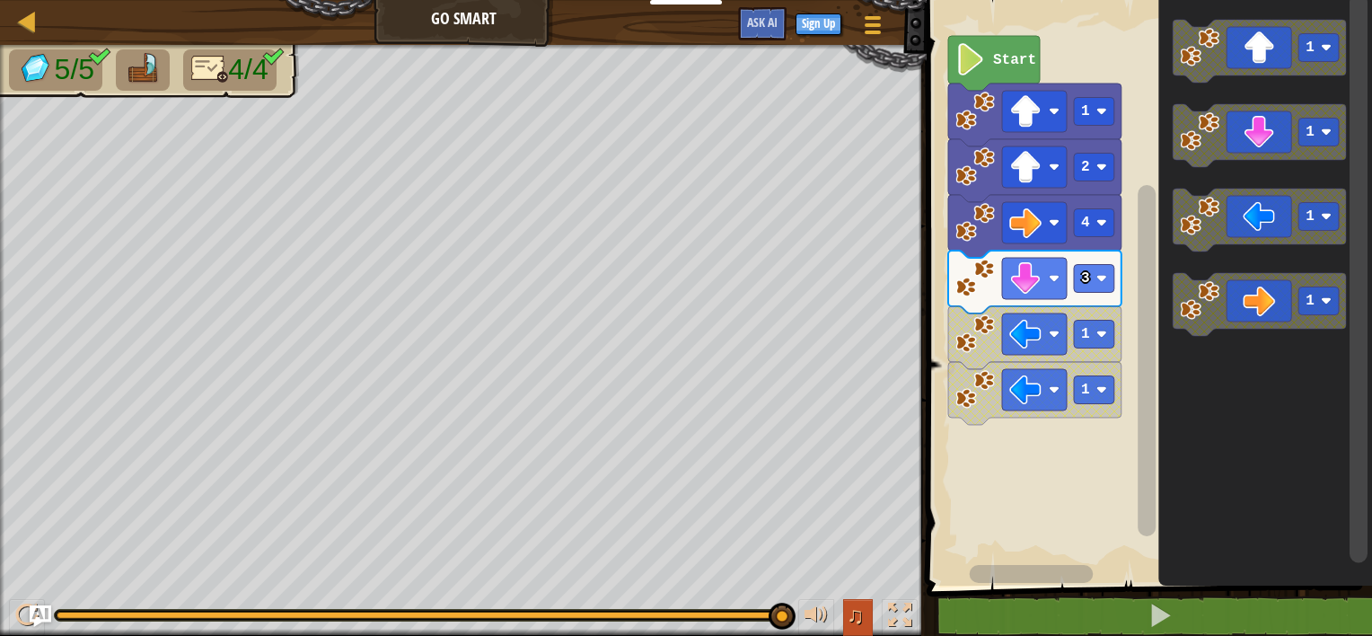
drag, startPoint x: 709, startPoint y: 613, endPoint x: 845, endPoint y: 614, distance: 135.6
click at [845, 614] on div "♫" at bounding box center [463, 611] width 927 height 54
click at [43, 617] on img "Ask AI" at bounding box center [40, 615] width 23 height 23
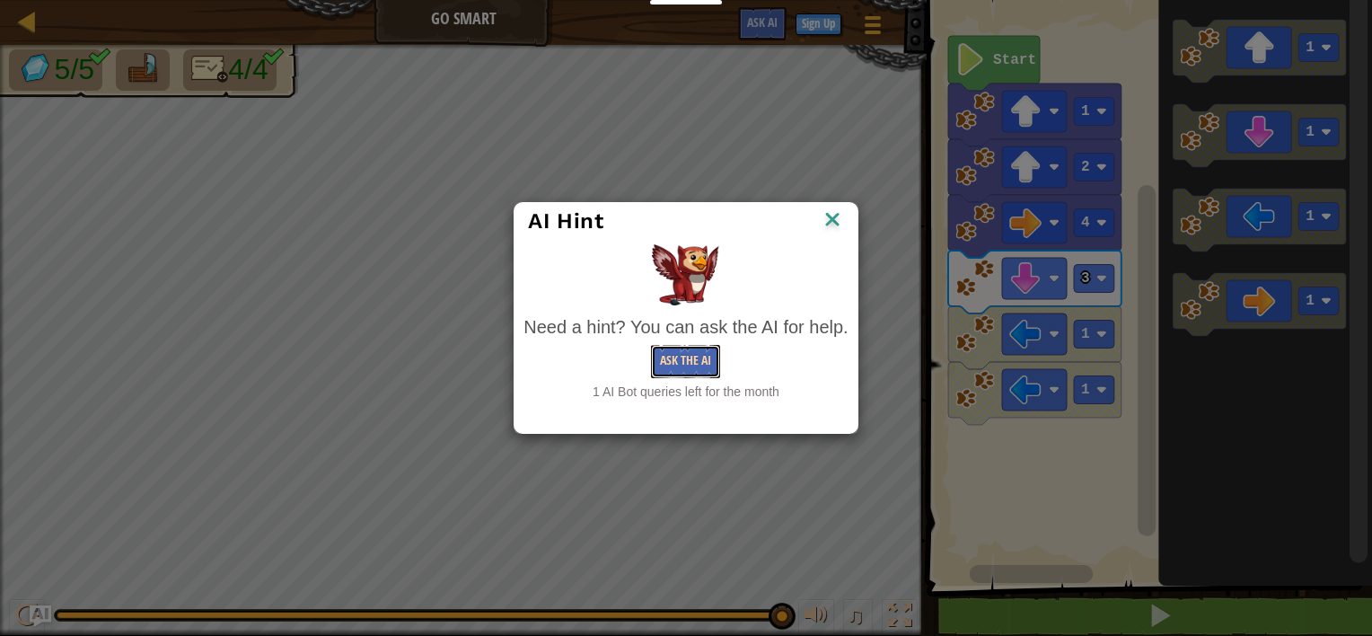
click at [694, 363] on button "Ask the AI" at bounding box center [685, 361] width 69 height 33
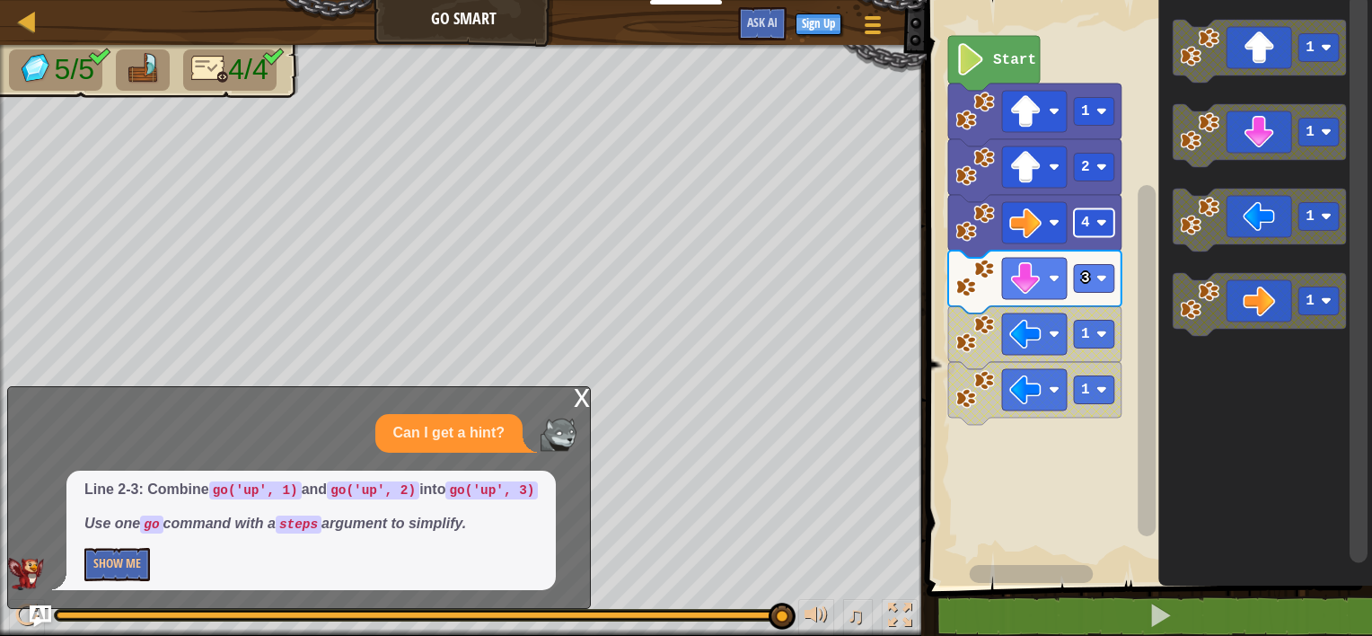
click at [1087, 215] on text "4" at bounding box center [1085, 223] width 9 height 16
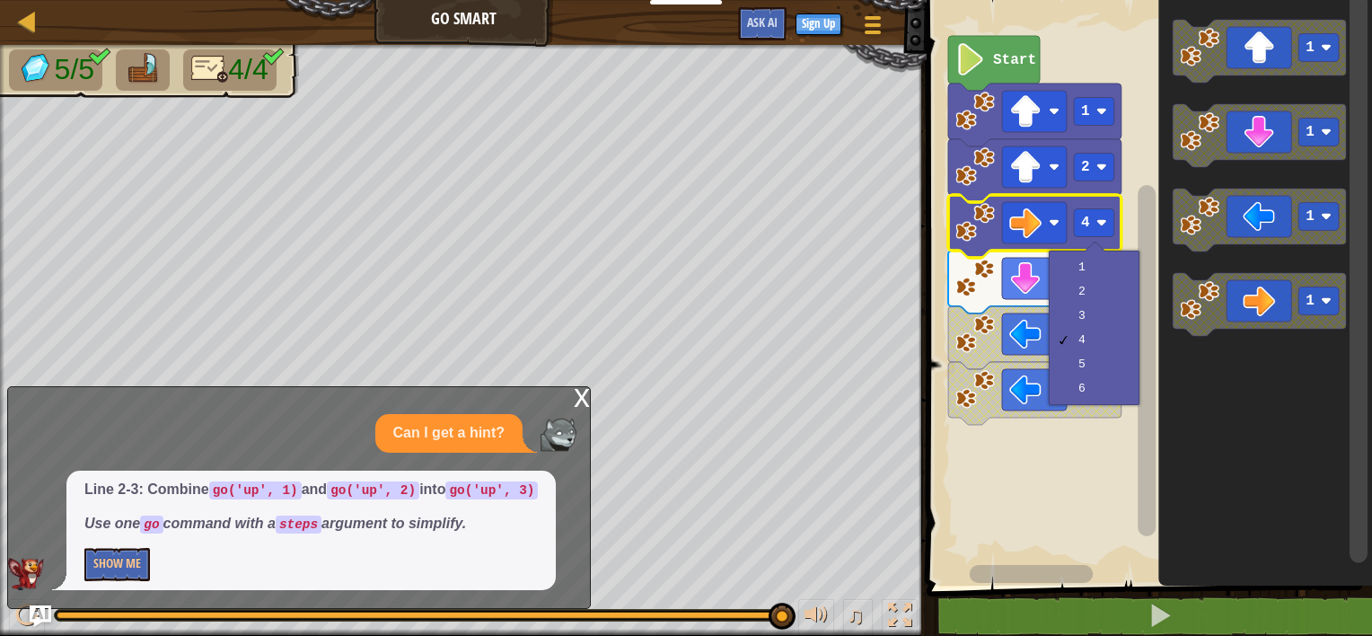
click at [1085, 206] on icon "Blockly Workspace" at bounding box center [1034, 226] width 173 height 63
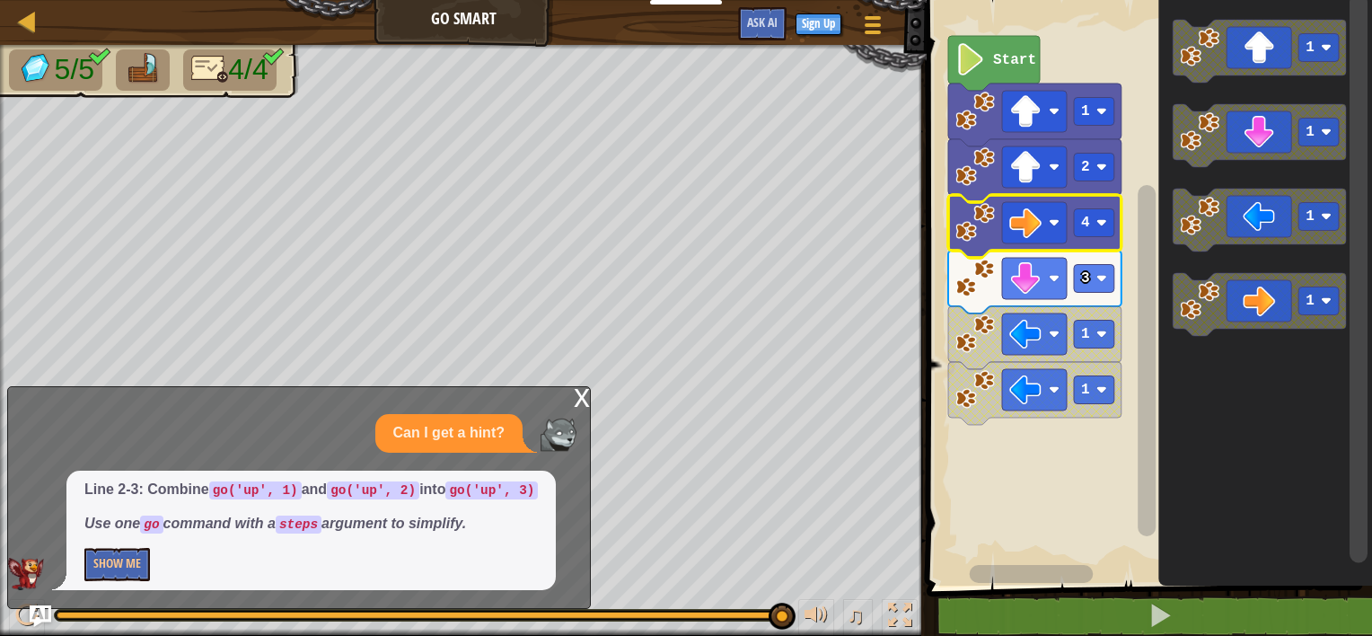
click at [1014, 75] on icon "Blockly Workspace" at bounding box center [994, 63] width 92 height 55
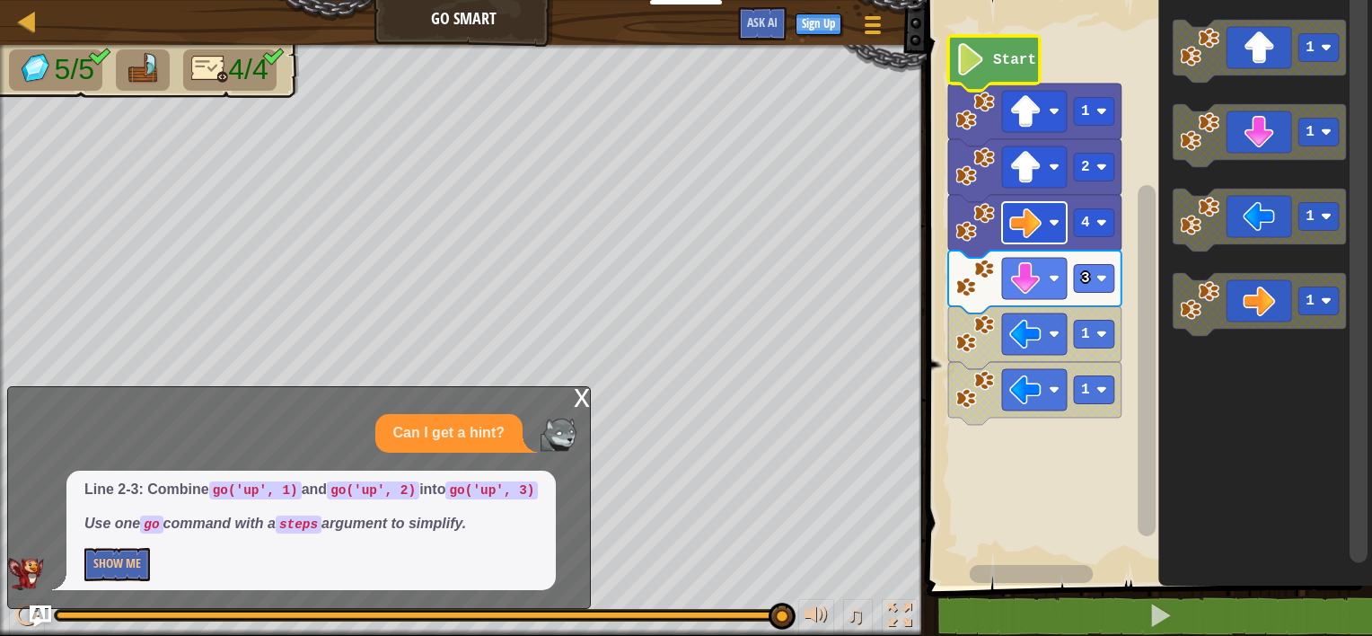
click at [1035, 221] on image "Blockly Workspace" at bounding box center [1025, 223] width 32 height 32
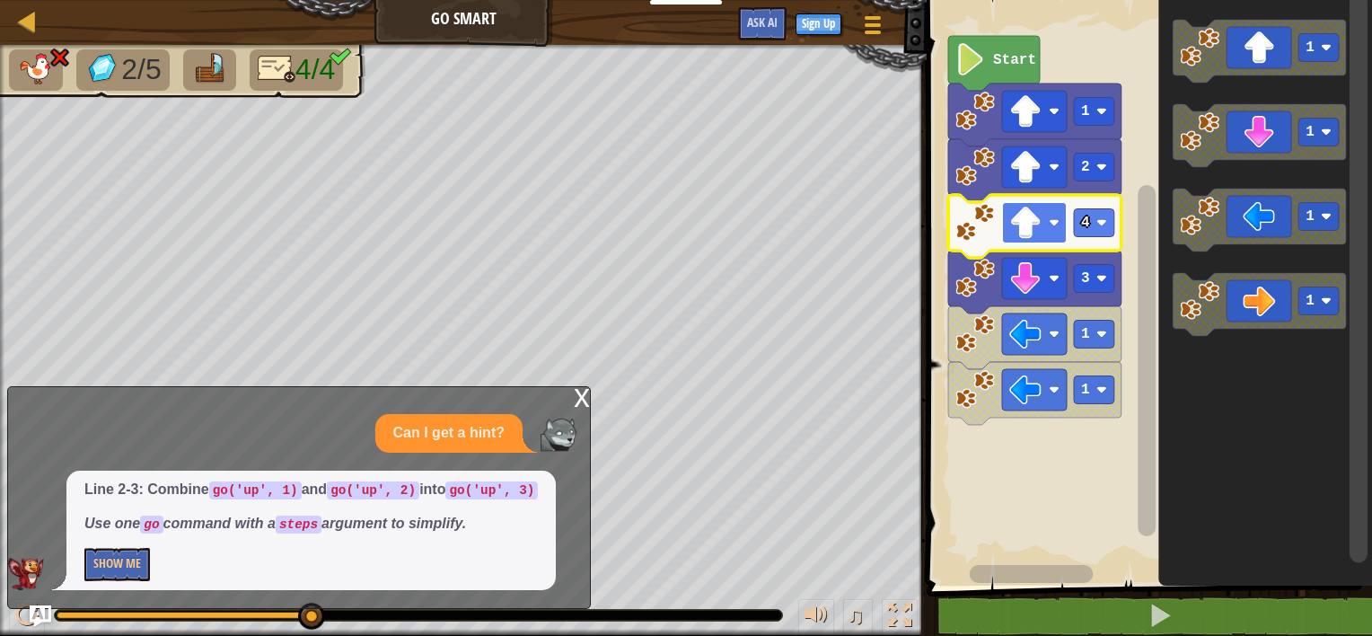
click at [1051, 226] on image "Blockly Workspace" at bounding box center [1054, 222] width 11 height 11
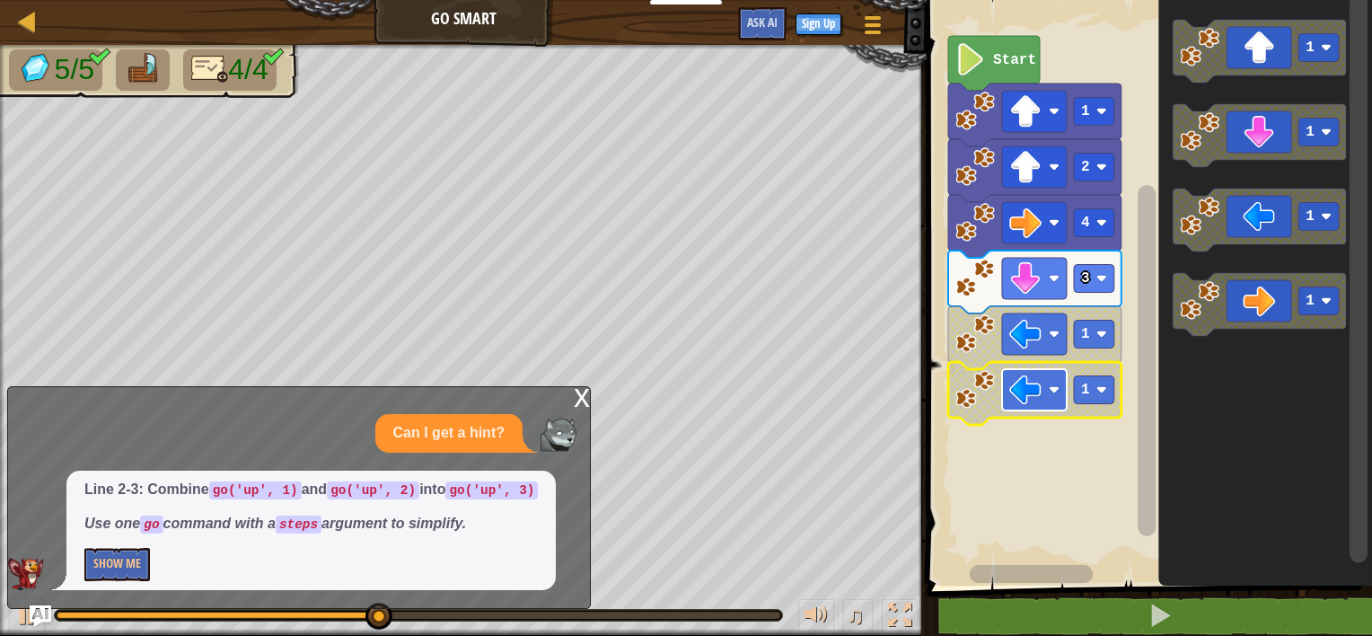
click at [1025, 403] on image "Blockly Workspace" at bounding box center [1025, 390] width 32 height 32
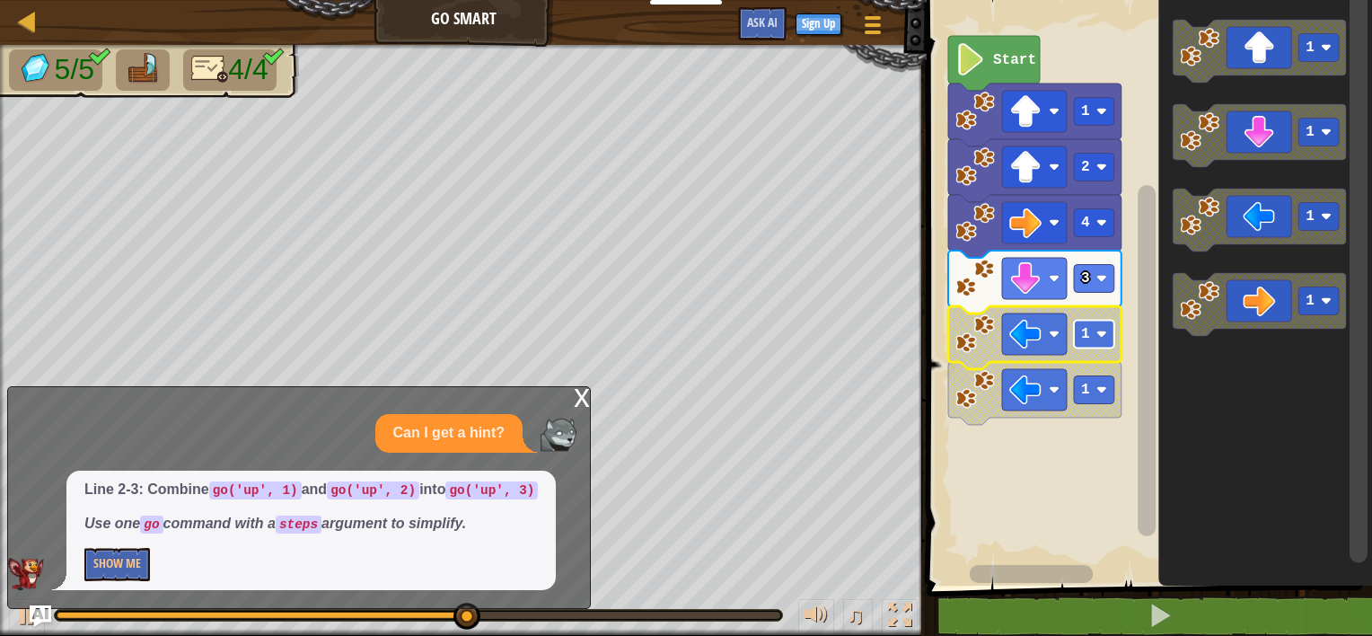
click at [1084, 332] on text "1" at bounding box center [1085, 334] width 9 height 16
click at [582, 393] on div "x" at bounding box center [582, 396] width 16 height 18
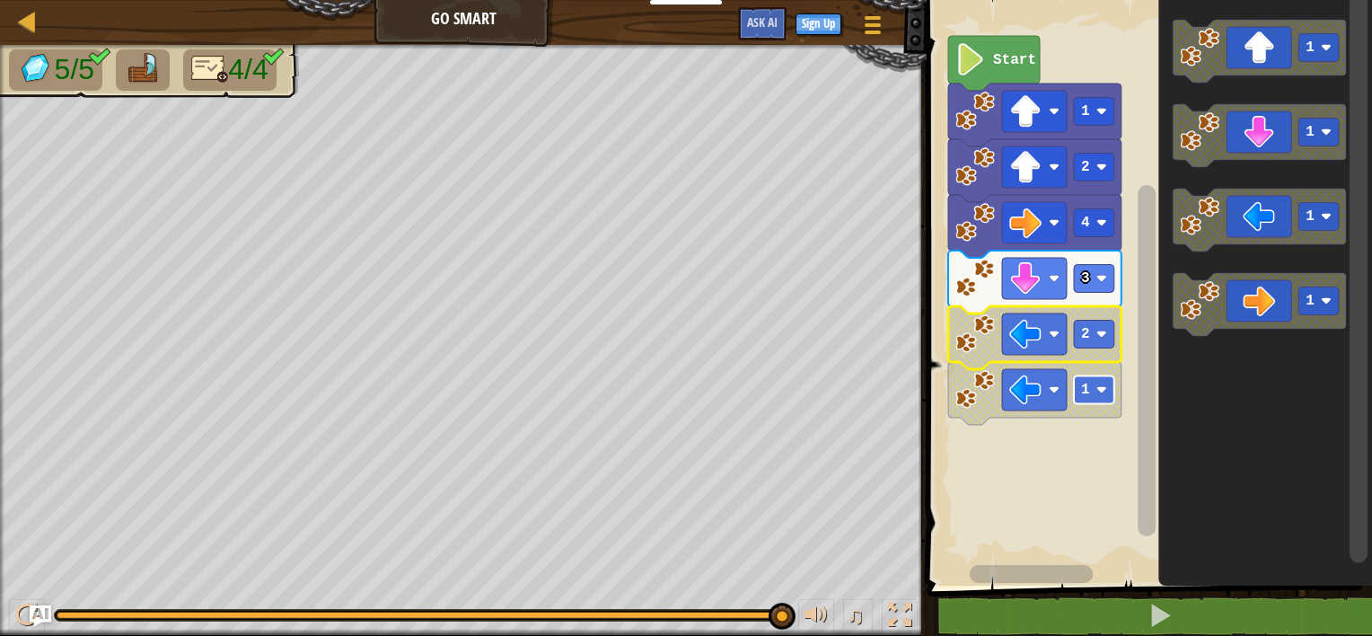
click at [1088, 400] on rect "Blockly Workspace" at bounding box center [1094, 390] width 40 height 28
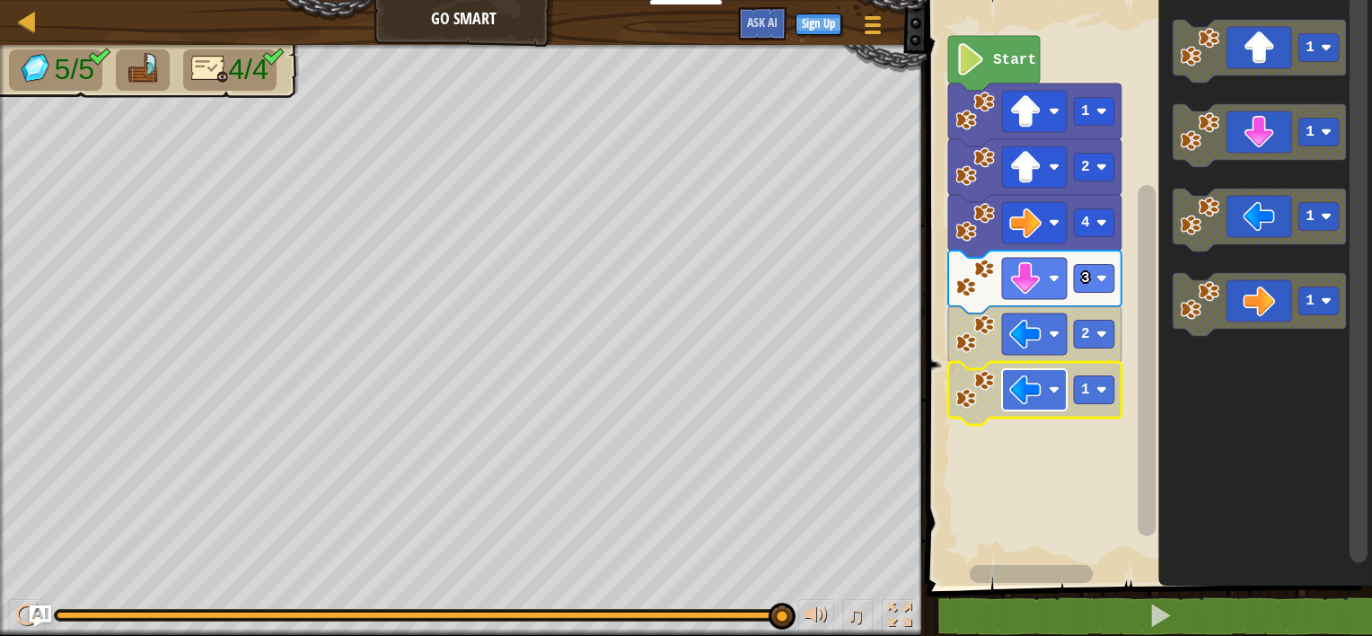
click at [1027, 398] on image "Blockly Workspace" at bounding box center [1025, 390] width 32 height 32
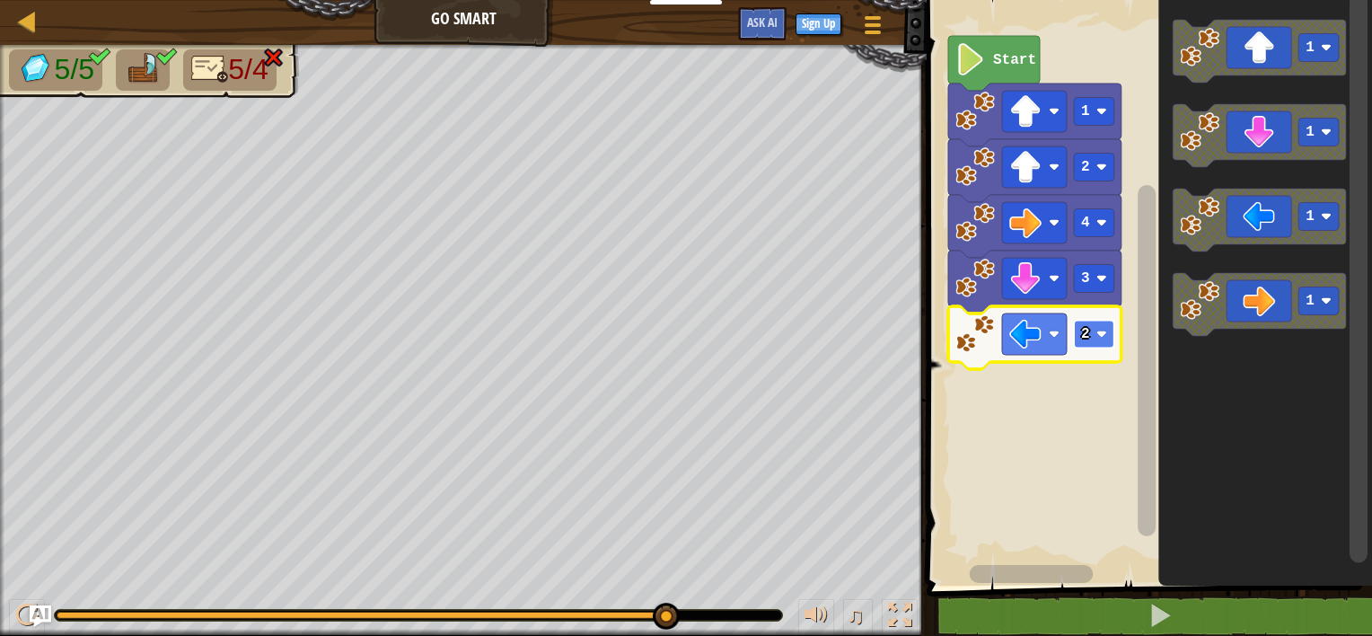
click at [1105, 345] on rect "Blockly Workspace" at bounding box center [1094, 335] width 40 height 28
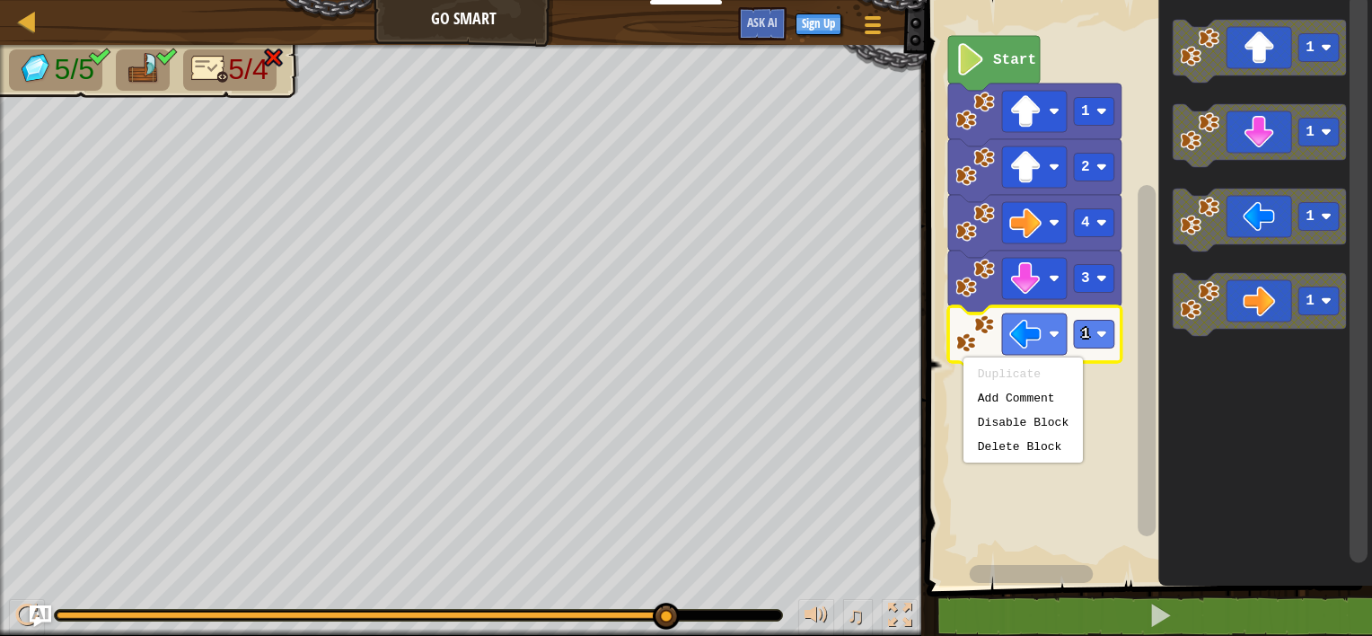
click at [1122, 406] on rect "Blockly Workspace" at bounding box center [1146, 288] width 451 height 594
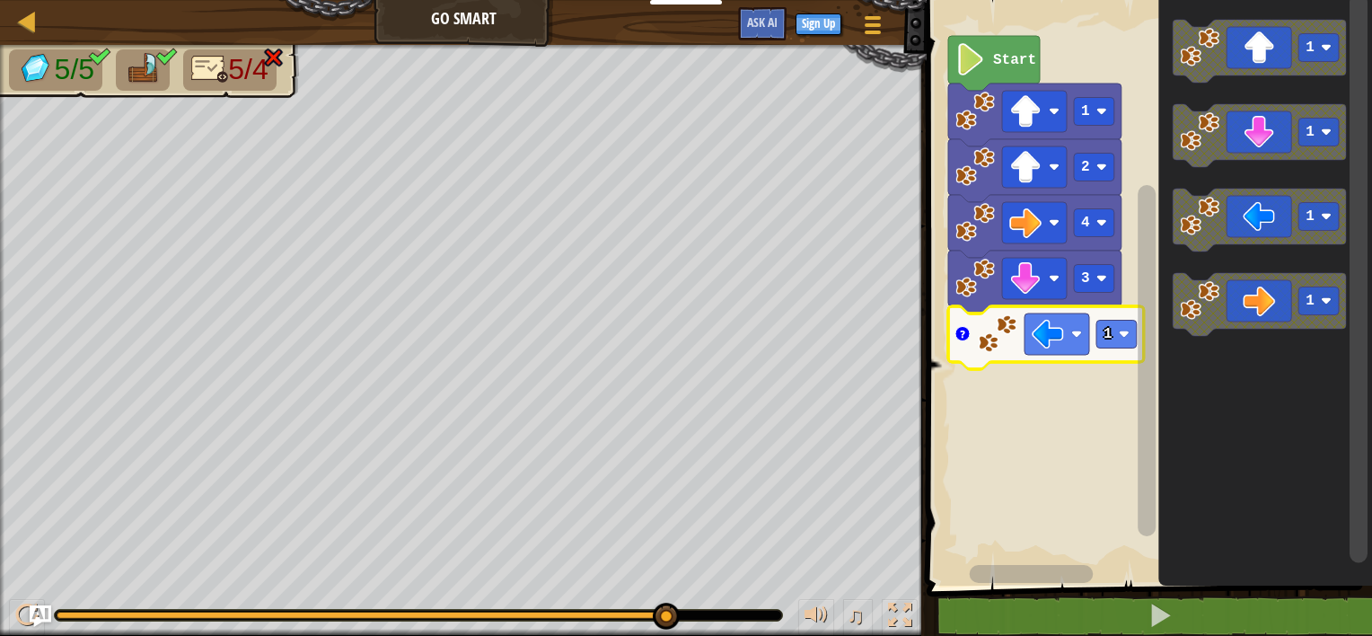
click at [966, 339] on circle "Blockly Workspace" at bounding box center [962, 334] width 14 height 14
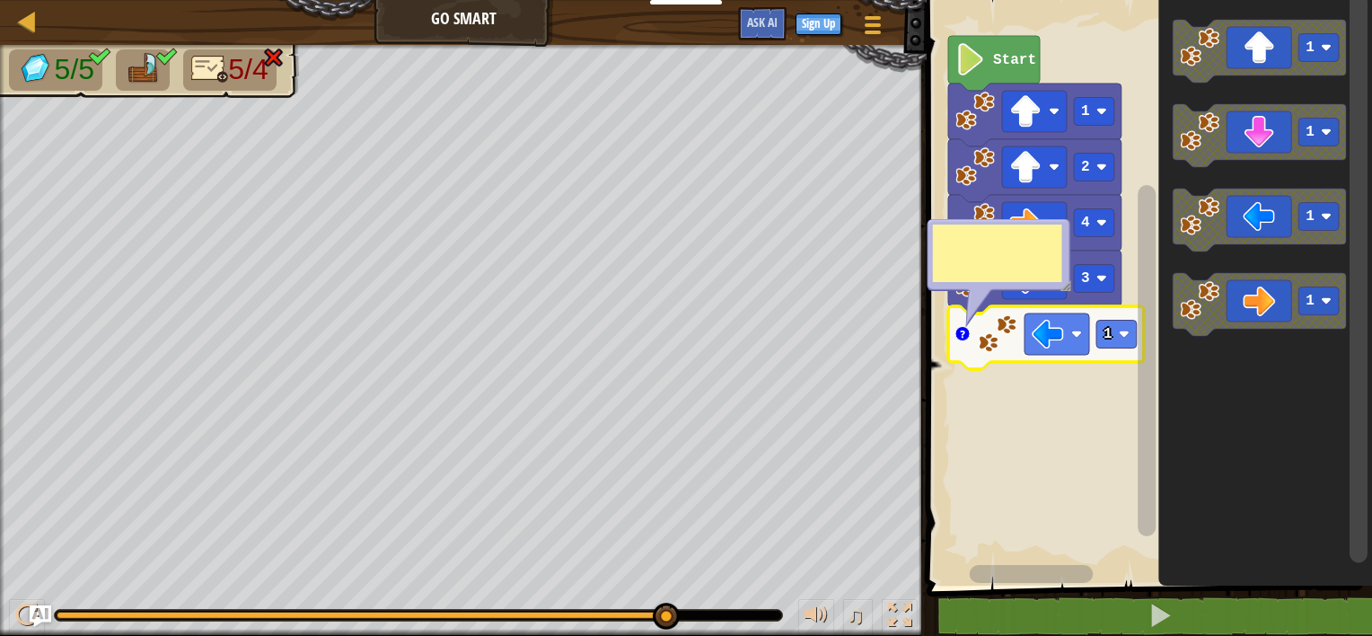
click at [960, 333] on circle "Blockly Workspace" at bounding box center [962, 334] width 14 height 14
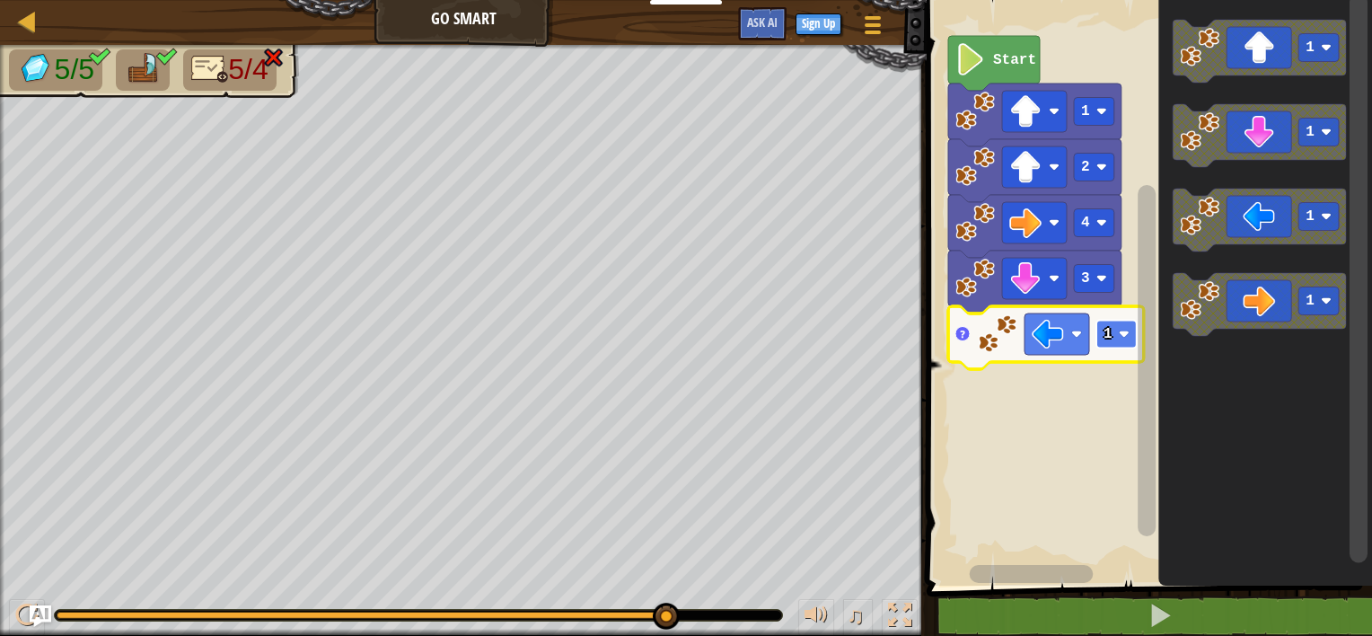
click at [1105, 334] on text "1" at bounding box center [1108, 334] width 9 height 16
click at [1121, 339] on image "Blockly Workspace" at bounding box center [1124, 334] width 11 height 11
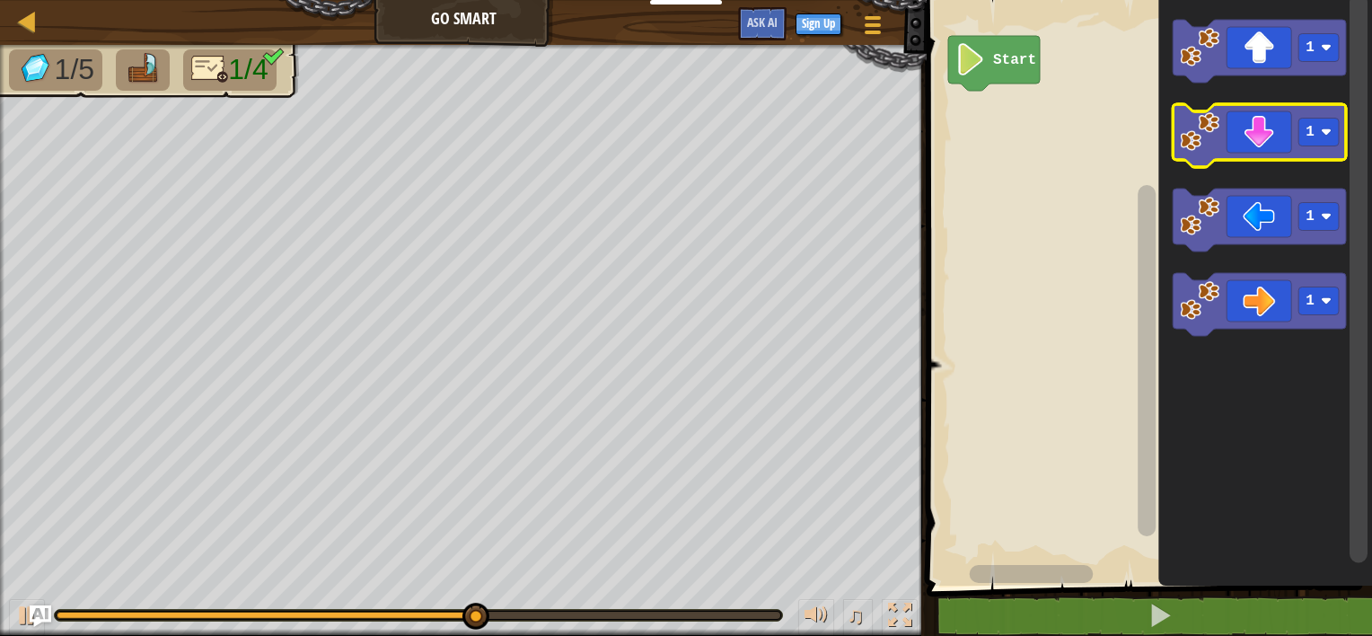
click at [1221, 121] on icon "Blockly Workspace" at bounding box center [1259, 135] width 173 height 63
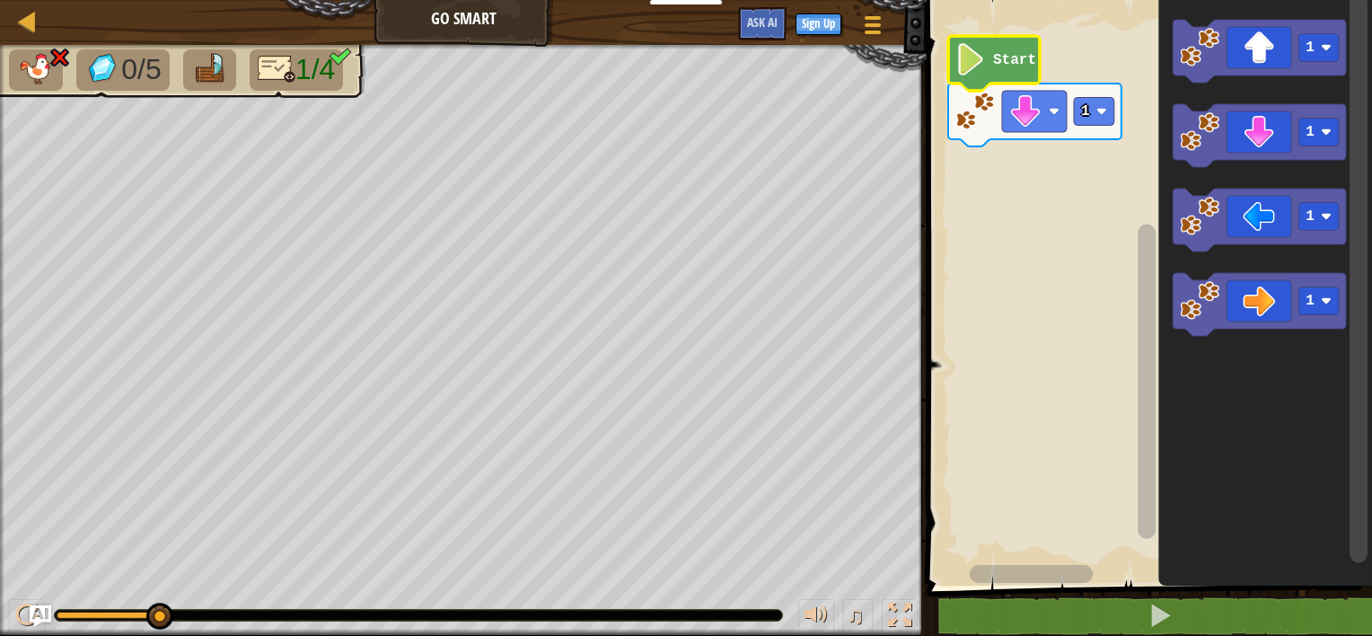
click at [1014, 65] on text "Start" at bounding box center [1014, 60] width 43 height 16
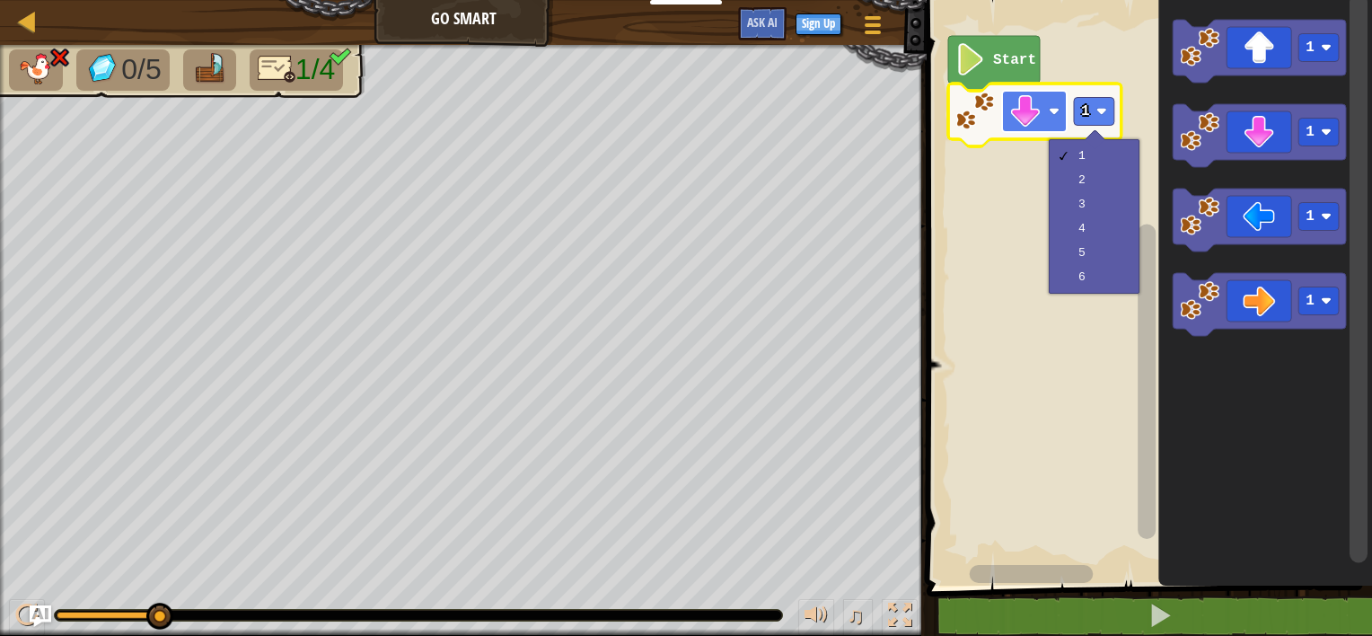
click at [1017, 107] on image "Blockly Workspace" at bounding box center [1025, 111] width 32 height 32
